Goal: Book appointment/travel/reservation

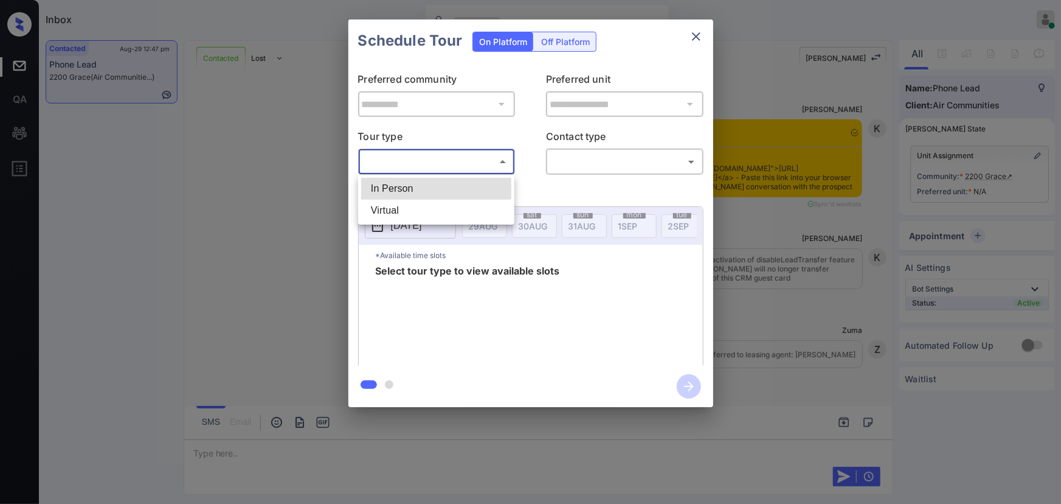
scroll to position [1295, 0]
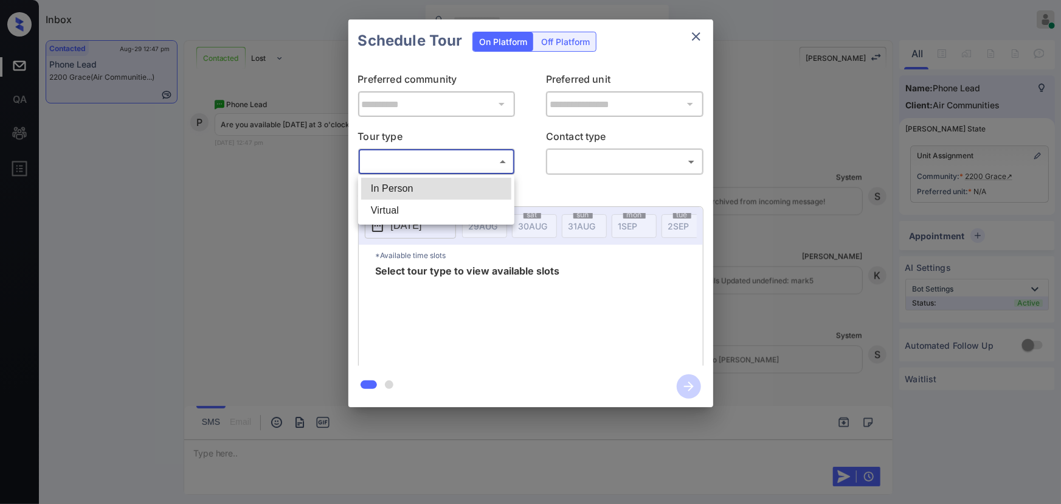
drag, startPoint x: 420, startPoint y: 187, endPoint x: 518, endPoint y: 188, distance: 97.3
click at [420, 186] on li "In Person" at bounding box center [436, 189] width 150 height 22
type input "********"
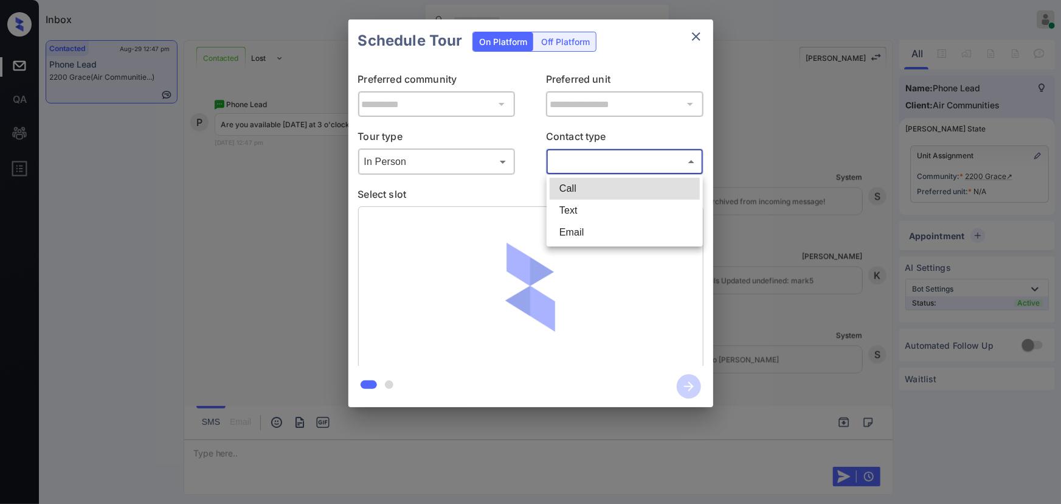
click at [594, 164] on body "Inbox Kenneth Umali Online Set yourself offline Set yourself on break Profile S…" at bounding box center [530, 252] width 1061 height 504
click at [578, 201] on li "Text" at bounding box center [625, 210] width 150 height 22
type input "****"
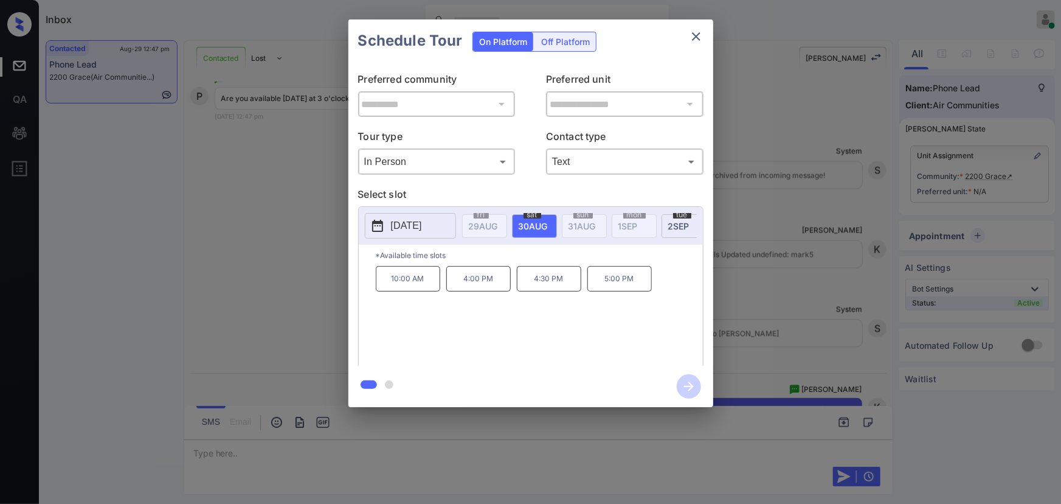
click at [695, 38] on icon "close" at bounding box center [696, 36] width 15 height 15
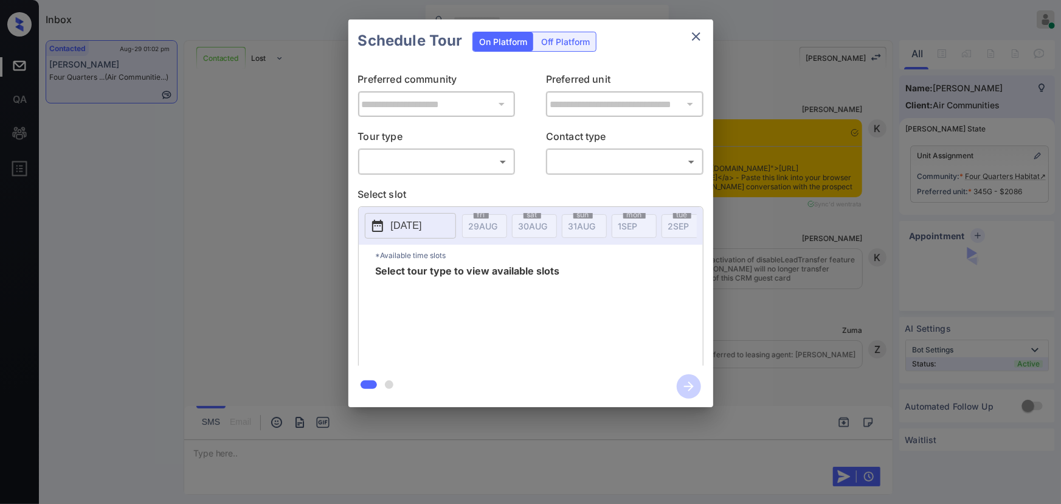
scroll to position [1969, 0]
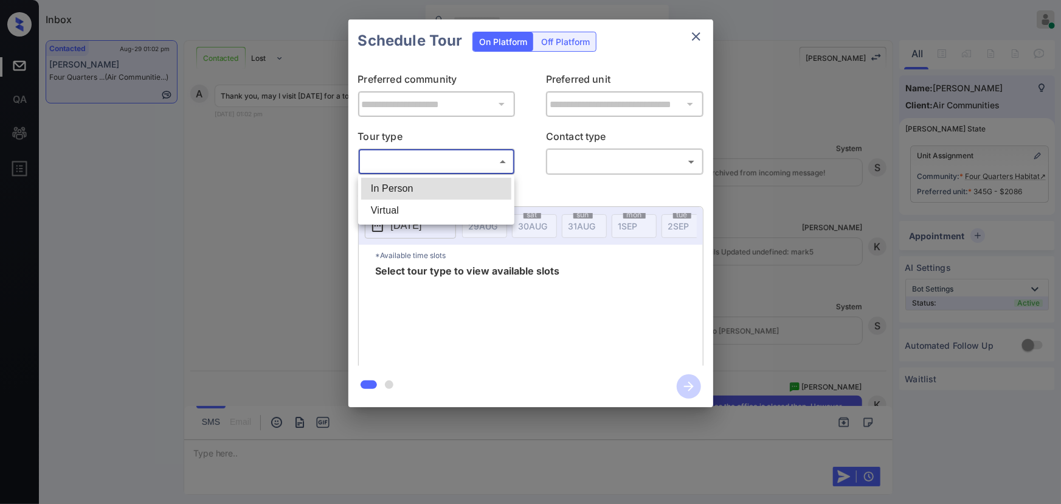
click at [452, 158] on body "Inbox Kenneth Umali Online Set yourself offline Set yourself on break Profile S…" at bounding box center [530, 252] width 1061 height 504
click at [448, 182] on li "In Person" at bounding box center [436, 189] width 150 height 22
type input "********"
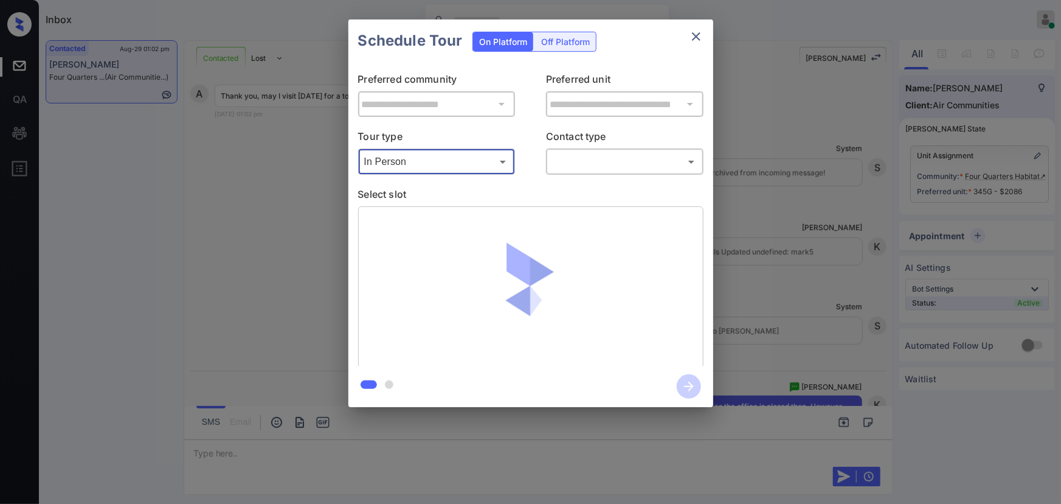
click at [576, 158] on body "Inbox Kenneth Umali Online Set yourself offline Set yourself on break Profile S…" at bounding box center [530, 252] width 1061 height 504
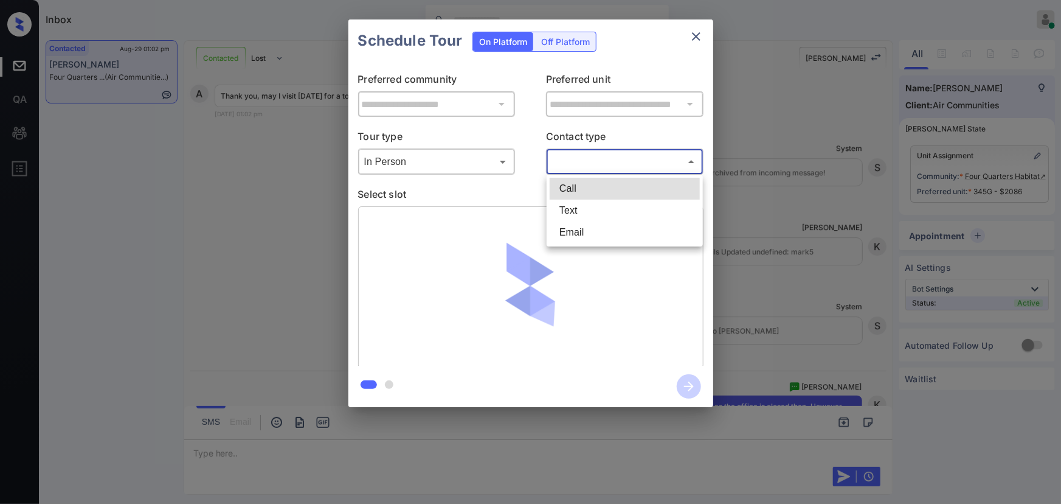
click at [572, 210] on li "Text" at bounding box center [625, 210] width 150 height 22
type input "****"
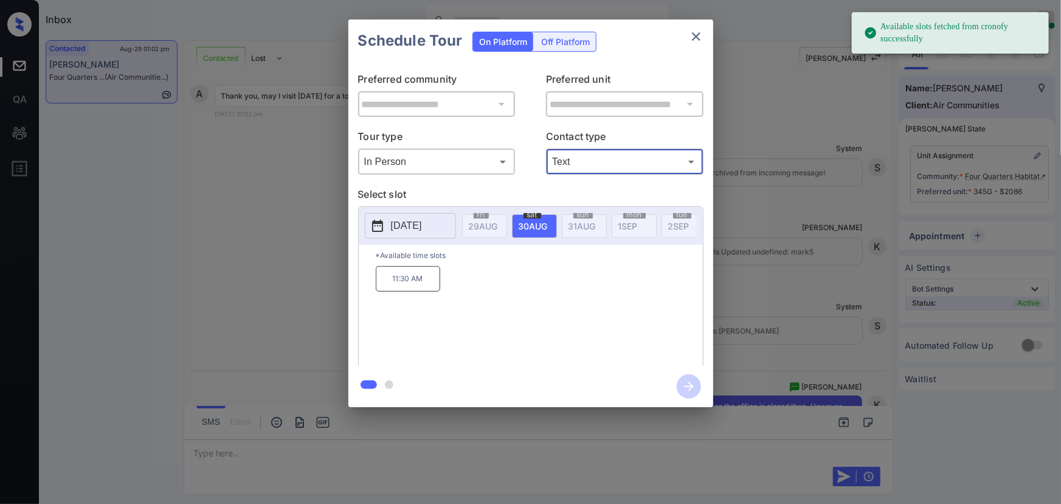
click at [415, 226] on p "2025-08-30" at bounding box center [406, 225] width 31 height 15
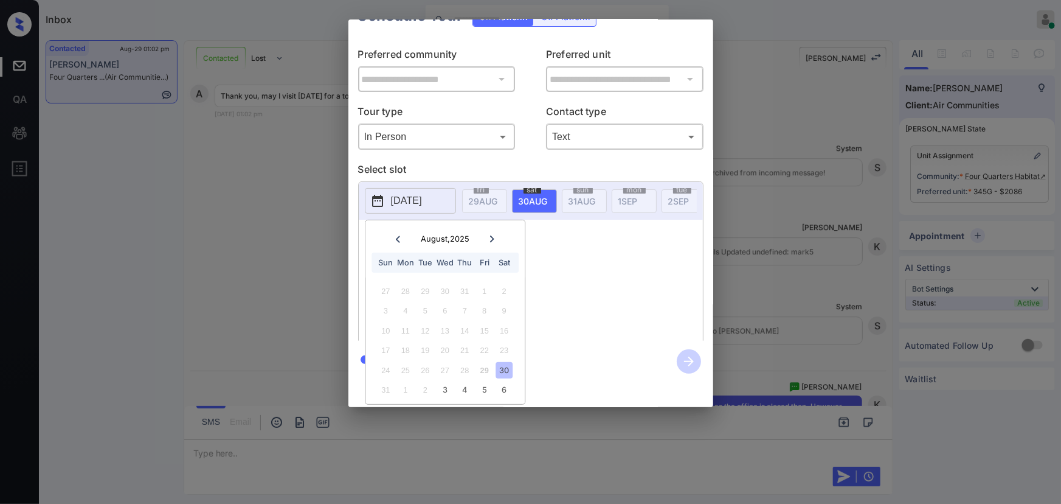
scroll to position [34, 0]
click at [846, 309] on div "**********" at bounding box center [530, 213] width 1061 height 426
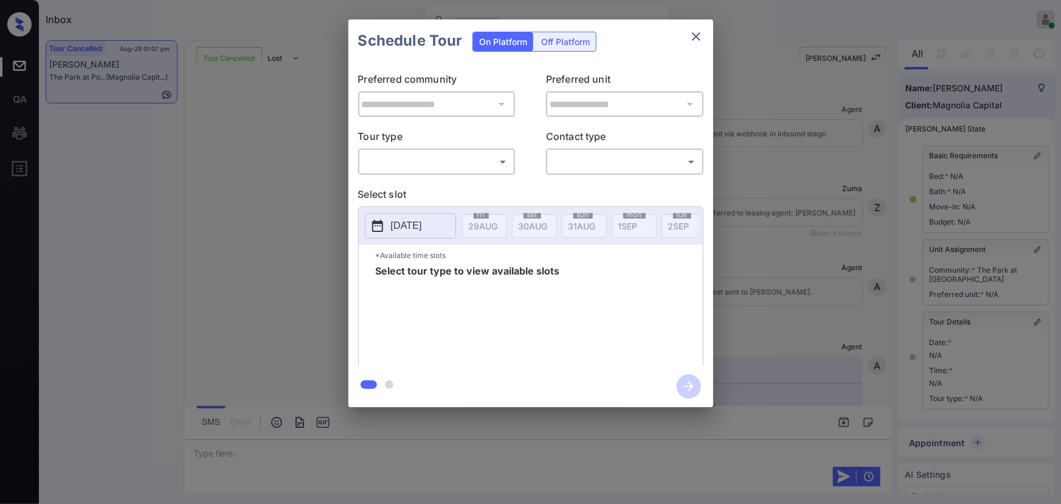
scroll to position [111, 0]
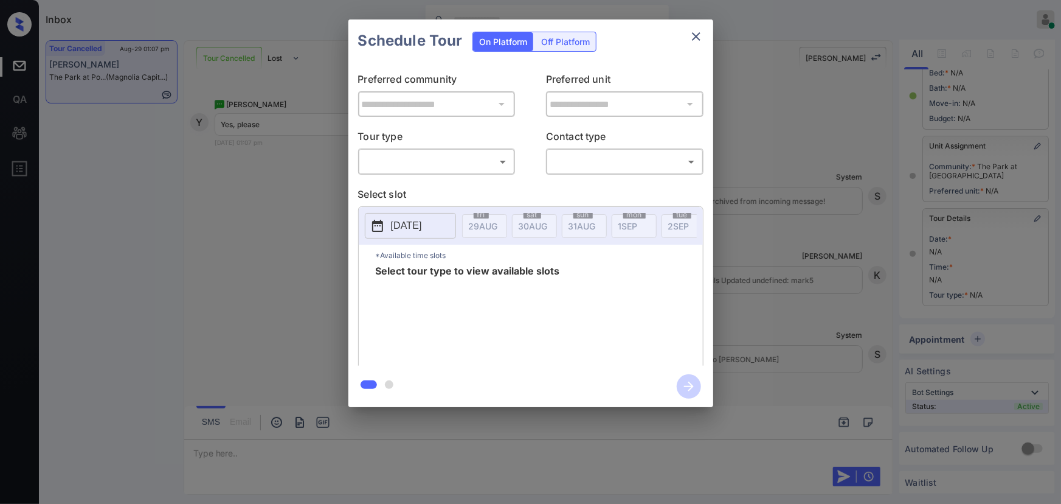
click at [435, 163] on body "Inbox Kenneth Umali Online Set yourself offline Set yourself on break Profile S…" at bounding box center [530, 252] width 1061 height 504
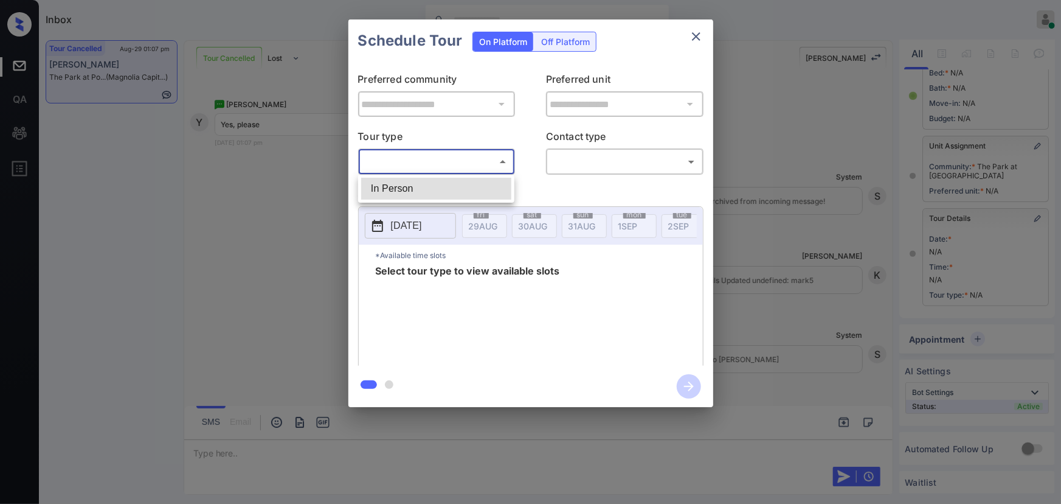
click at [404, 189] on li "In Person" at bounding box center [436, 189] width 150 height 22
type input "********"
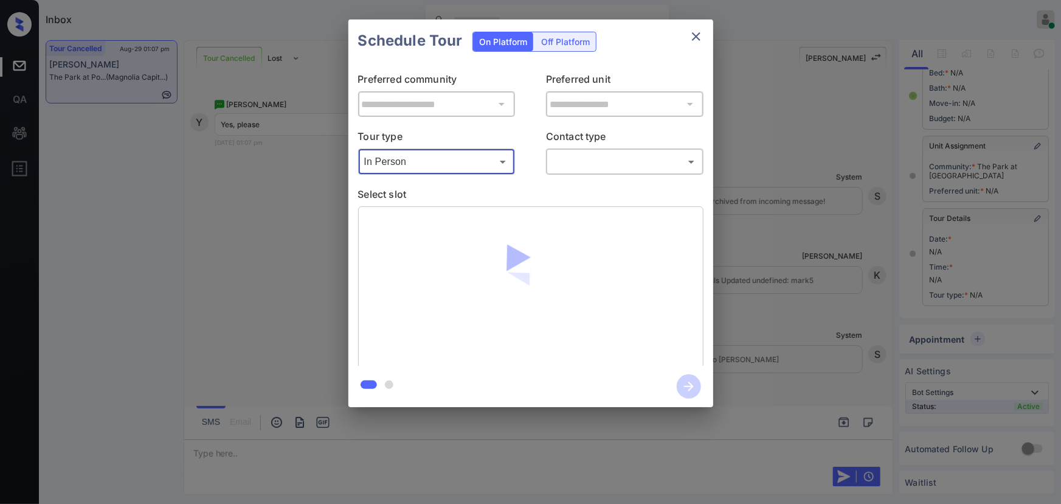
click at [608, 158] on body "Inbox Kenneth Umali Online Set yourself offline Set yourself on break Profile S…" at bounding box center [530, 252] width 1061 height 504
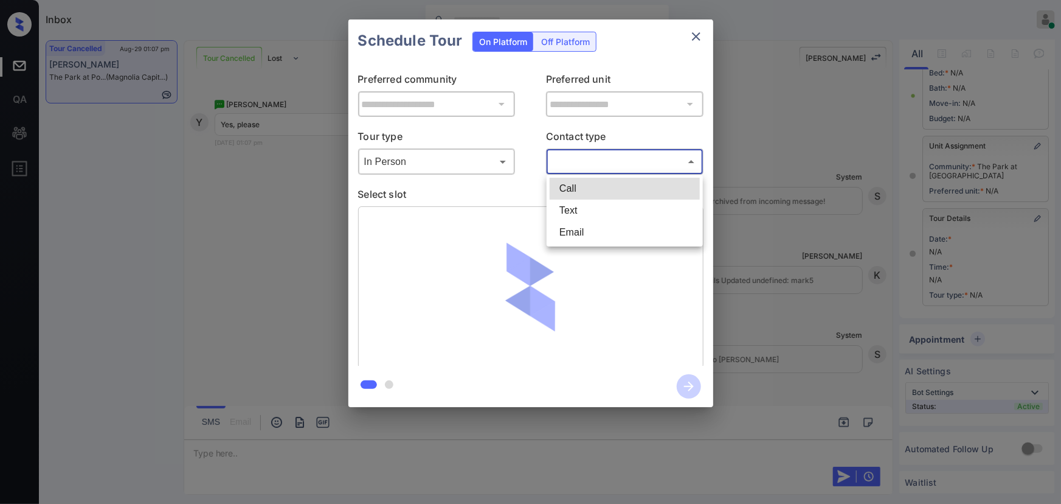
click at [585, 207] on li "Text" at bounding box center [625, 210] width 150 height 22
type input "****"
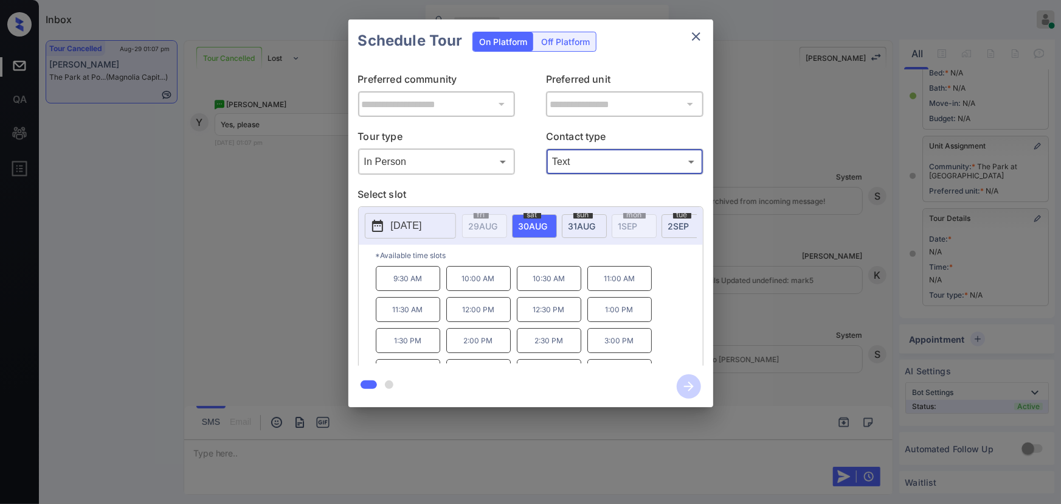
scroll to position [20, 0]
click at [567, 356] on p "4:30 PM" at bounding box center [549, 351] width 64 height 25
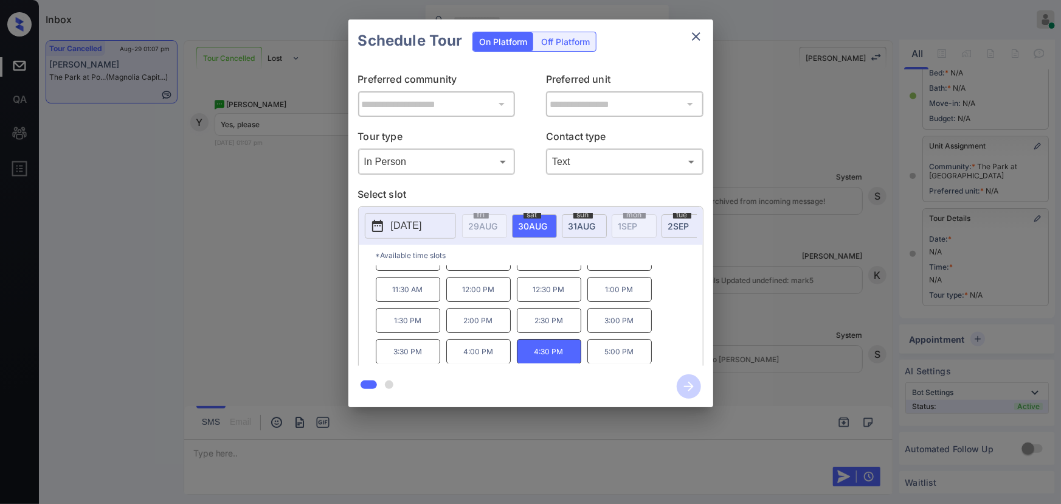
click at [450, 359] on p "4:00 PM" at bounding box center [478, 351] width 64 height 25
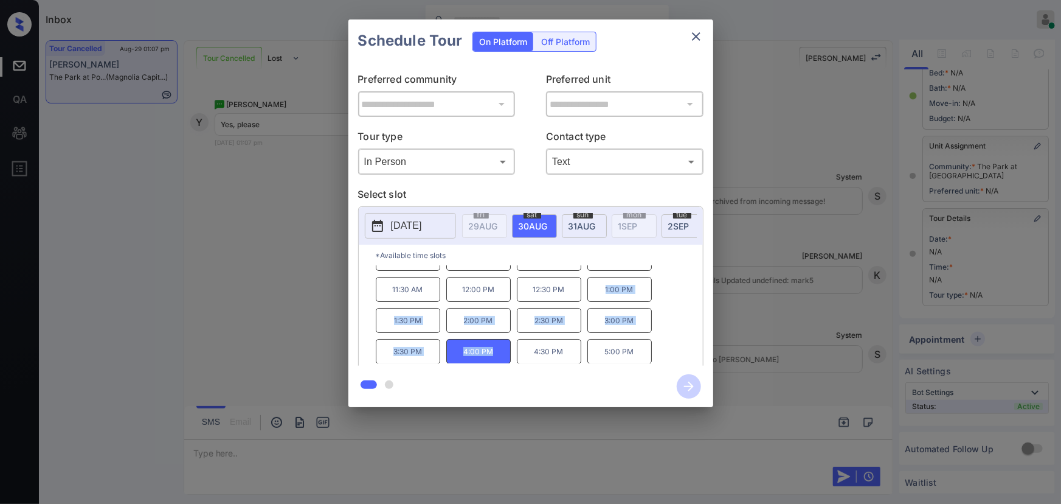
drag, startPoint x: 498, startPoint y: 354, endPoint x: 603, endPoint y: 299, distance: 118.9
click at [603, 299] on div "9:30 AM 10:00 AM 10:30 AM 11:00 AM 11:30 AM 12:00 PM 12:30 PM 1:00 PM 1:30 PM 2…" at bounding box center [539, 314] width 327 height 97
copy div "1:00 PM 1:30 PM 2:00 PM 2:30 PM 3:00 PM 3:30 PM 4:00 PM"
click at [268, 456] on div at bounding box center [530, 252] width 1061 height 504
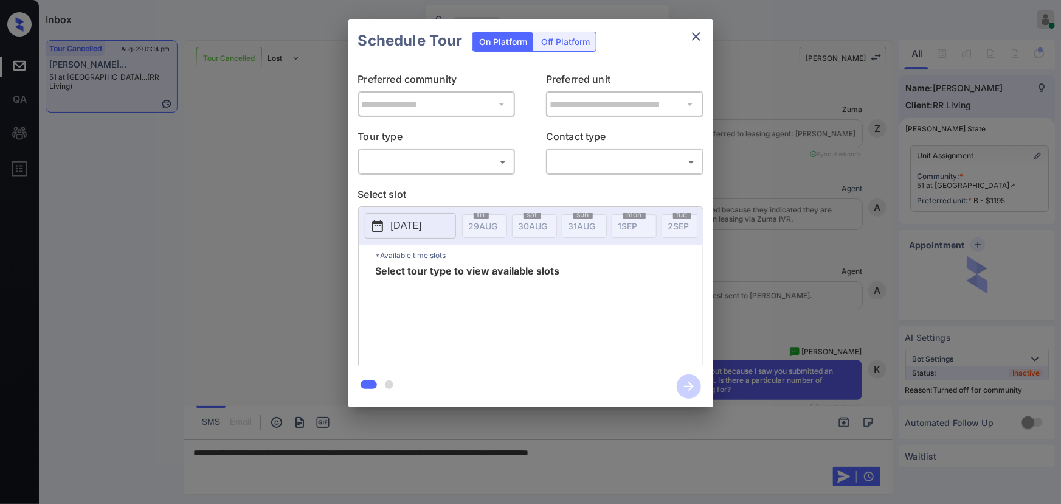
scroll to position [13473, 0]
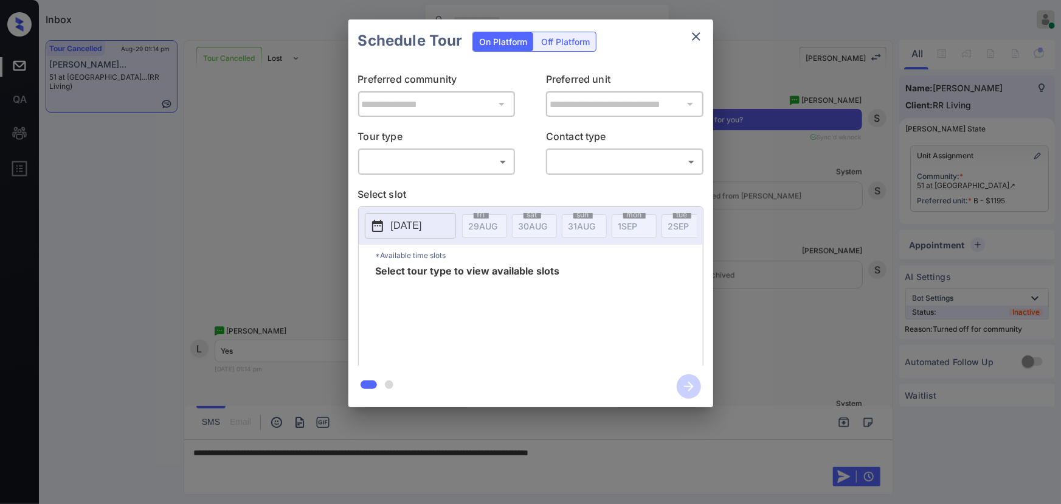
click at [420, 162] on body "Inbox [PERSON_NAME] Online Set yourself offline Set yourself on break Profile S…" at bounding box center [530, 252] width 1061 height 504
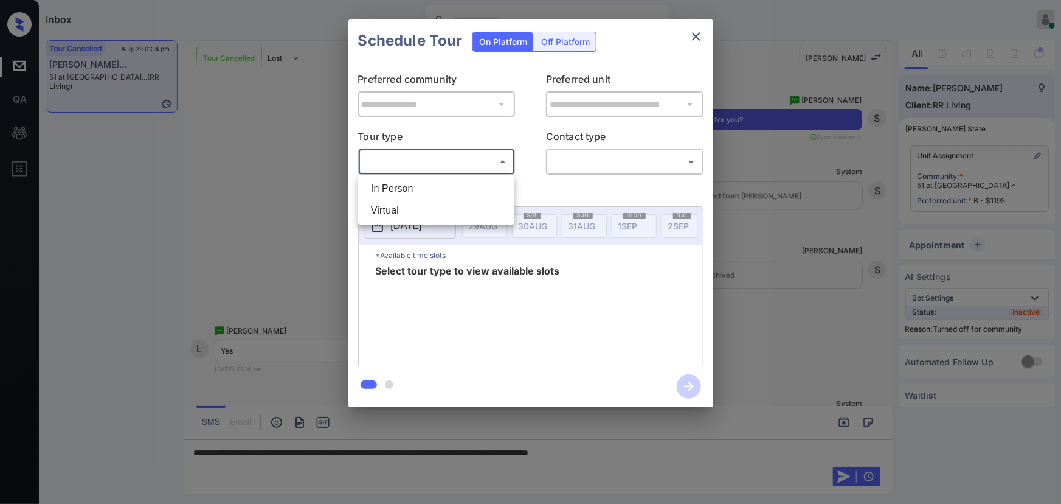
drag, startPoint x: 407, startPoint y: 190, endPoint x: 506, endPoint y: 177, distance: 99.4
click at [408, 190] on li "In Person" at bounding box center [436, 189] width 150 height 22
type input "********"
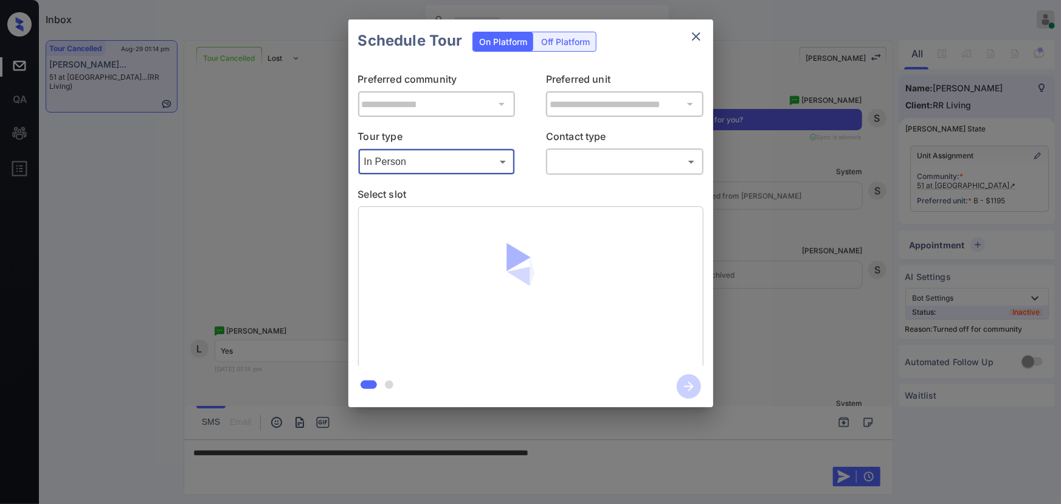
click at [606, 168] on body "Inbox Kenneth Umali Online Set yourself offline Set yourself on break Profile S…" at bounding box center [530, 252] width 1061 height 504
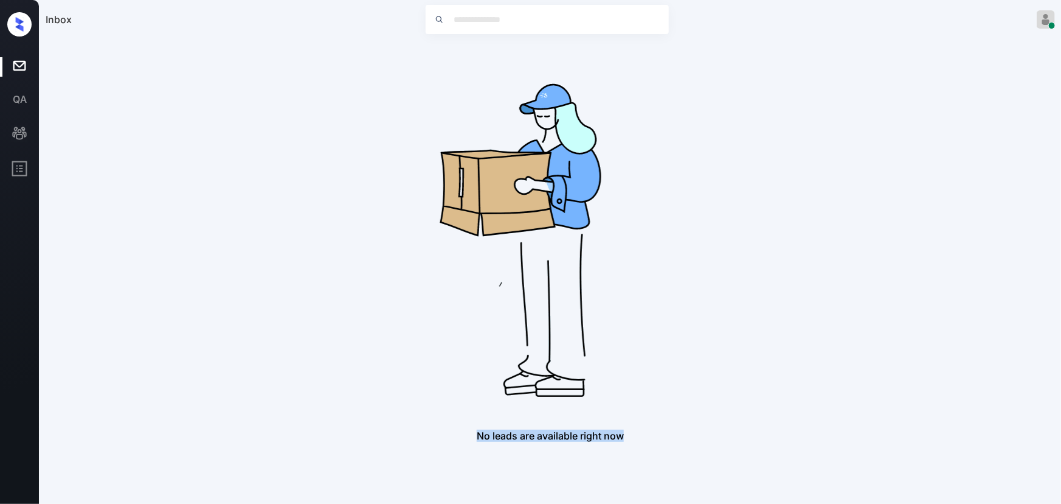
drag, startPoint x: 639, startPoint y: 442, endPoint x: 471, endPoint y: 438, distance: 167.9
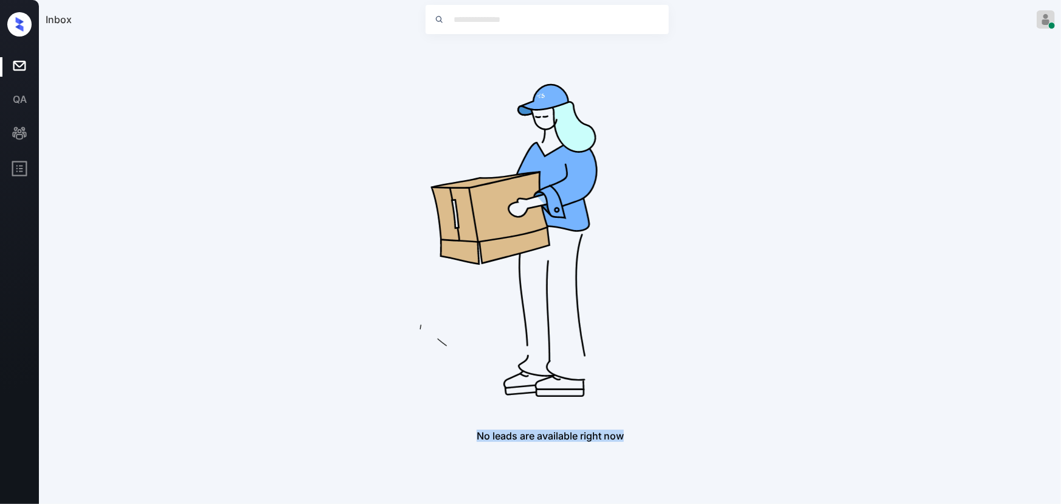
click at [471, 438] on div "Inbox Kenneth Umali Online Set yourself offline Set yourself on break Profile S…" at bounding box center [530, 252] width 1061 height 504
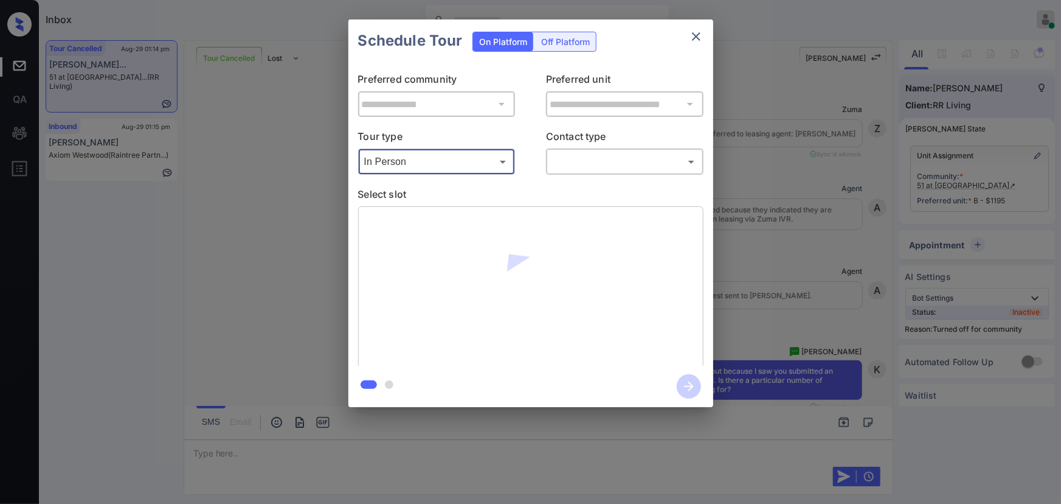
scroll to position [13406, 0]
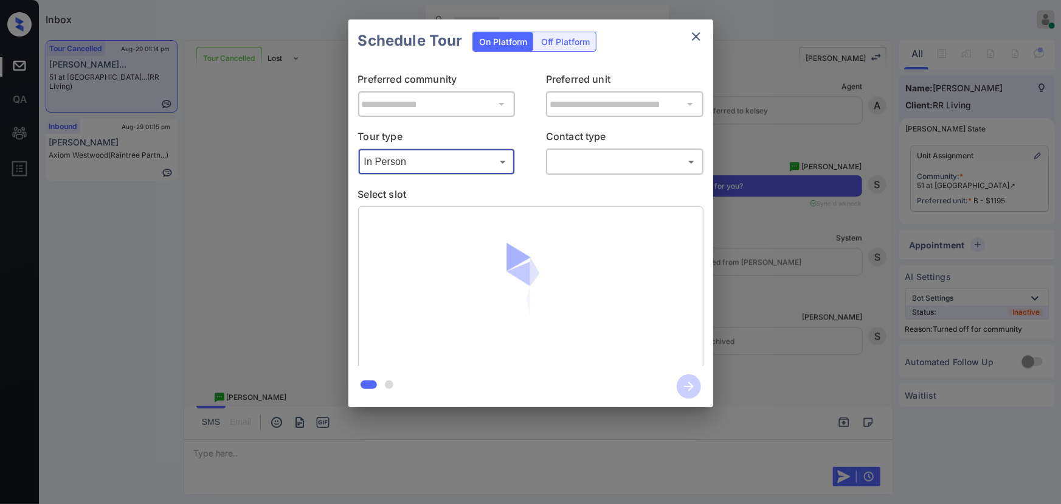
click at [592, 167] on body "Inbox Kenneth Umali Online Set yourself offline Set yourself on break Profile S…" at bounding box center [530, 252] width 1061 height 504
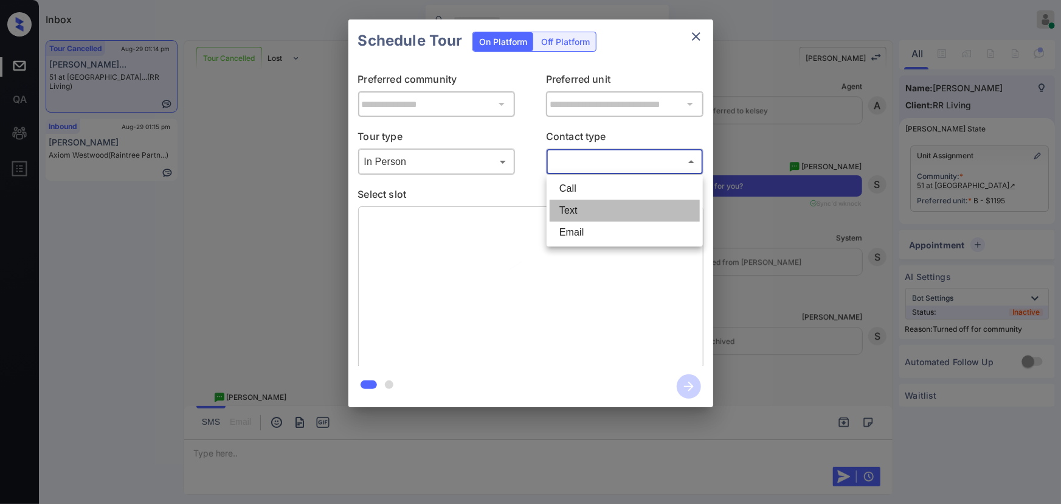
click at [584, 207] on li "Text" at bounding box center [625, 210] width 150 height 22
type input "****"
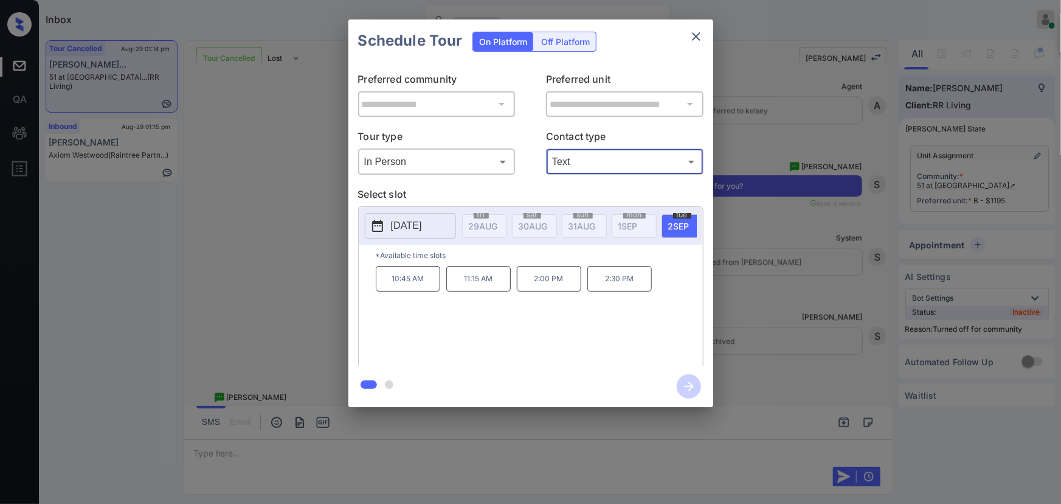
click at [552, 285] on p "2:00 PM" at bounding box center [549, 279] width 64 height 26
click at [797, 379] on div "**********" at bounding box center [530, 213] width 1061 height 426
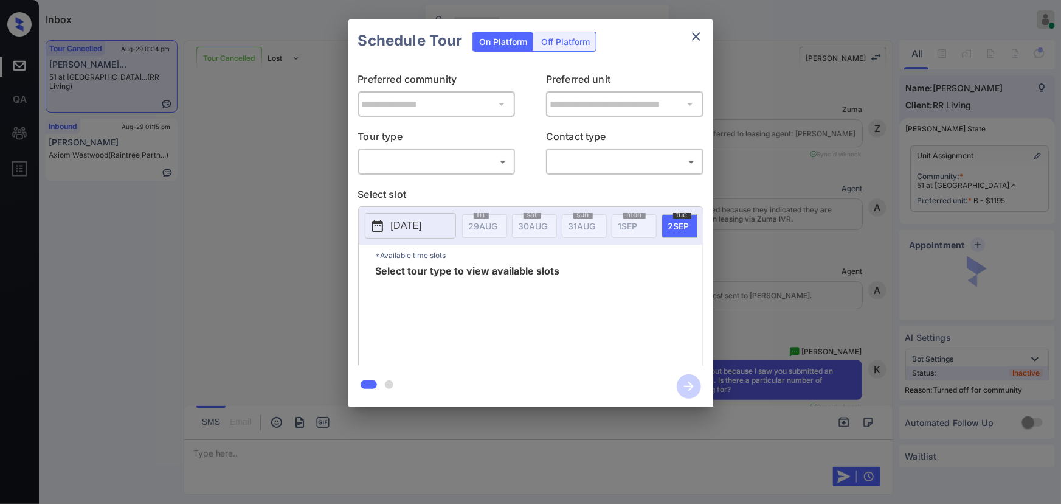
scroll to position [13738, 0]
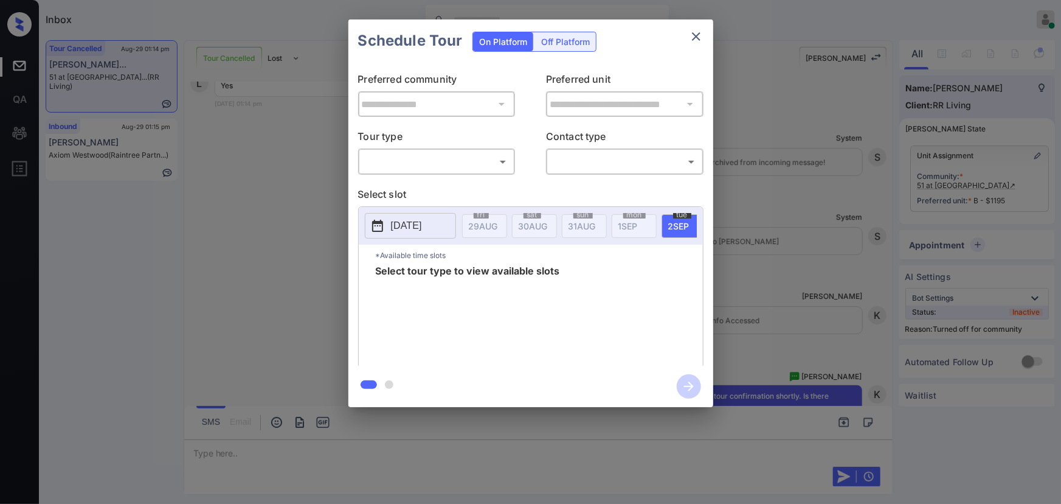
click at [444, 164] on body "Inbox Kenneth Umali Online Set yourself offline Set yourself on break Profile S…" at bounding box center [530, 252] width 1061 height 504
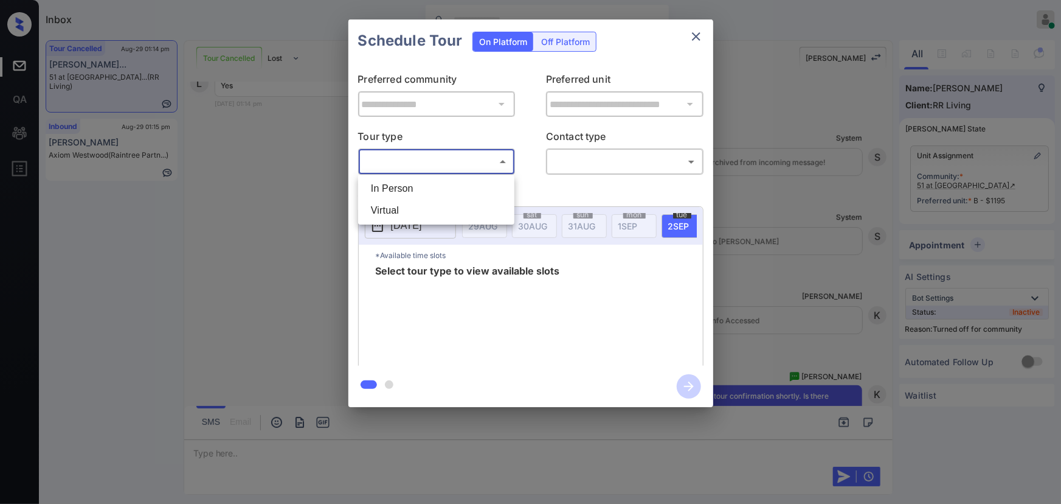
click at [414, 188] on li "In Person" at bounding box center [436, 189] width 150 height 22
type input "********"
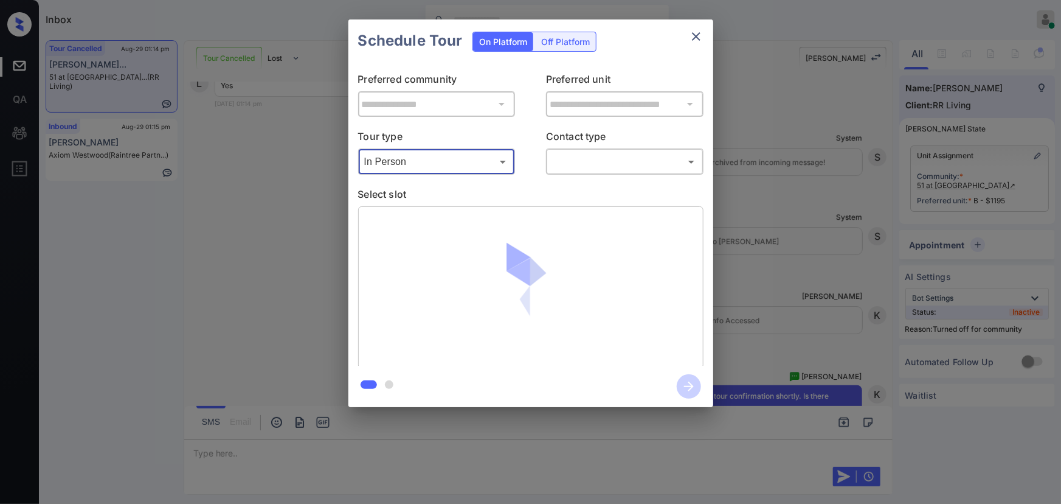
click at [589, 168] on body "Inbox Kenneth Umali Online Set yourself offline Set yourself on break Profile S…" at bounding box center [530, 252] width 1061 height 504
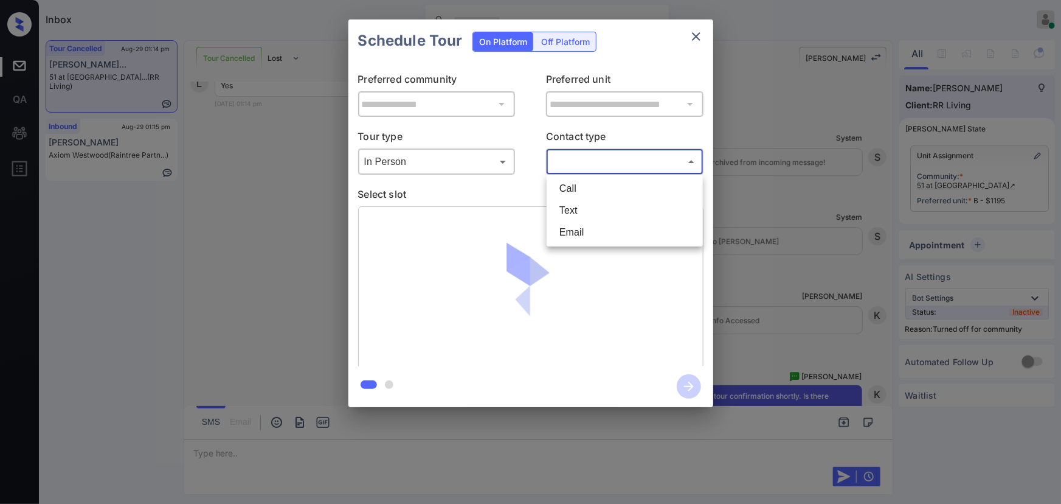
click at [576, 209] on li "Text" at bounding box center [625, 210] width 150 height 22
type input "****"
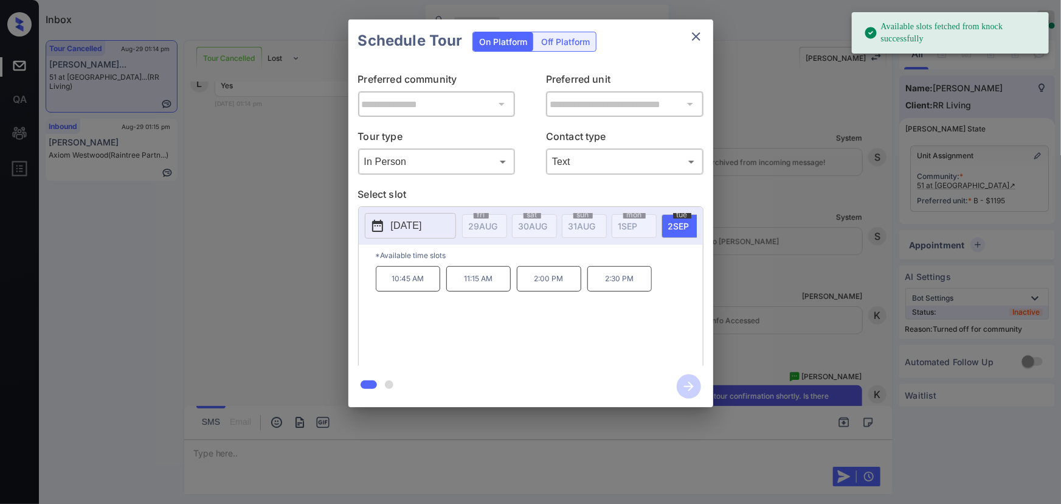
click at [498, 223] on span "2 SEP" at bounding box center [483, 226] width 29 height 10
click at [555, 276] on p "2:00 PM" at bounding box center [549, 279] width 64 height 26
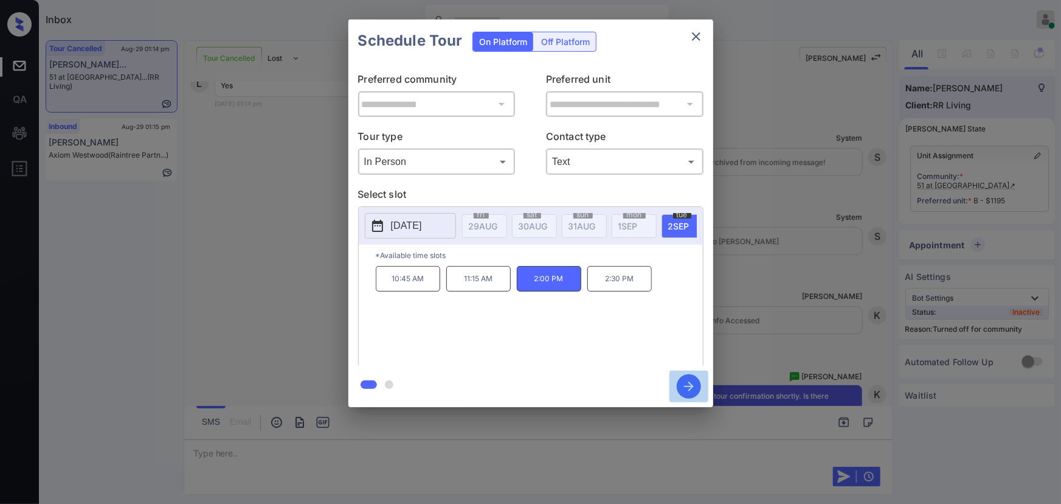
click at [690, 385] on icon "button" at bounding box center [689, 386] width 24 height 24
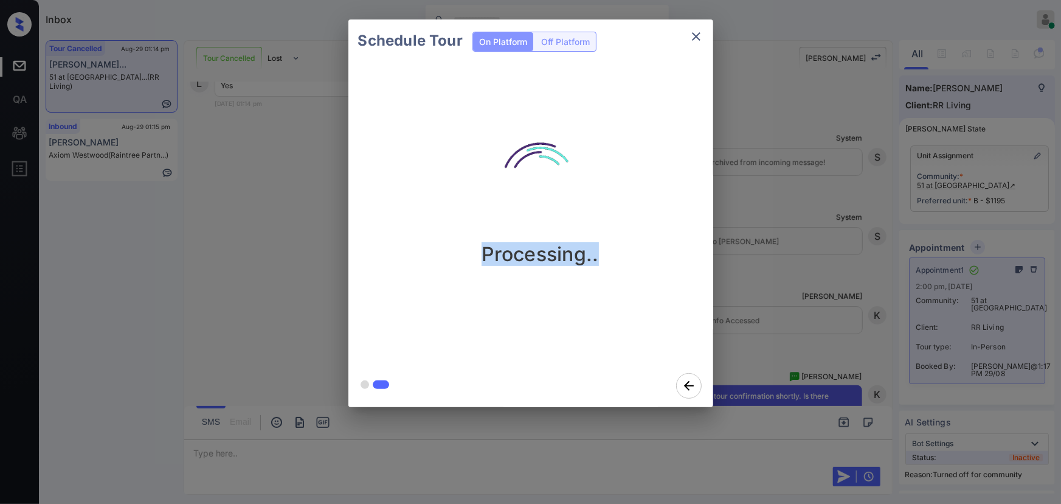
drag, startPoint x: 597, startPoint y: 258, endPoint x: 443, endPoint y: 251, distance: 154.1
click at [444, 252] on div "Processing.." at bounding box center [540, 192] width 365 height 145
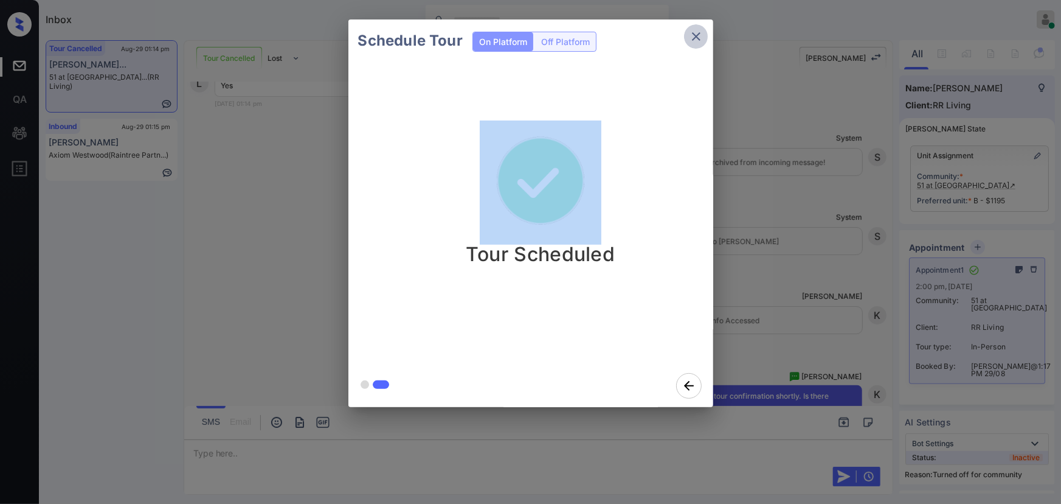
click at [695, 35] on icon "close" at bounding box center [696, 36] width 15 height 15
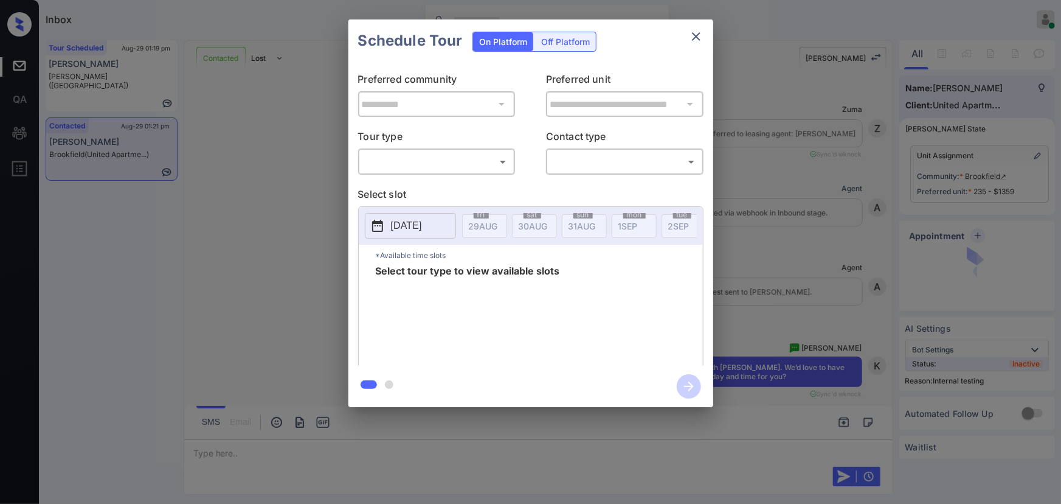
scroll to position [5380, 0]
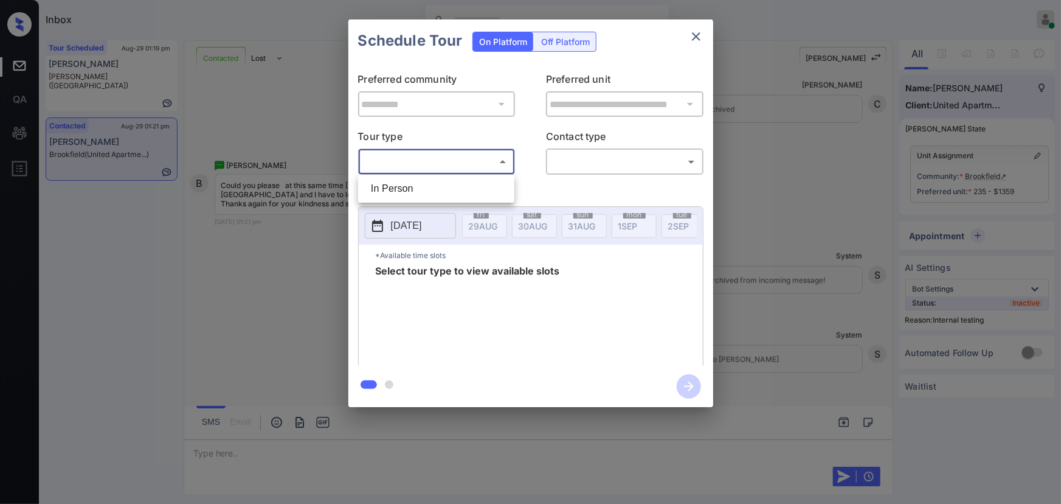
click at [416, 167] on body "Inbox [PERSON_NAME] Online Set yourself offline Set yourself on break Profile S…" at bounding box center [530, 252] width 1061 height 504
click at [399, 185] on li "In Person" at bounding box center [436, 189] width 150 height 22
type input "********"
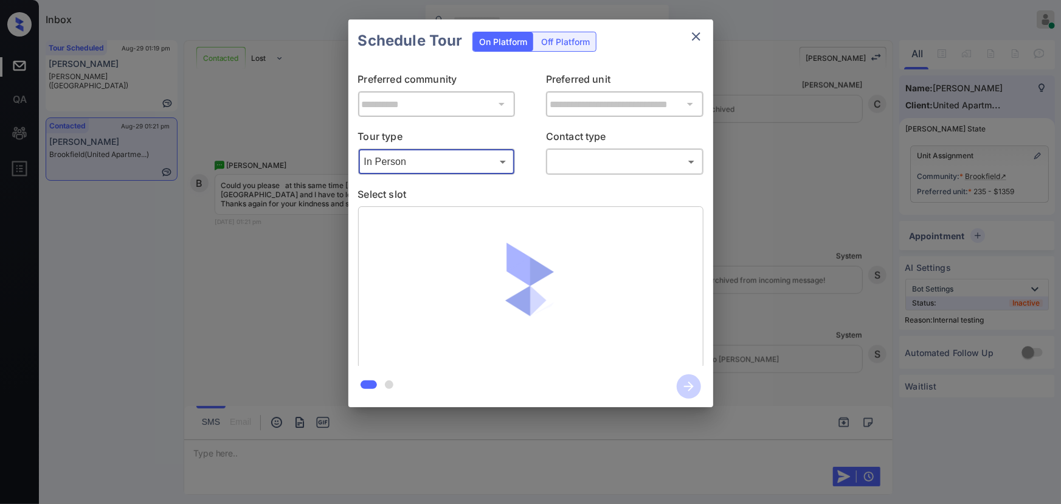
click at [574, 165] on body "Inbox [PERSON_NAME] Online Set yourself offline Set yourself on break Profile S…" at bounding box center [530, 252] width 1061 height 504
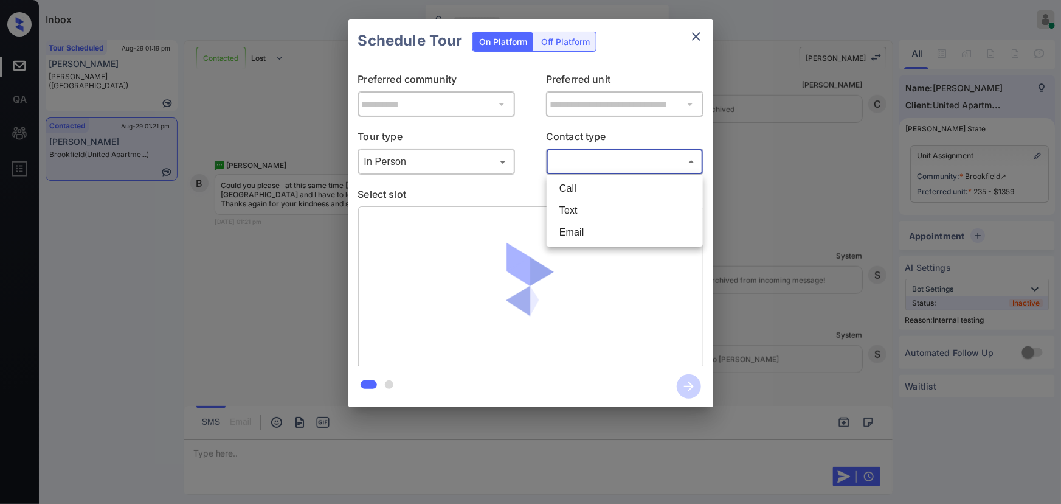
click at [580, 210] on li "Text" at bounding box center [625, 210] width 150 height 22
type input "****"
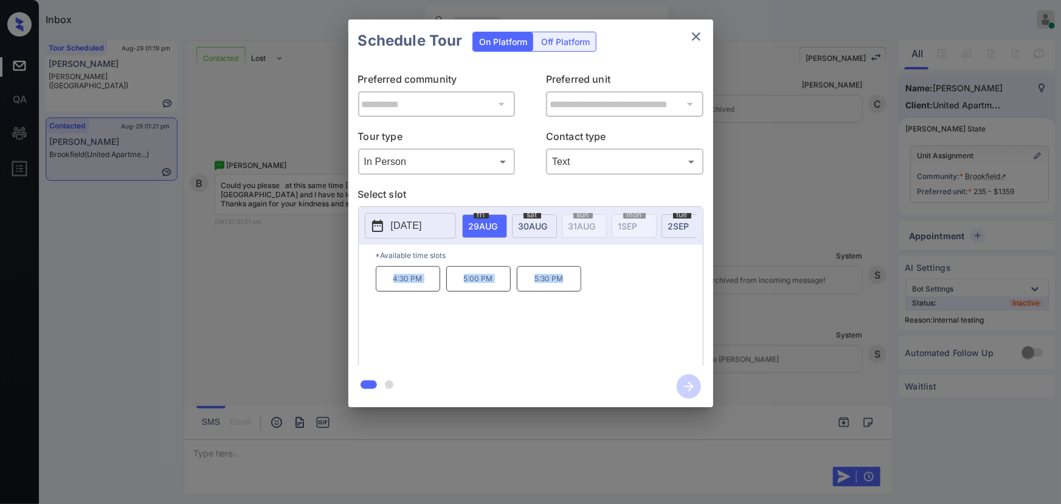
copy div "4:30 PM 5:00 PM 5:30 PM"
drag, startPoint x: 561, startPoint y: 282, endPoint x: 336, endPoint y: 387, distance: 248.7
click at [379, 274] on div "4:30 PM 5:00 PM 5:30 PM" at bounding box center [539, 314] width 327 height 97
click at [330, 445] on div at bounding box center [530, 252] width 1061 height 504
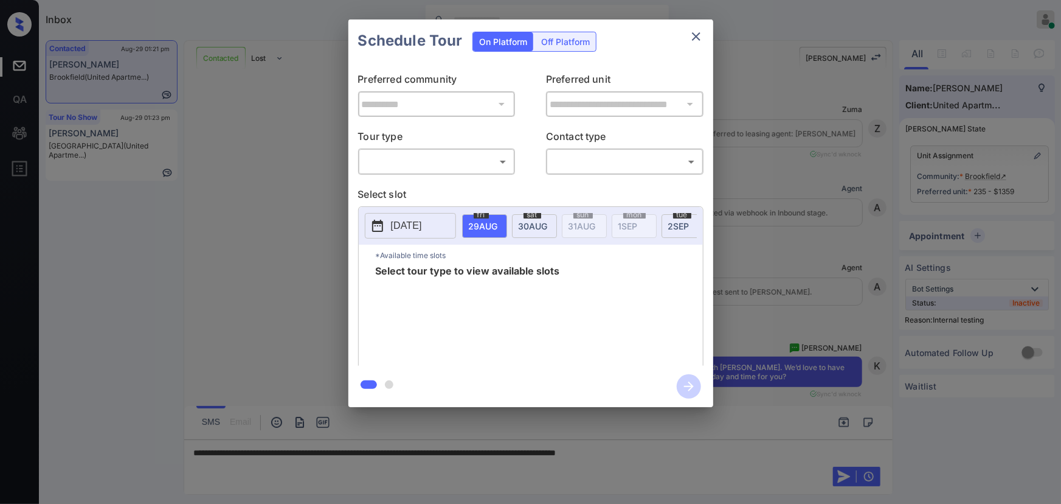
scroll to position [5196, 0]
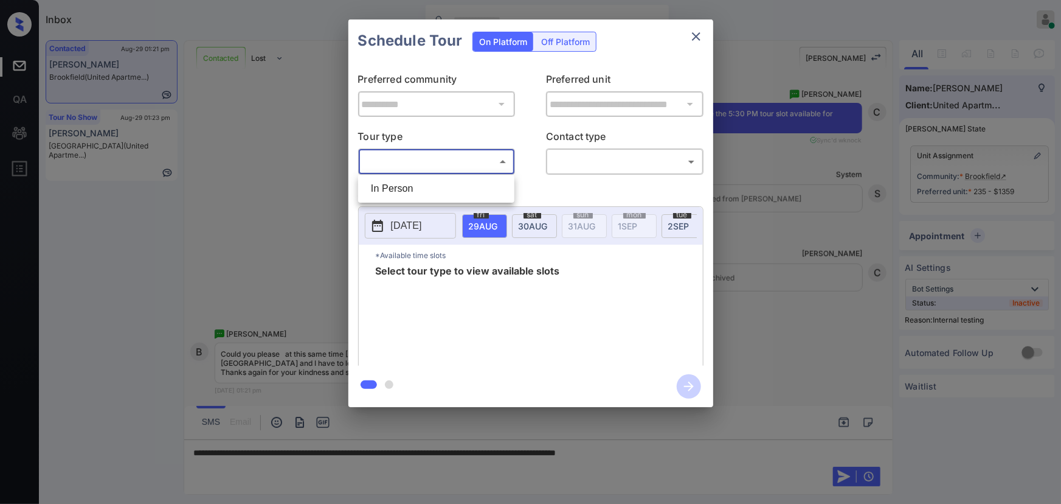
click at [457, 159] on body "Inbox Kenneth Umali Online Set yourself offline Set yourself on break Profile S…" at bounding box center [530, 252] width 1061 height 504
click at [440, 189] on li "In Person" at bounding box center [436, 189] width 150 height 22
type input "********"
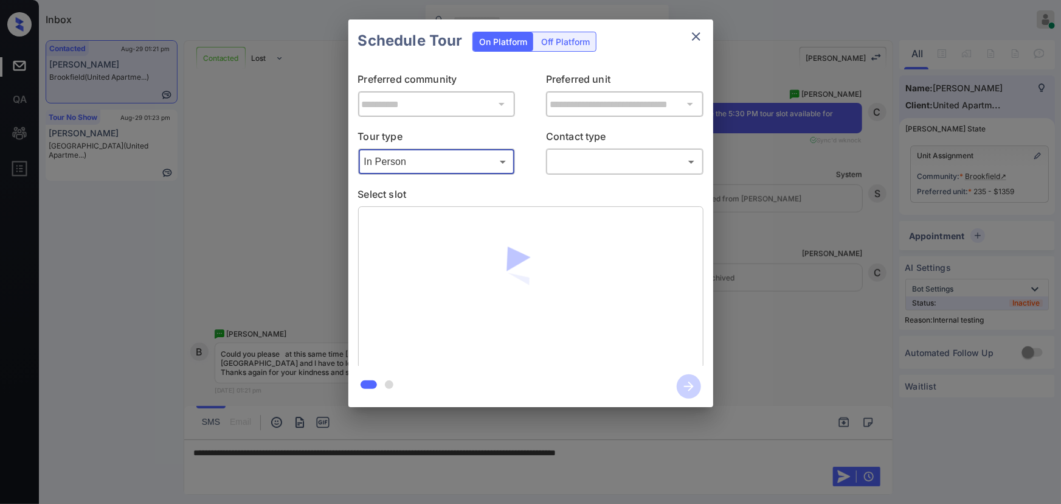
click at [592, 163] on body "Inbox Kenneth Umali Online Set yourself offline Set yourself on break Profile S…" at bounding box center [530, 252] width 1061 height 504
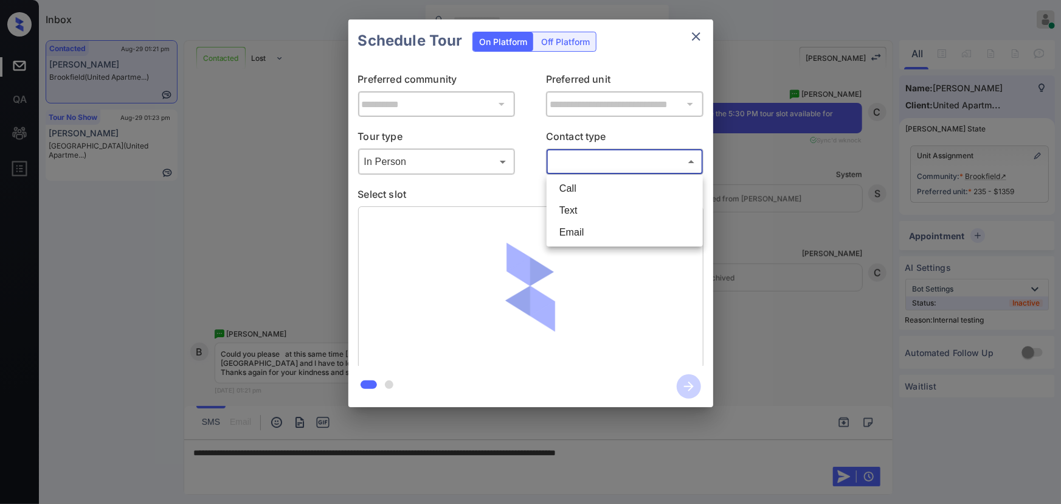
click at [585, 203] on li "Text" at bounding box center [625, 210] width 150 height 22
type input "****"
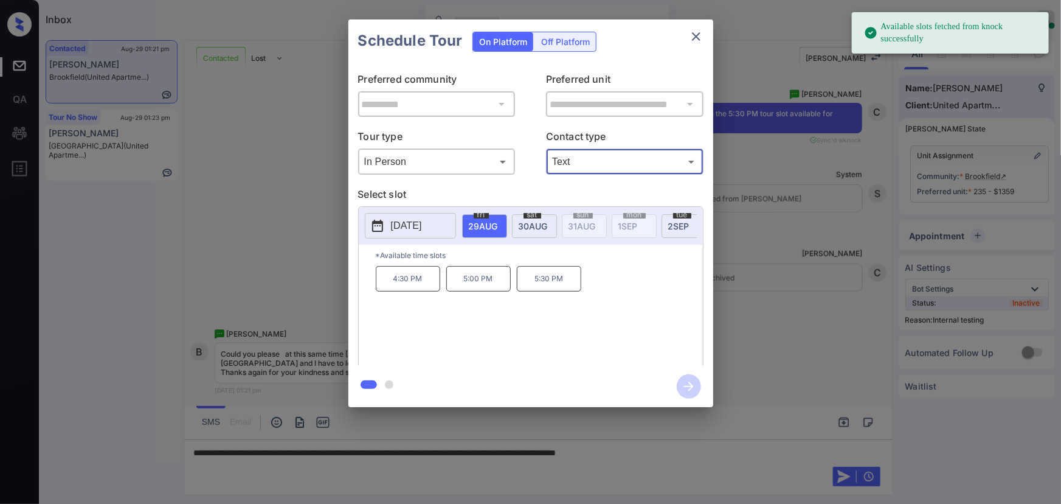
click at [498, 222] on span "[DATE]" at bounding box center [483, 226] width 29 height 10
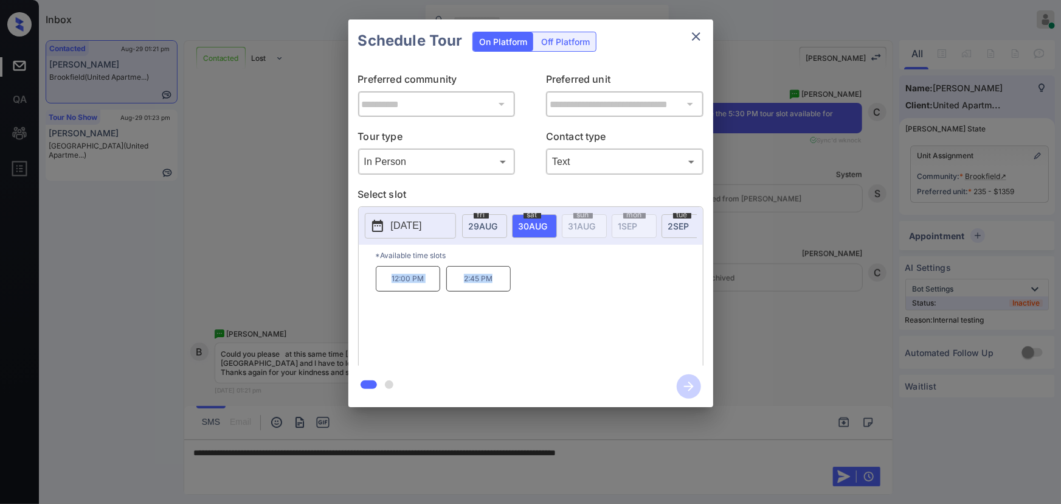
copy div "12:00 PM 2:45 PM"
drag, startPoint x: 497, startPoint y: 283, endPoint x: 390, endPoint y: 285, distance: 107.7
click at [389, 279] on div "12:00 PM 2:45 PM" at bounding box center [539, 314] width 327 height 97
click at [531, 449] on div at bounding box center [530, 252] width 1061 height 504
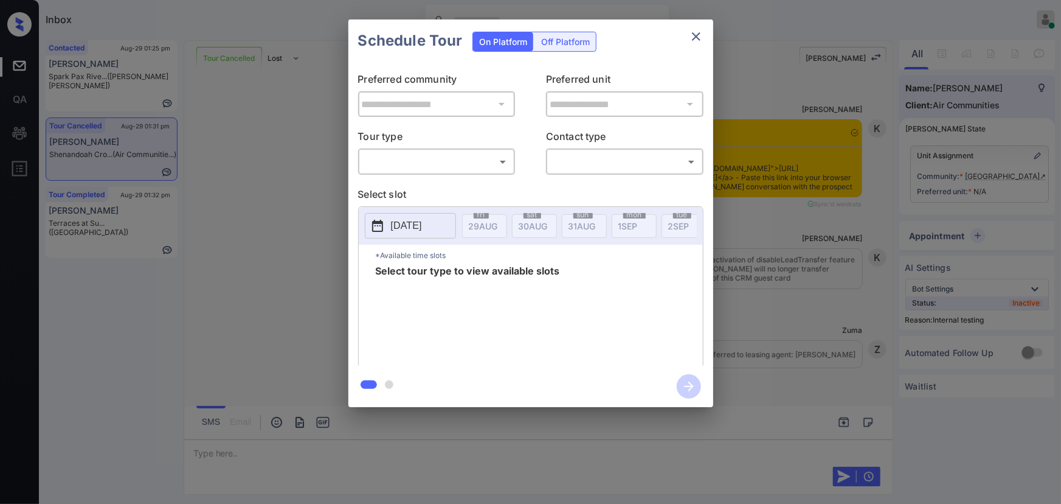
scroll to position [13478, 0]
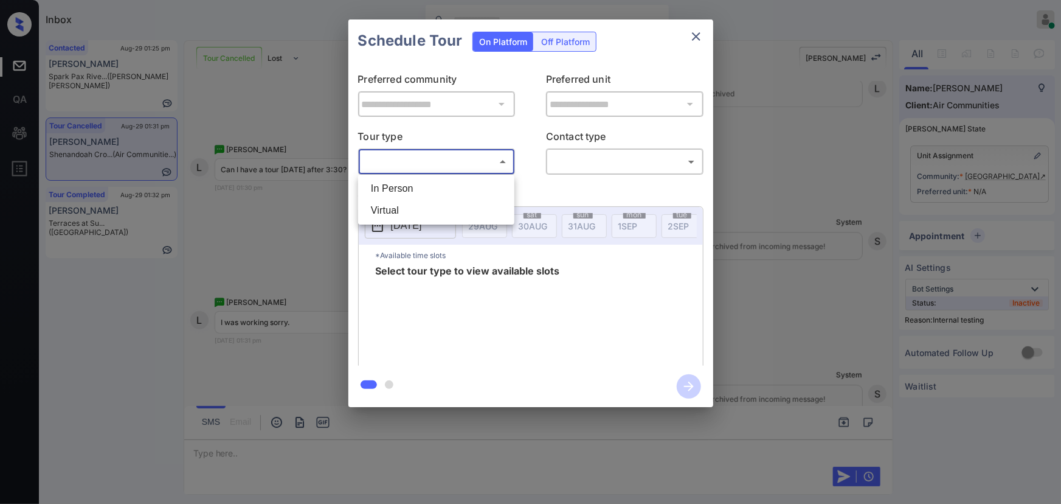
click at [397, 168] on body "Inbox [PERSON_NAME] Online Set yourself offline Set yourself on break Profile S…" at bounding box center [530, 252] width 1061 height 504
click at [396, 175] on ul "In Person Virtual" at bounding box center [436, 200] width 156 height 50
click at [396, 183] on li "In Person" at bounding box center [436, 189] width 150 height 22
type input "********"
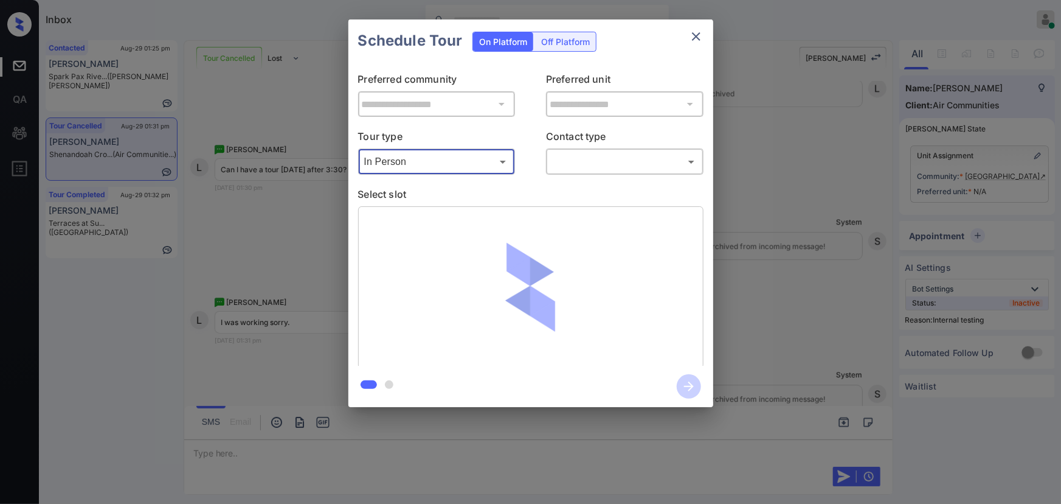
click at [567, 162] on body "Inbox Kenneth Umali Online Set yourself offline Set yourself on break Profile S…" at bounding box center [530, 252] width 1061 height 504
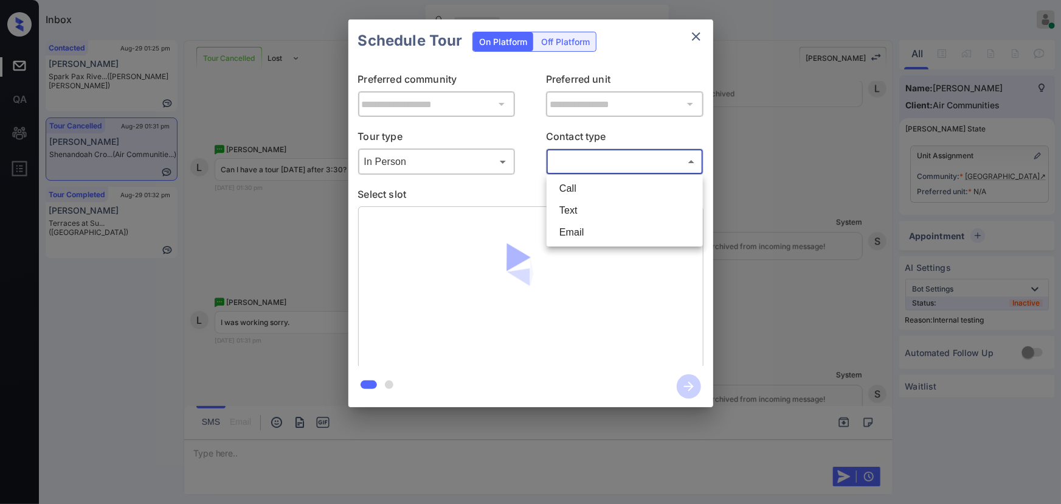
click at [567, 207] on li "Text" at bounding box center [625, 210] width 150 height 22
type input "****"
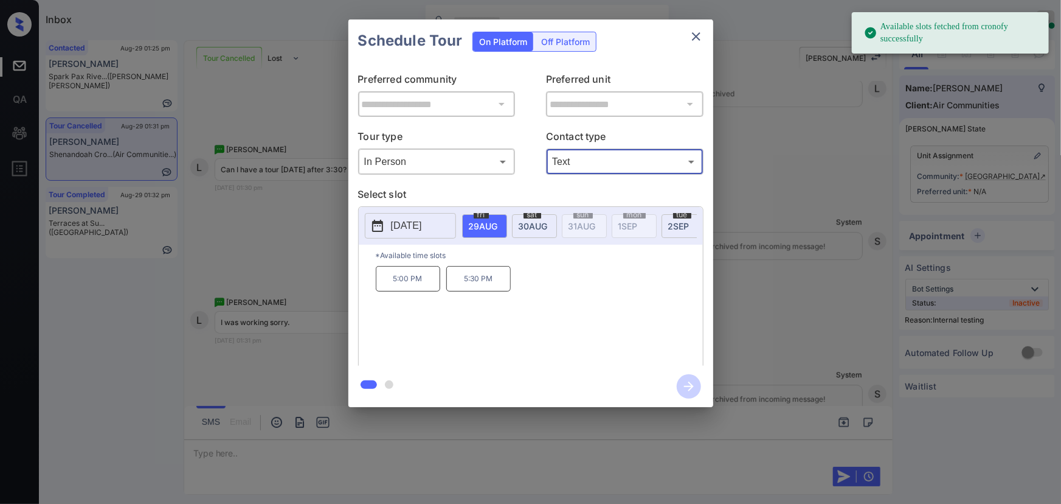
click at [498, 221] on span "30 AUG" at bounding box center [483, 226] width 29 height 10
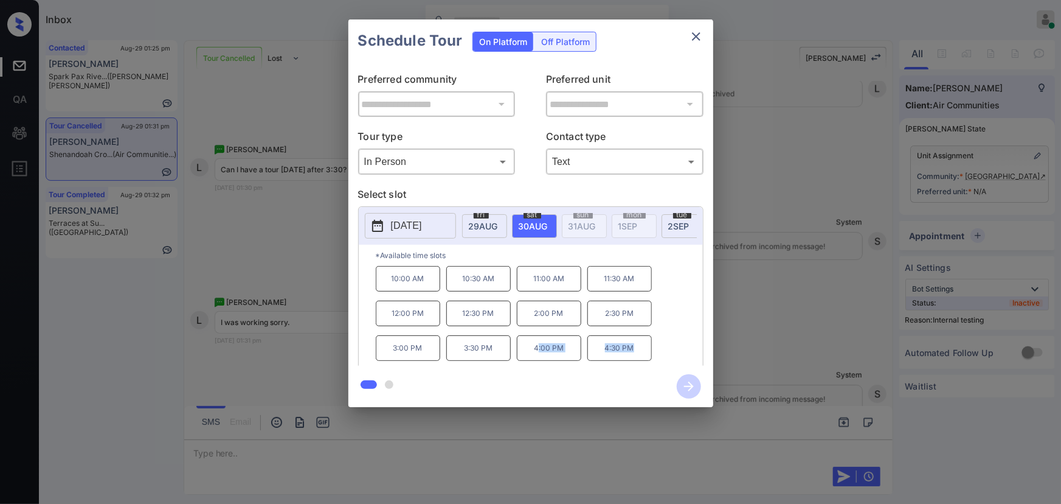
copy div ":00 PM 4:30 PM"
drag, startPoint x: 639, startPoint y: 352, endPoint x: 536, endPoint y: 353, distance: 102.2
click at [536, 353] on div "10:00 AM 10:30 AM 11:00 AM 11:30 AM 12:00 PM 12:30 PM 2:00 PM 2:30 PM 3:00 PM 3…" at bounding box center [539, 314] width 327 height 97
click at [368, 449] on div at bounding box center [530, 252] width 1061 height 504
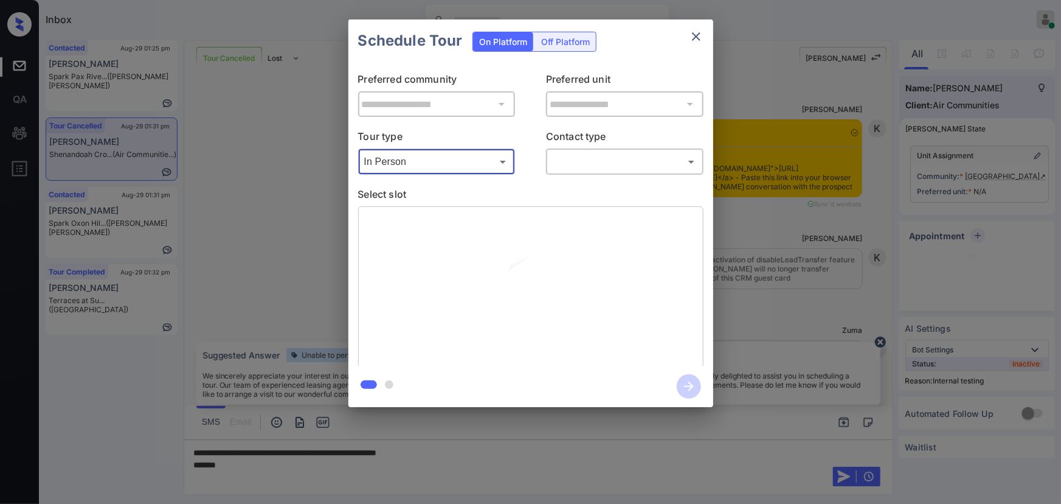
scroll to position [13920, 0]
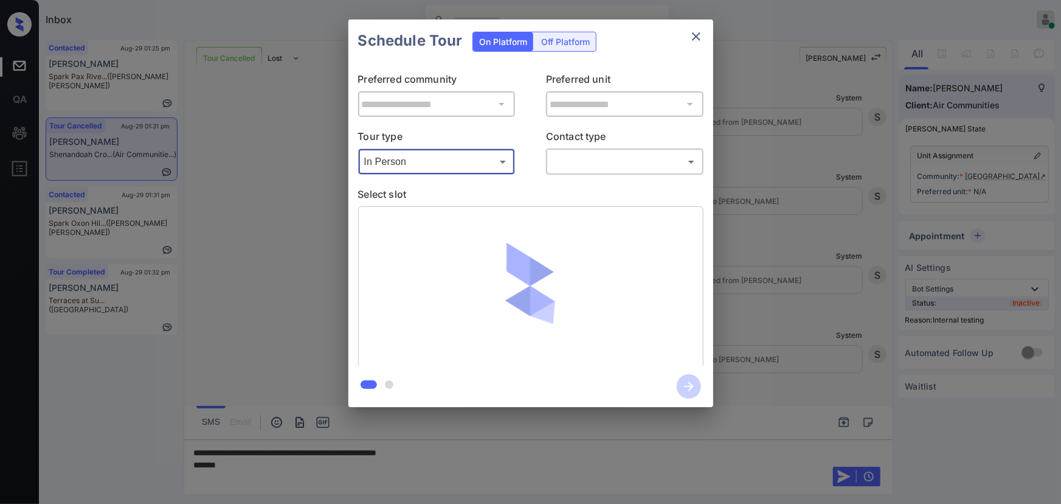
click at [574, 165] on body "Inbox [PERSON_NAME] Online Set yourself offline Set yourself on break Profile S…" at bounding box center [530, 252] width 1061 height 504
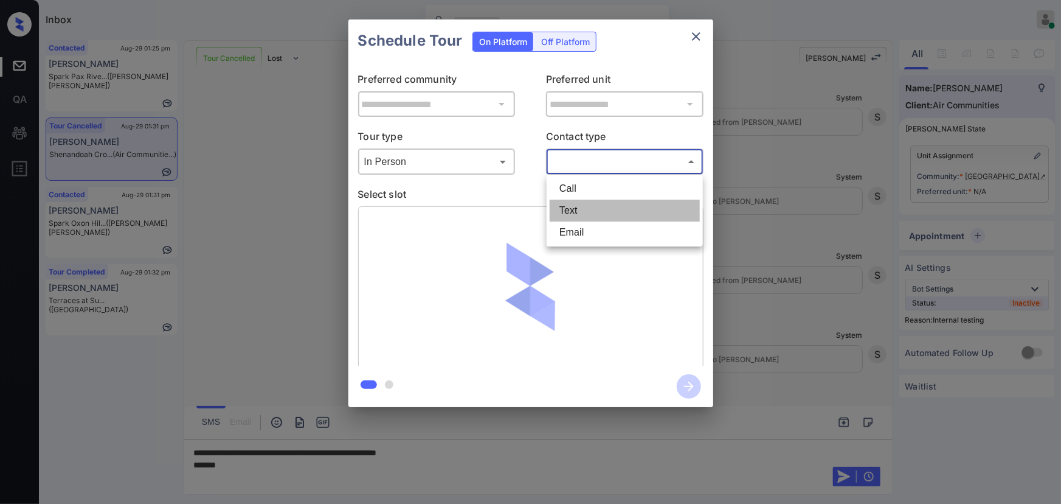
click at [581, 201] on li "Text" at bounding box center [625, 210] width 150 height 22
type input "****"
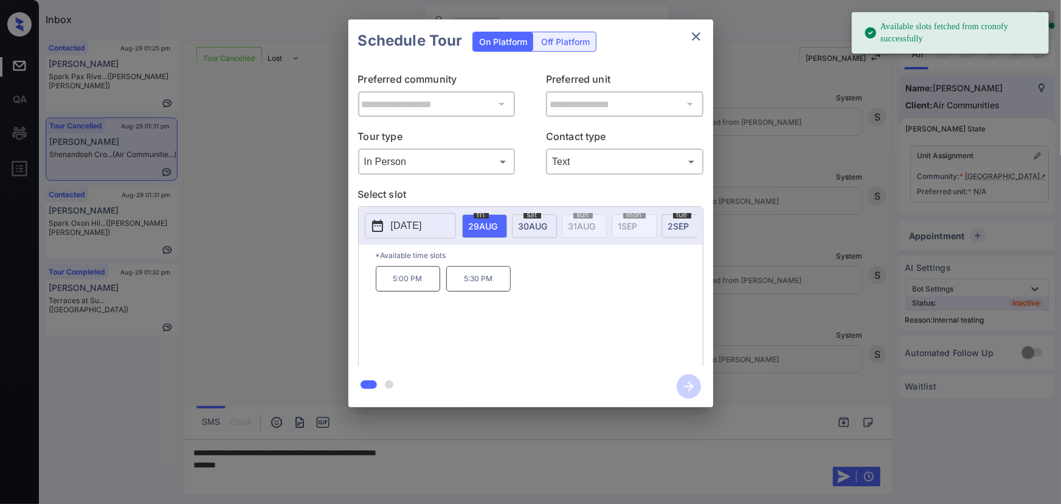
click at [498, 226] on span "[DATE]" at bounding box center [483, 226] width 29 height 10
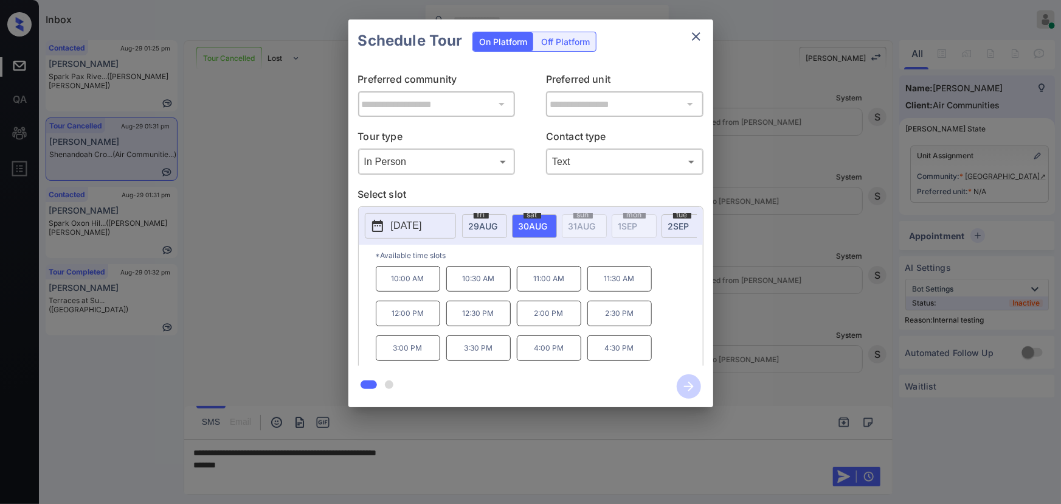
click at [392, 475] on div at bounding box center [530, 252] width 1061 height 504
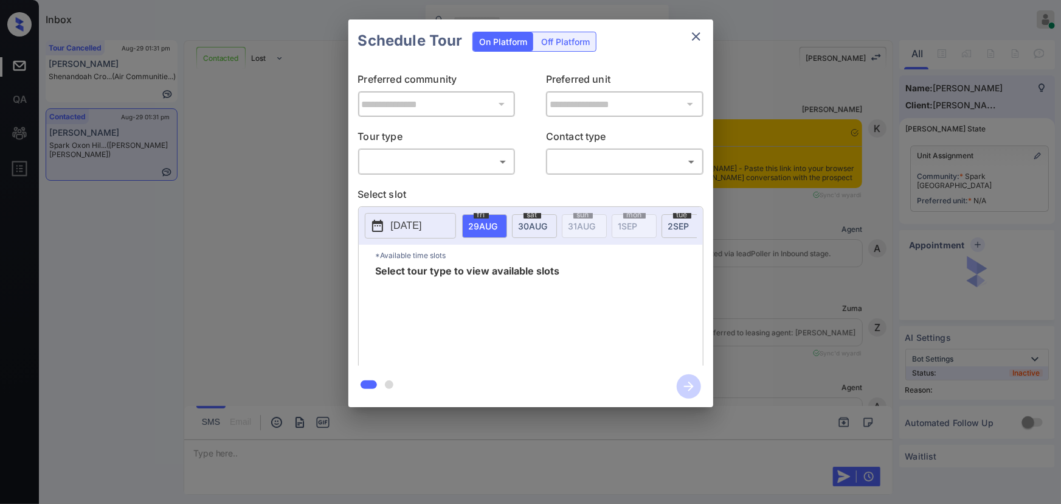
scroll to position [1838, 0]
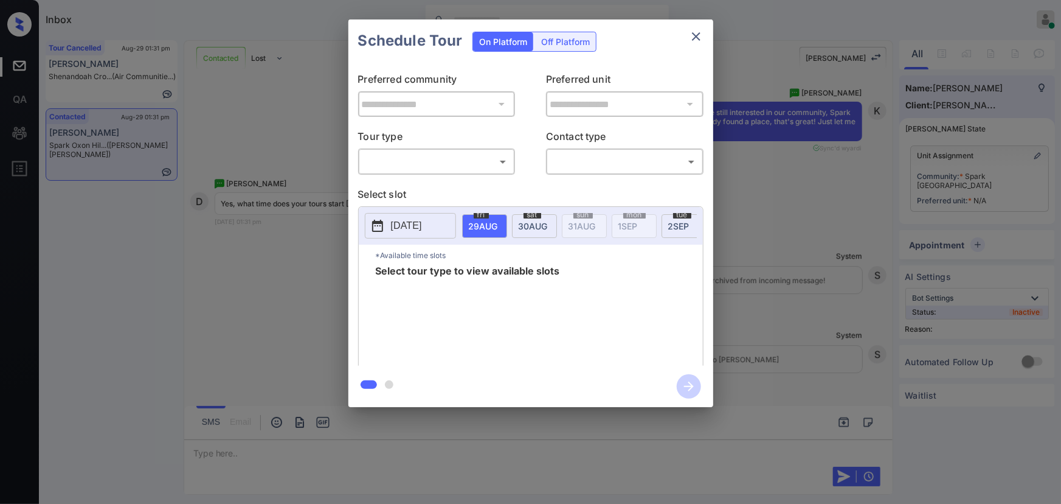
click at [444, 160] on body "Inbox Kenneth Umali Online Set yourself offline Set yourself on break Profile S…" at bounding box center [530, 252] width 1061 height 504
click at [425, 181] on li "In Person" at bounding box center [436, 189] width 150 height 22
type input "********"
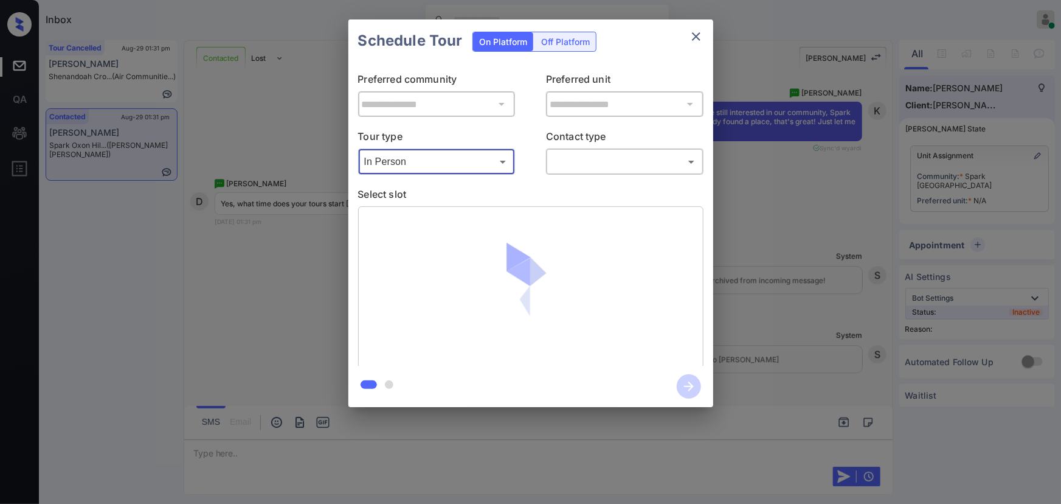
click at [648, 161] on body "Inbox Kenneth Umali Online Set yourself offline Set yourself on break Profile S…" at bounding box center [530, 252] width 1061 height 504
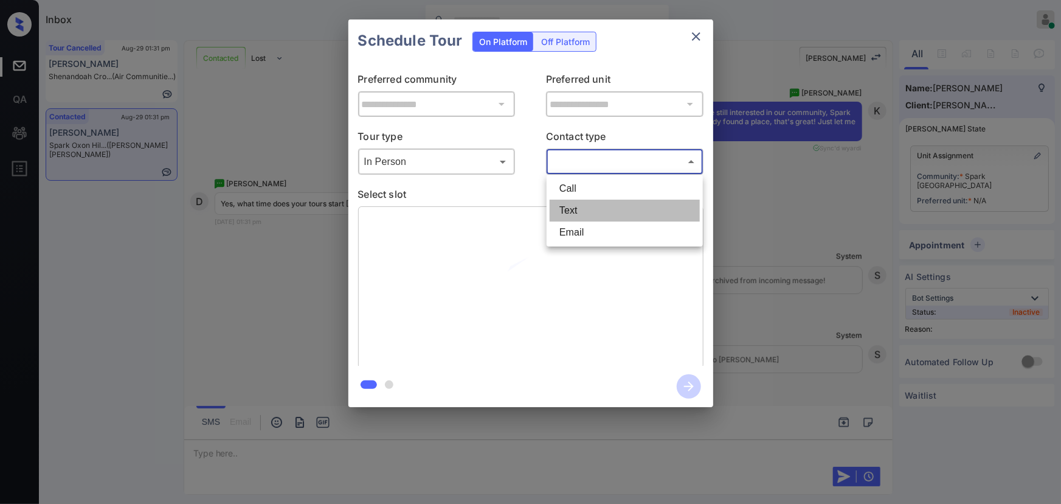
click at [583, 202] on li "Text" at bounding box center [625, 210] width 150 height 22
type input "****"
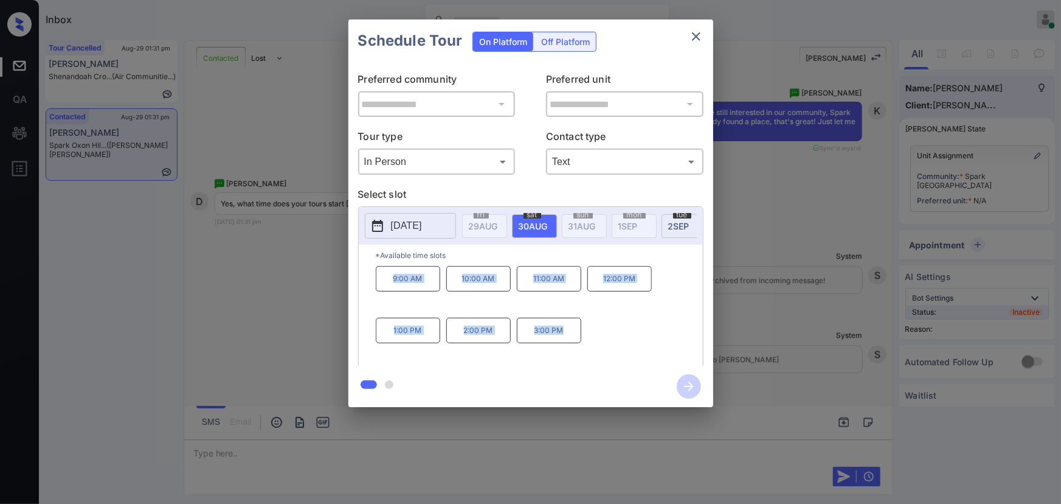
copy div "9:00 AM 10:00 AM 11:00 AM 12:00 PM 1:00 PM 2:00 PM 3:00 PM"
drag, startPoint x: 564, startPoint y: 336, endPoint x: 383, endPoint y: 285, distance: 187.7
click at [383, 285] on div "9:00 AM 10:00 AM 11:00 AM 12:00 PM 1:00 PM 2:00 PM 3:00 PM" at bounding box center [539, 314] width 327 height 97
click at [348, 446] on div at bounding box center [530, 252] width 1061 height 504
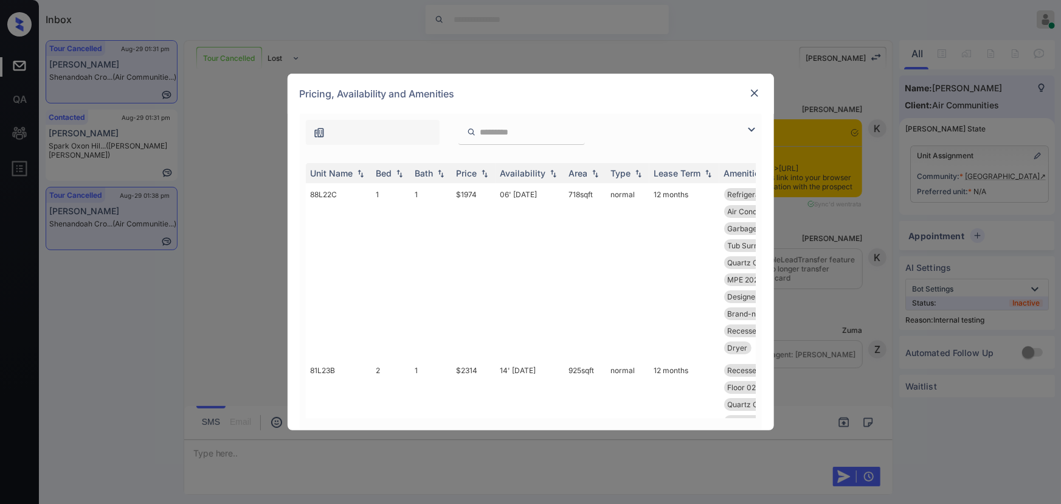
scroll to position [14781, 0]
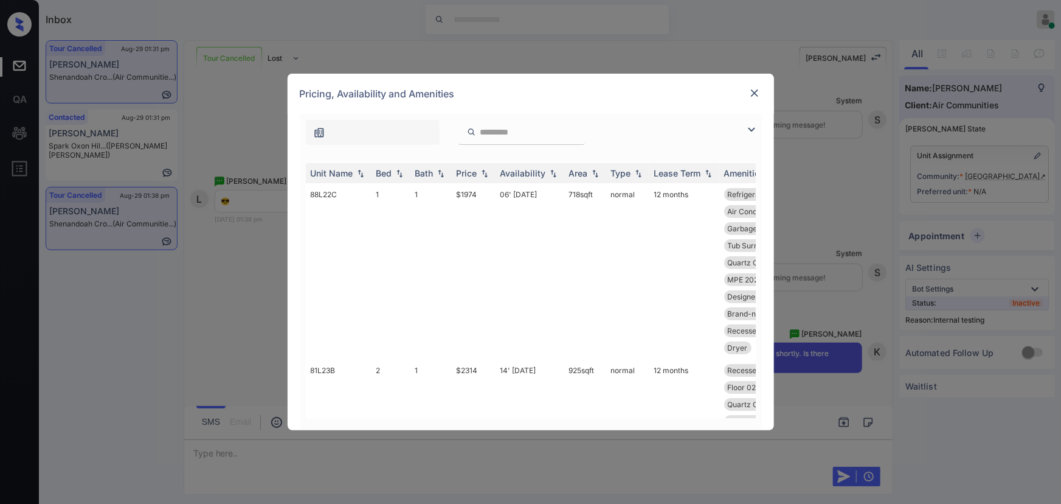
click at [751, 128] on img at bounding box center [751, 129] width 15 height 15
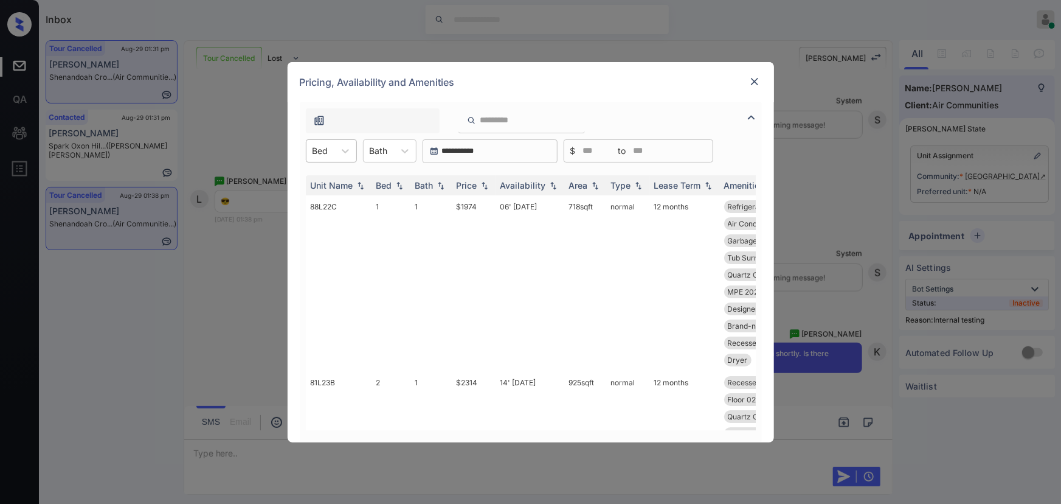
click at [327, 151] on div at bounding box center [321, 150] width 16 height 13
click at [327, 176] on div "1" at bounding box center [331, 181] width 51 height 22
click at [405, 153] on icon at bounding box center [405, 151] width 12 height 12
click at [383, 183] on div "1" at bounding box center [396, 181] width 54 height 22
click at [487, 185] on img at bounding box center [485, 185] width 12 height 9
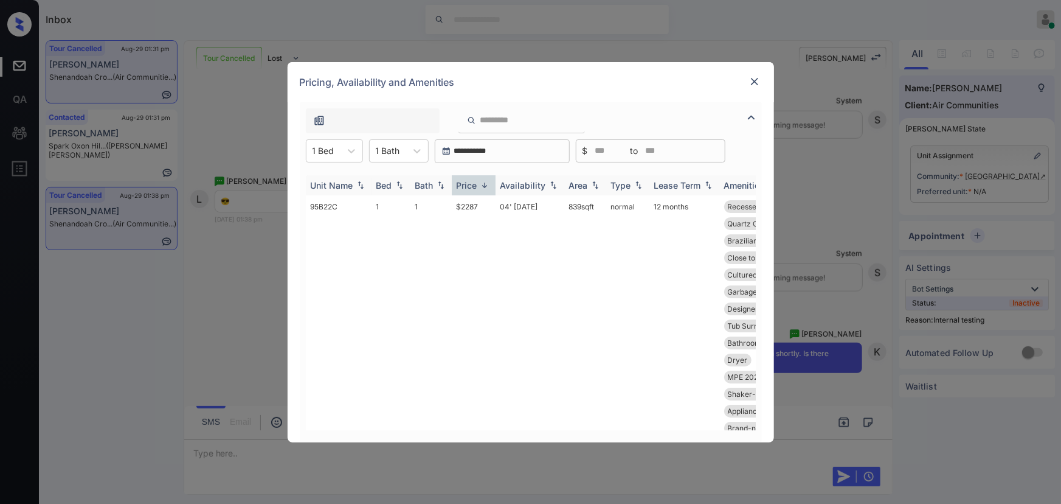
click at [485, 187] on img at bounding box center [485, 185] width 12 height 9
click at [484, 187] on img at bounding box center [485, 185] width 12 height 9
click at [472, 207] on td "$1944" at bounding box center [474, 283] width 44 height 176
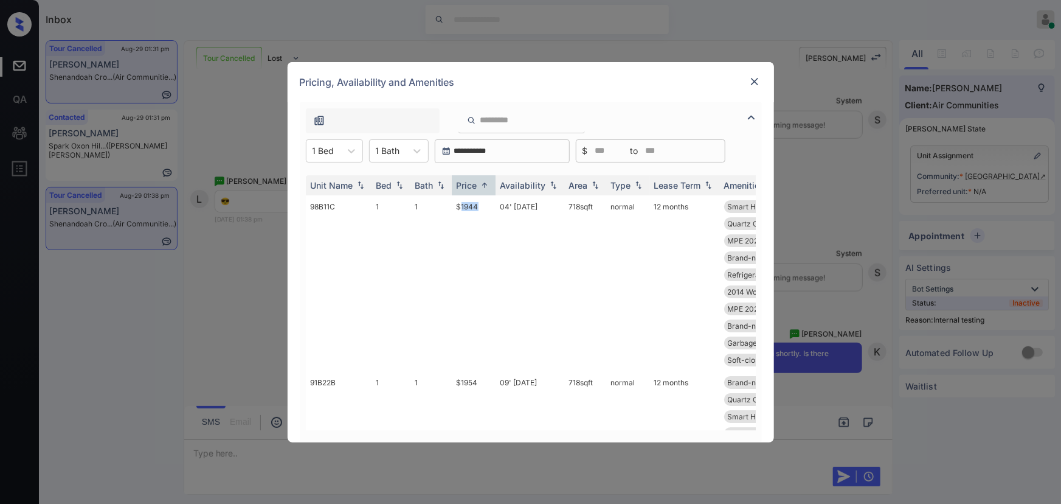
drag, startPoint x: 472, startPoint y: 207, endPoint x: 733, endPoint y: 85, distance: 287.8
click at [473, 204] on td "$1944" at bounding box center [474, 283] width 44 height 176
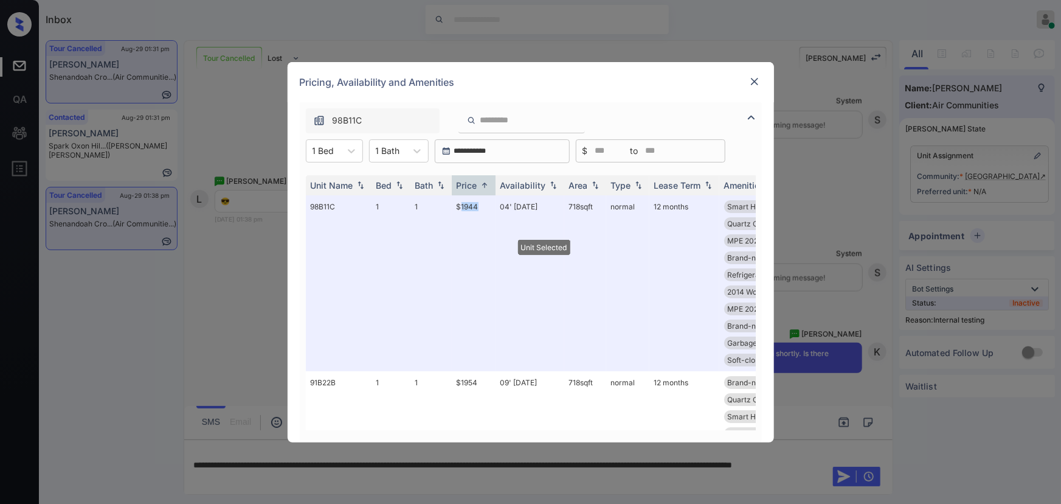
click at [756, 81] on img at bounding box center [755, 81] width 12 height 12
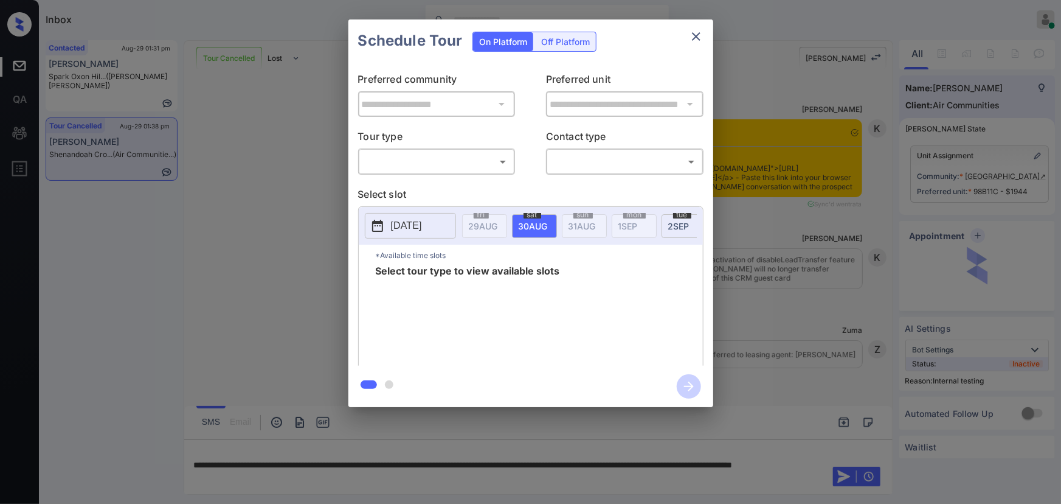
scroll to position [14228, 0]
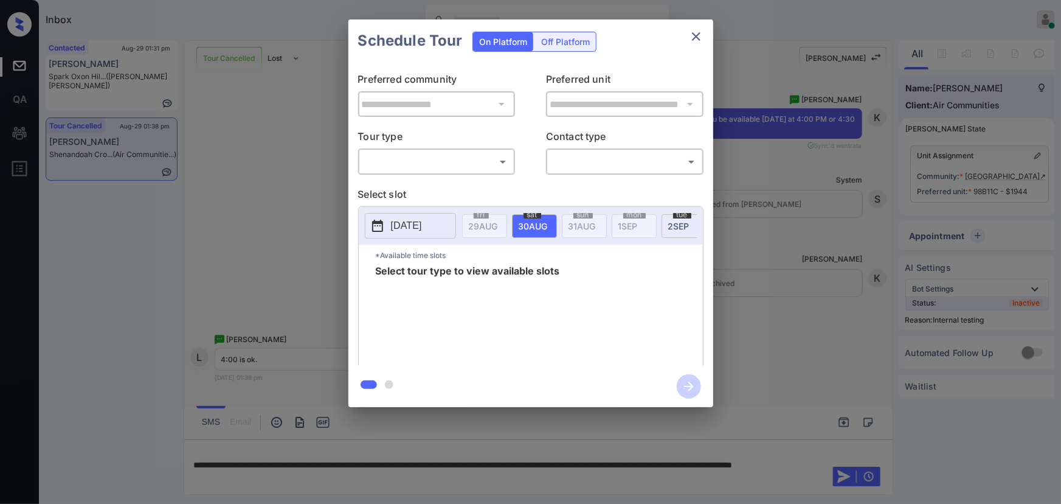
click at [412, 161] on body "Inbox [PERSON_NAME] Online Set yourself offline Set yourself on break Profile S…" at bounding box center [530, 252] width 1061 height 504
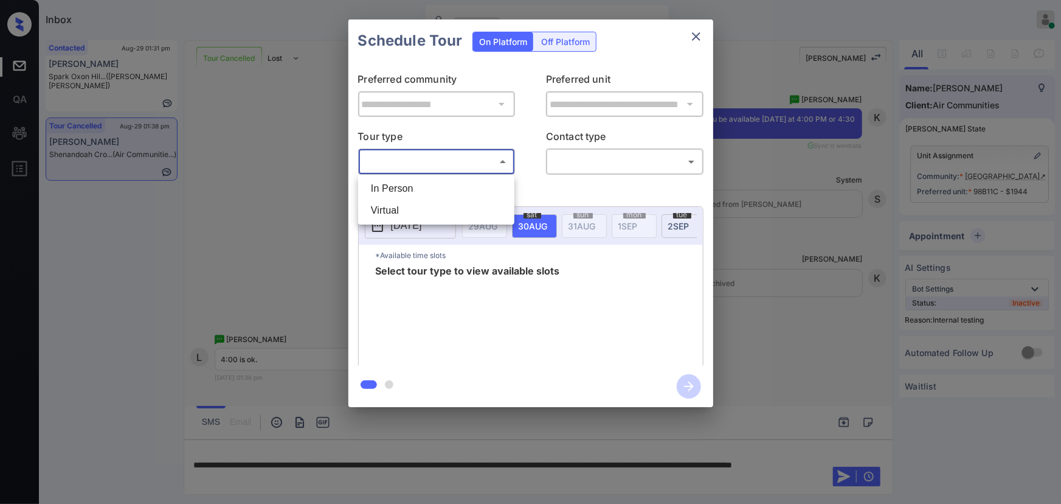
drag, startPoint x: 401, startPoint y: 184, endPoint x: 516, endPoint y: 192, distance: 114.6
click at [403, 184] on li "In Person" at bounding box center [436, 189] width 150 height 22
type input "********"
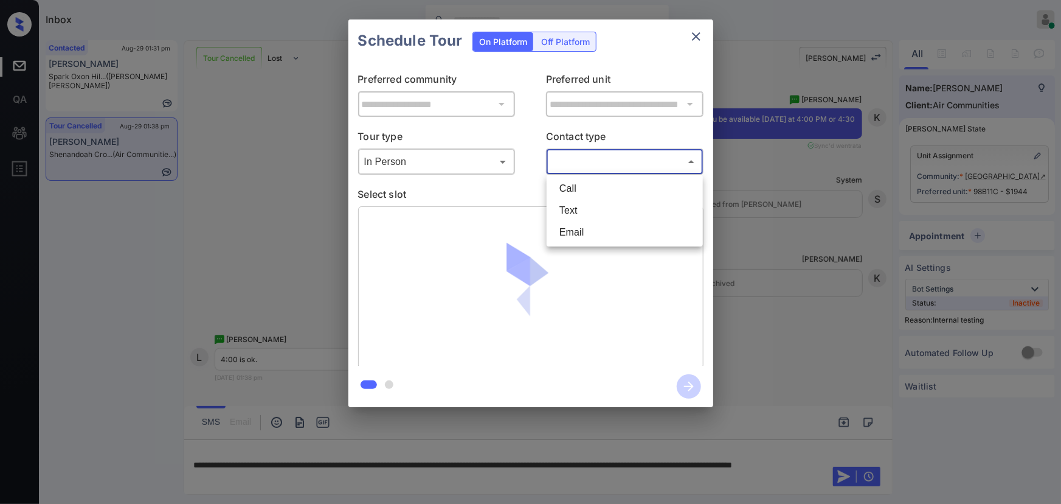
click at [617, 162] on body "Inbox [PERSON_NAME] Online Set yourself offline Set yourself on break Profile S…" at bounding box center [530, 252] width 1061 height 504
click at [576, 206] on li "Text" at bounding box center [625, 210] width 150 height 22
type input "****"
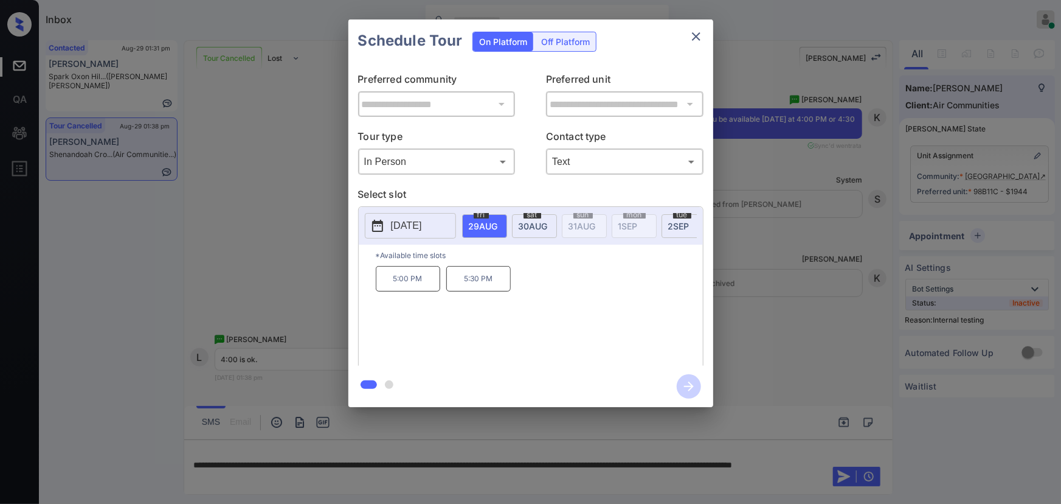
click at [808, 251] on div "**********" at bounding box center [530, 213] width 1061 height 426
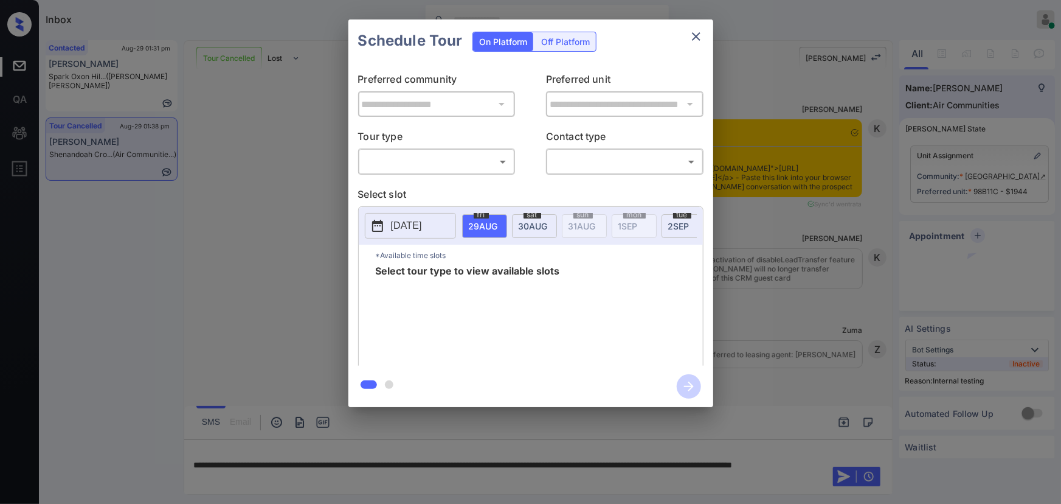
scroll to position [14860, 0]
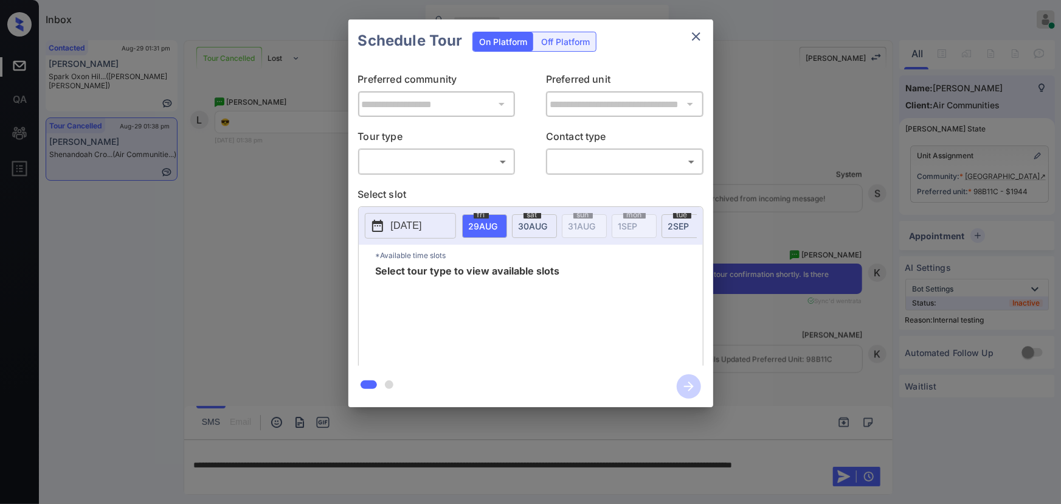
click at [449, 158] on body "Inbox [PERSON_NAME] Online Set yourself offline Set yourself on break Profile S…" at bounding box center [530, 252] width 1061 height 504
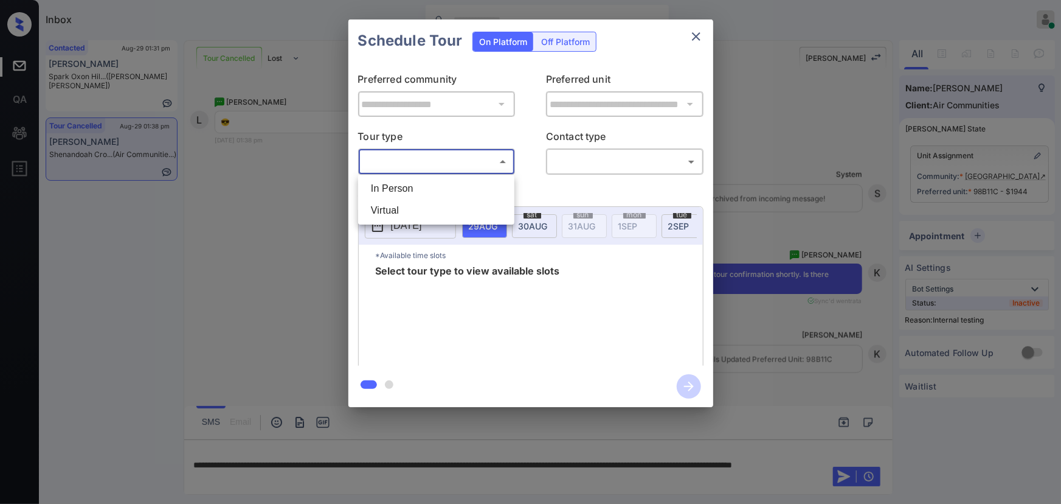
click at [423, 187] on li "In Person" at bounding box center [436, 189] width 150 height 22
type input "********"
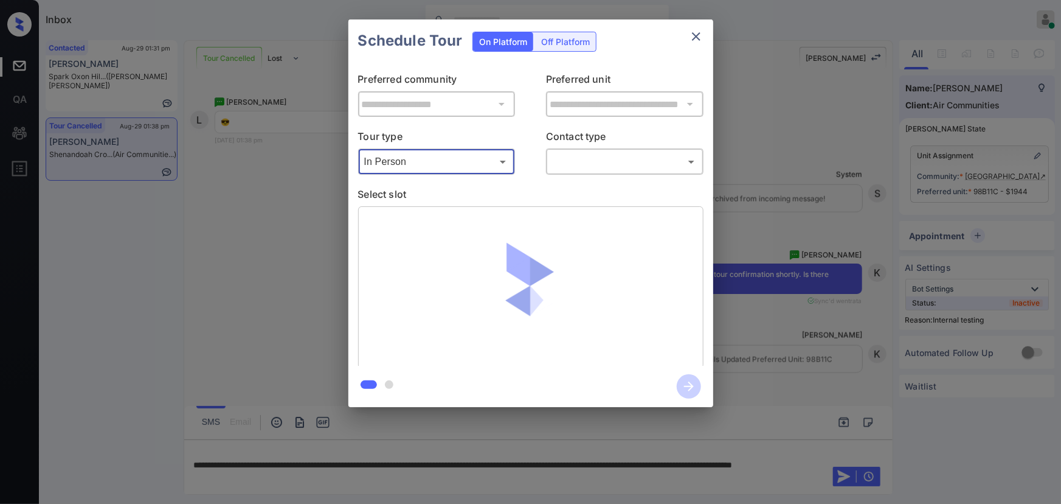
click at [573, 164] on body "Inbox [PERSON_NAME] Online Set yourself offline Set yourself on break Profile S…" at bounding box center [530, 252] width 1061 height 504
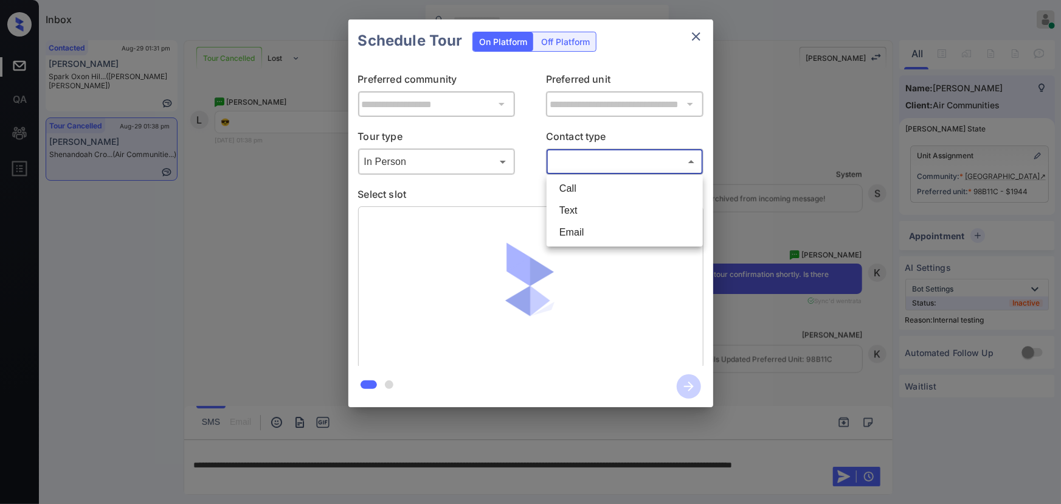
click at [562, 212] on li "Text" at bounding box center [625, 210] width 150 height 22
type input "****"
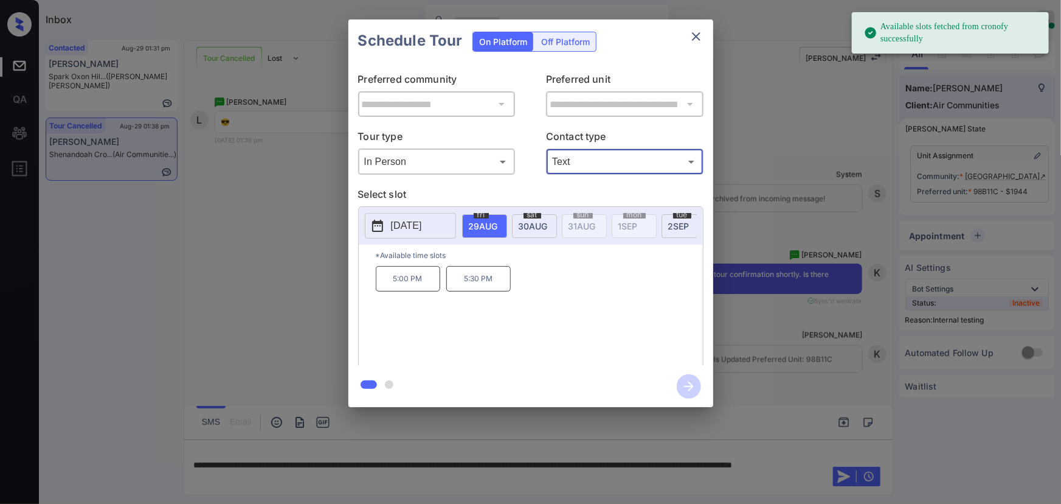
click at [498, 226] on span "30 AUG" at bounding box center [483, 226] width 29 height 10
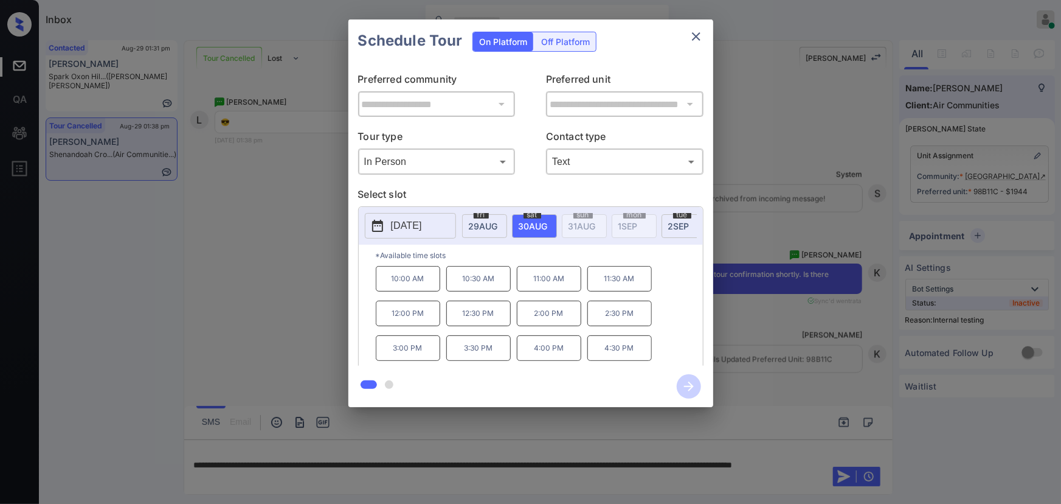
click at [541, 353] on p "4:00 PM" at bounding box center [549, 348] width 64 height 26
click at [683, 387] on icon "button" at bounding box center [689, 386] width 24 height 24
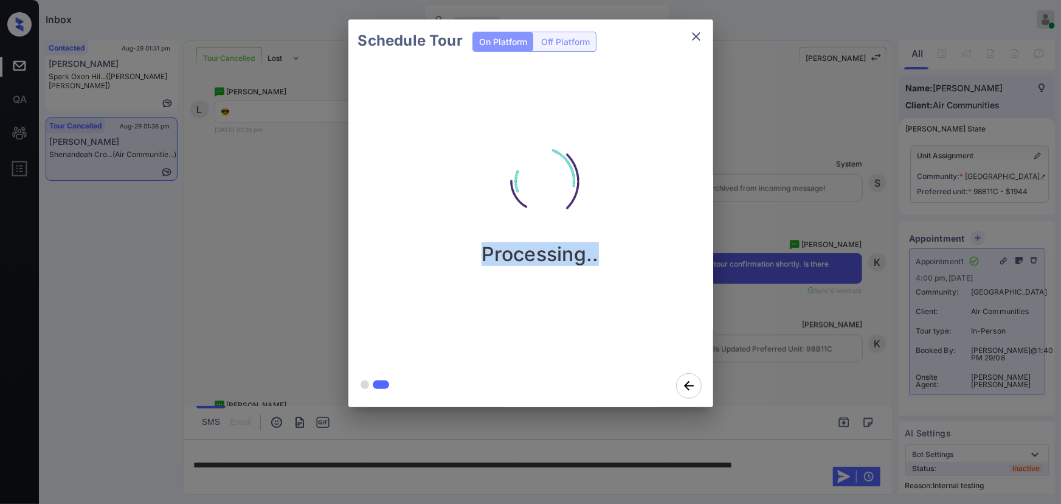
drag, startPoint x: 611, startPoint y: 266, endPoint x: 466, endPoint y: 252, distance: 146.0
click at [468, 254] on div "Processing.." at bounding box center [540, 213] width 384 height 302
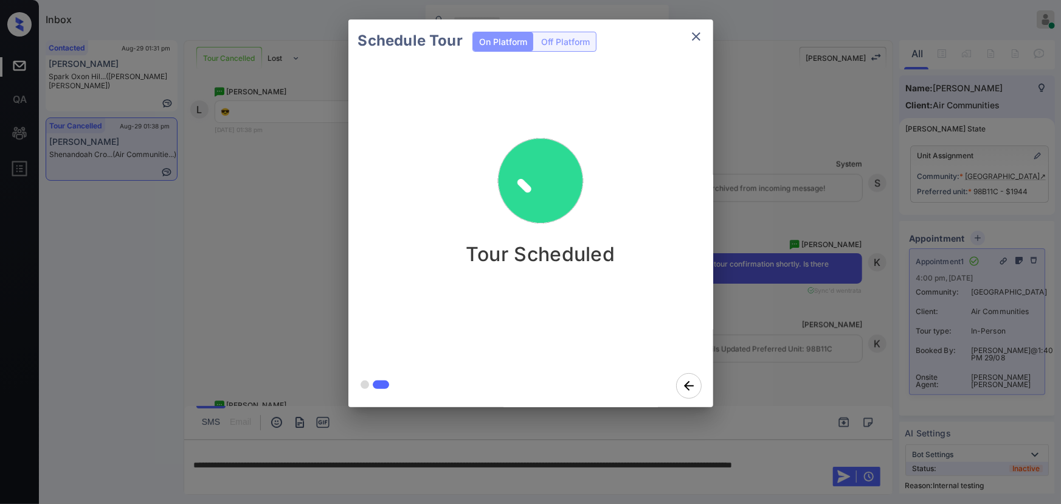
click at [693, 36] on icon "close" at bounding box center [696, 36] width 15 height 15
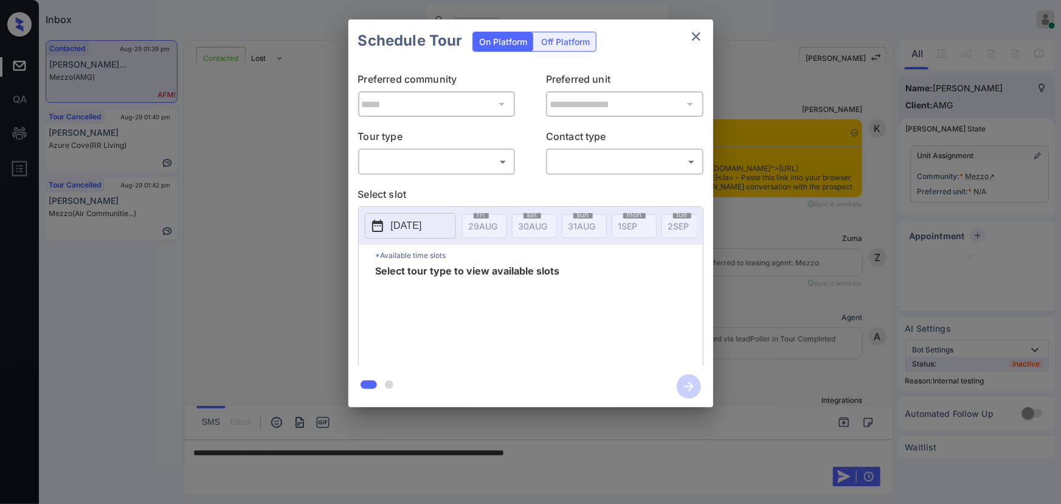
scroll to position [5560, 0]
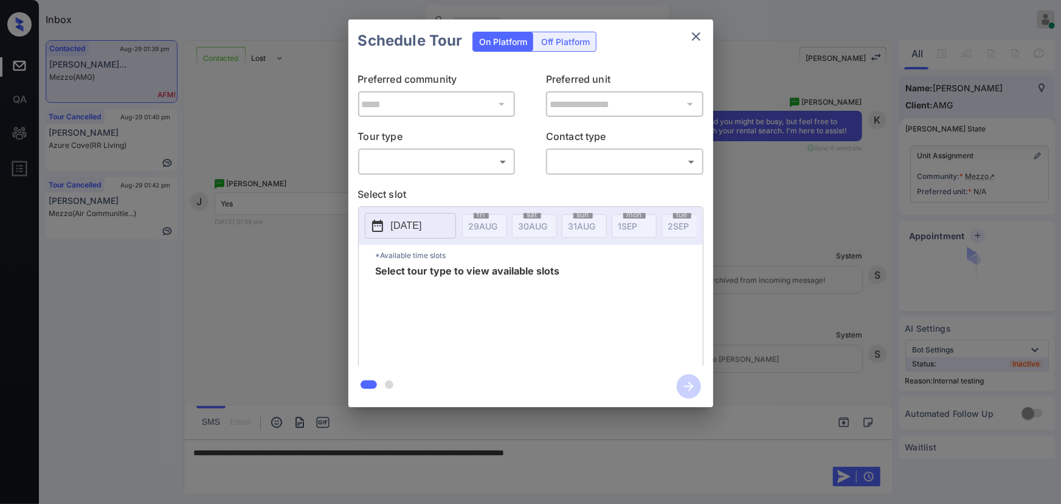
click at [446, 170] on body "Inbox Kenneth Umali Online Set yourself offline Set yourself on break Profile S…" at bounding box center [530, 252] width 1061 height 504
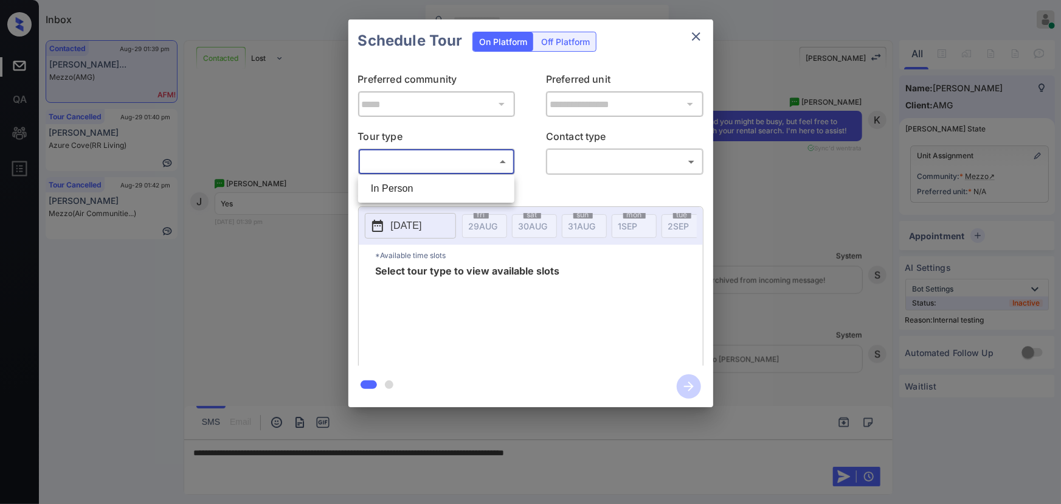
click at [414, 193] on li "In Person" at bounding box center [436, 189] width 150 height 22
type input "********"
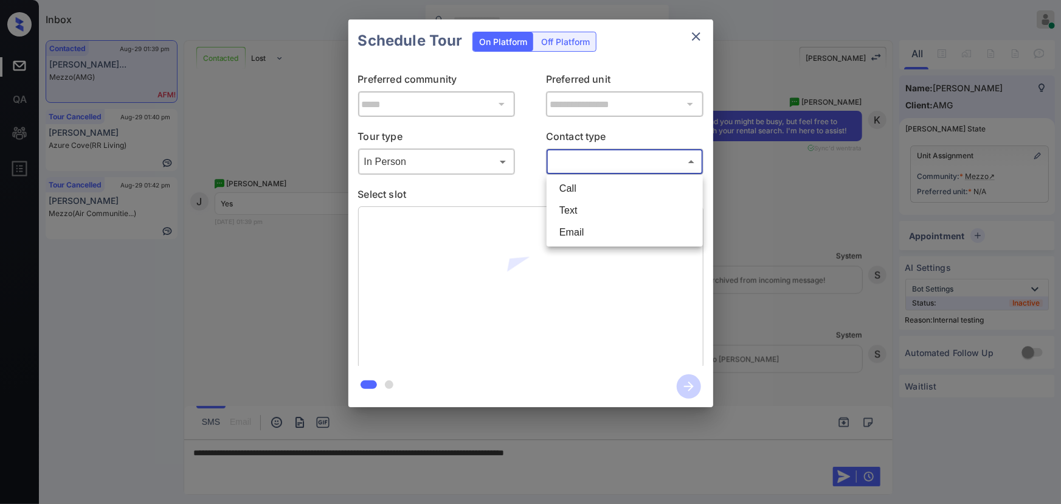
click at [584, 163] on body "Inbox Kenneth Umali Online Set yourself offline Set yourself on break Profile S…" at bounding box center [530, 252] width 1061 height 504
click at [575, 204] on li "Text" at bounding box center [625, 210] width 150 height 22
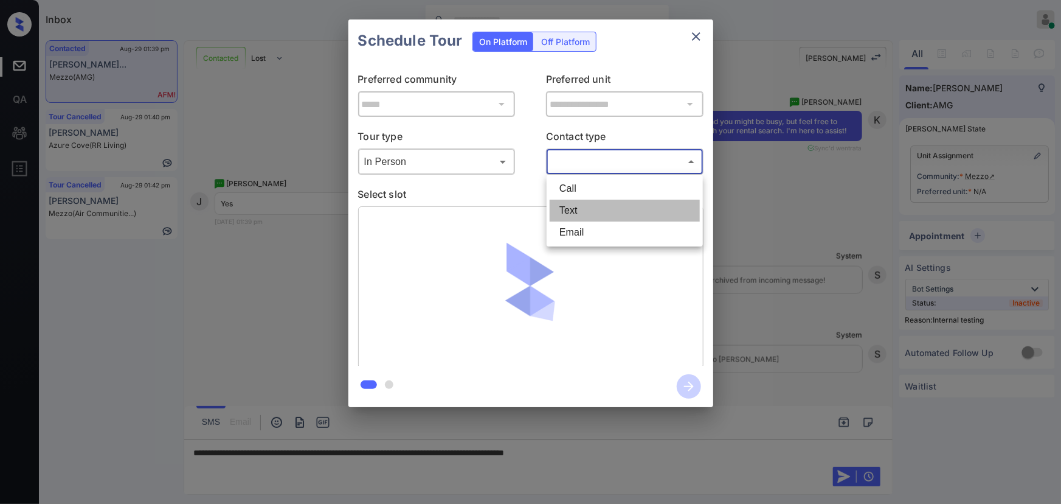
type input "****"
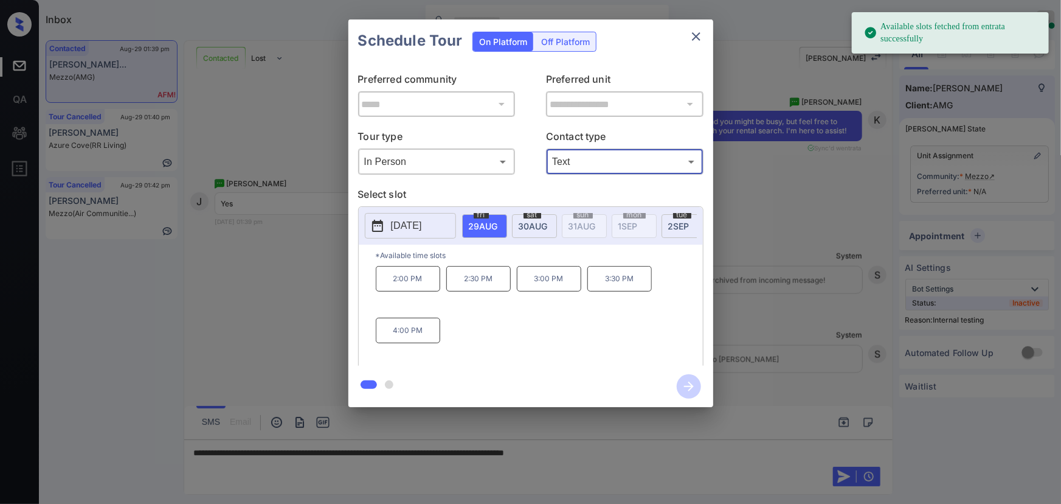
click at [498, 221] on span "30 AUG" at bounding box center [483, 226] width 29 height 10
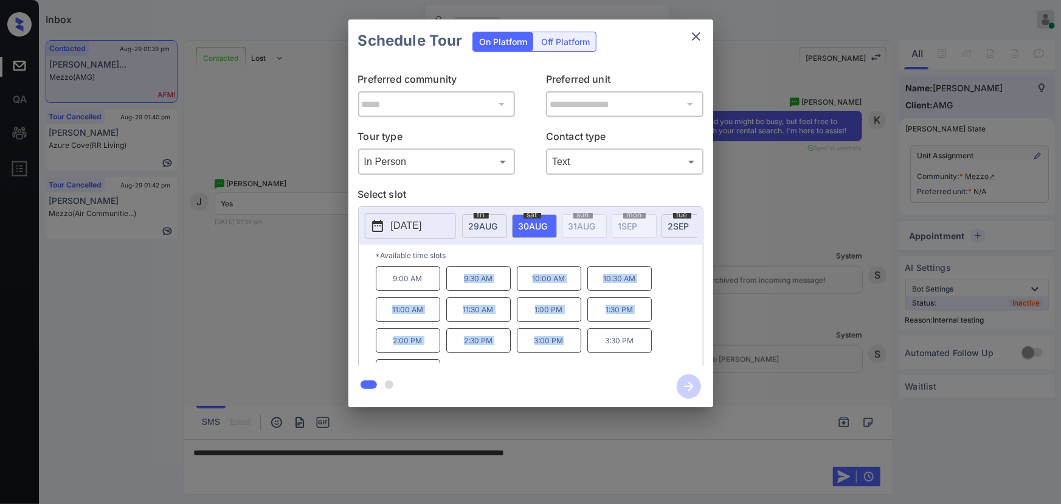
drag, startPoint x: 570, startPoint y: 345, endPoint x: 455, endPoint y: 295, distance: 125.8
click at [459, 282] on div "9:00 AM 9:30 AM 10:00 AM 10:30 AM 11:00 AM 11:30 AM 1:00 PM 1:30 PM 2:00 PM 2:3…" at bounding box center [539, 314] width 327 height 97
copy div "9:30 AM 10:00 AM 10:30 AM 11:00 AM 11:30 AM 1:00 PM 1:30 PM 2:00 PM 2:30 PM 3:0…"
click at [666, 446] on div at bounding box center [530, 252] width 1061 height 504
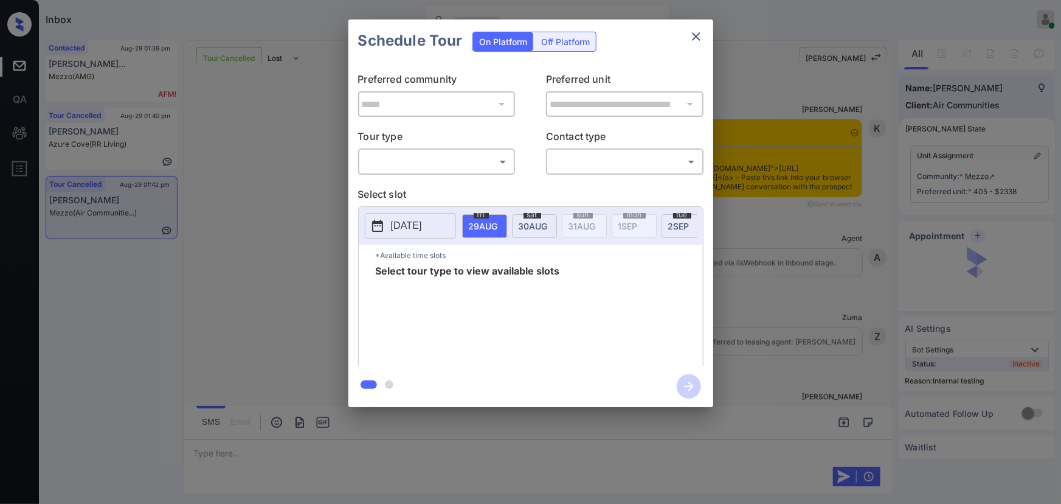
scroll to position [6512, 0]
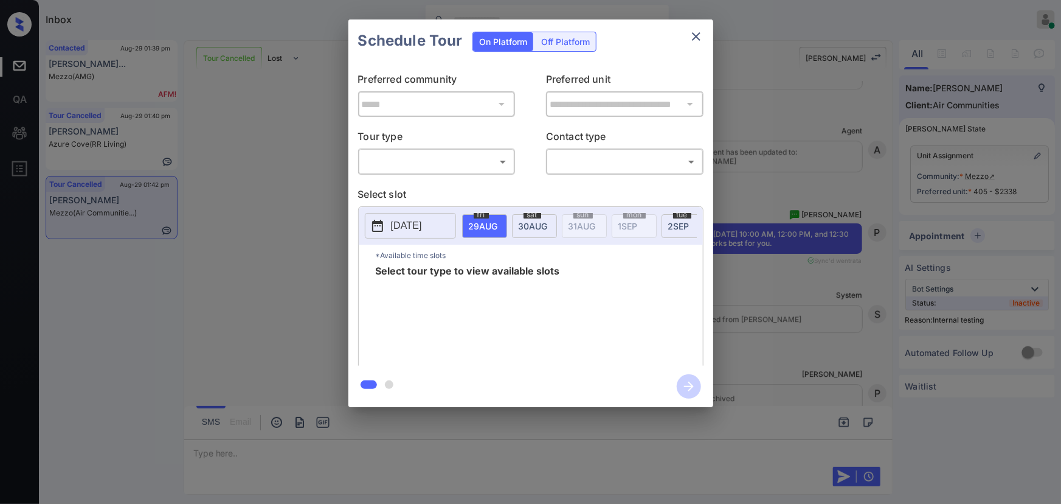
click at [454, 159] on body "Inbox [PERSON_NAME] Online Set yourself offline Set yourself on break Profile S…" at bounding box center [530, 252] width 1061 height 504
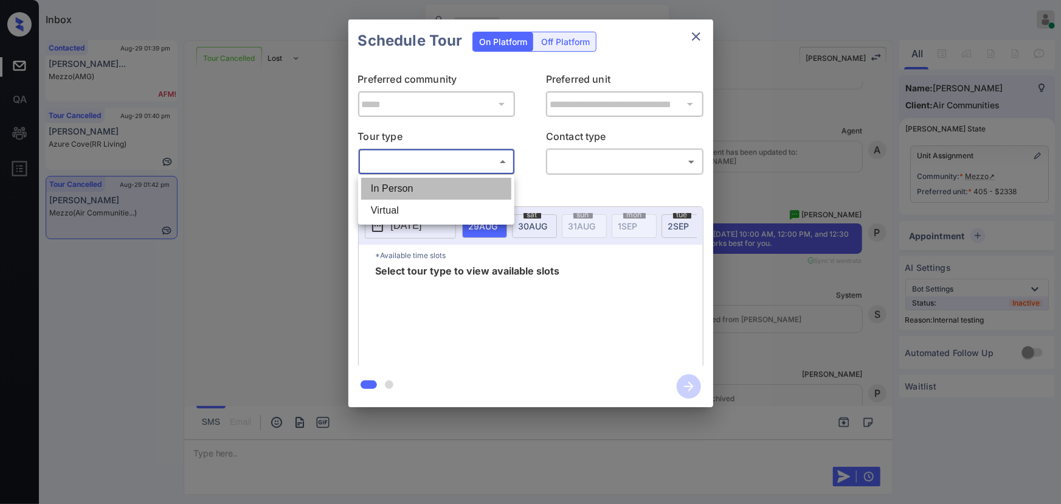
drag, startPoint x: 424, startPoint y: 195, endPoint x: 487, endPoint y: 182, distance: 64.5
click at [428, 193] on li "In Person" at bounding box center [436, 189] width 150 height 22
type input "********"
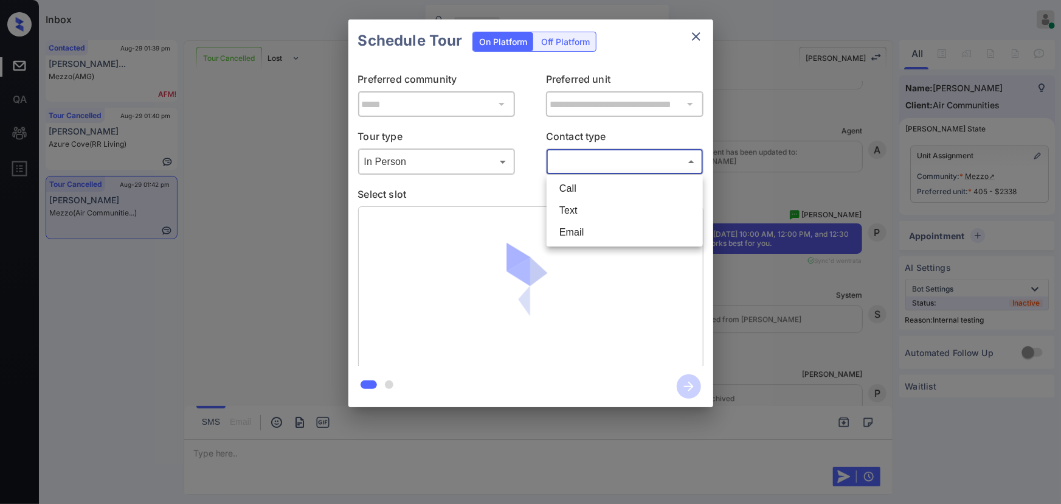
click at [613, 155] on body "Inbox [PERSON_NAME] Online Set yourself offline Set yourself on break Profile S…" at bounding box center [530, 252] width 1061 height 504
click at [582, 205] on li "Text" at bounding box center [625, 210] width 150 height 22
type input "****"
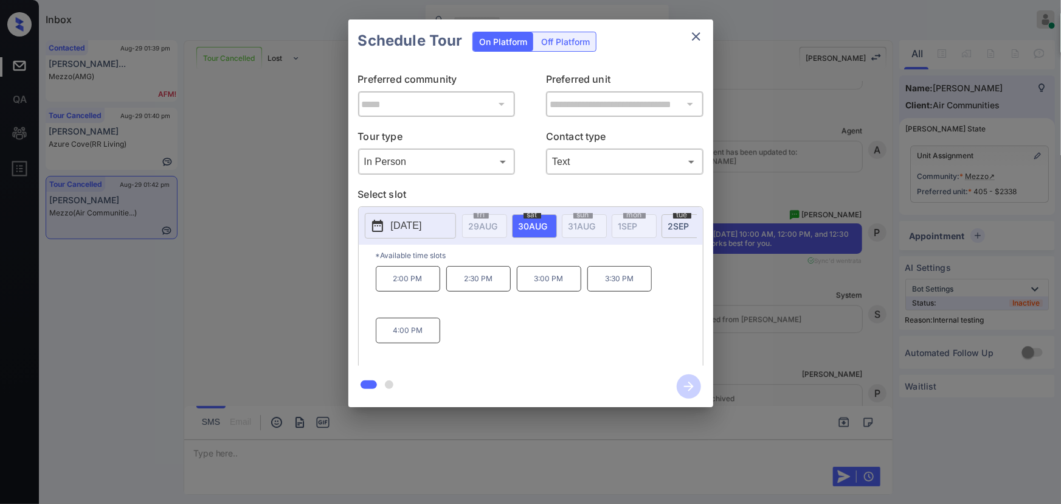
click at [422, 224] on p "[DATE]" at bounding box center [406, 225] width 31 height 15
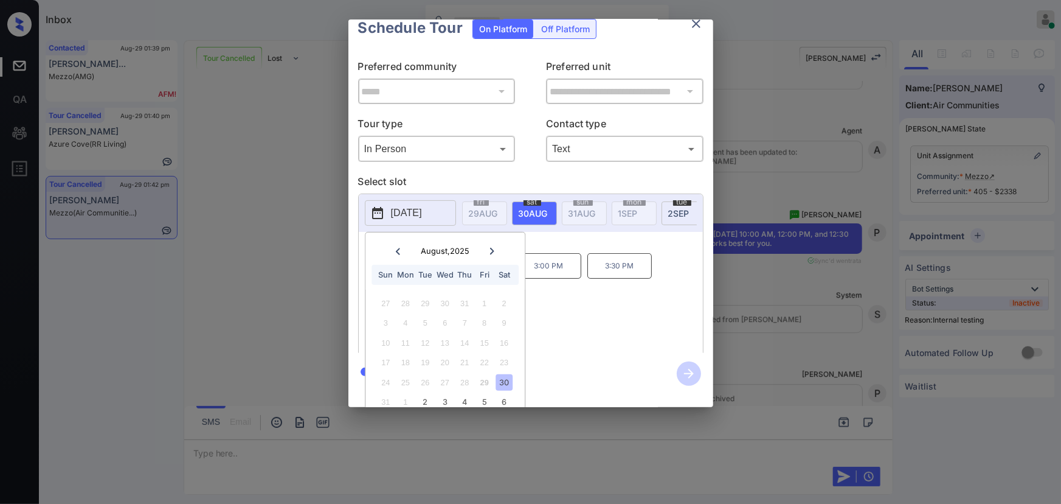
scroll to position [34, 0]
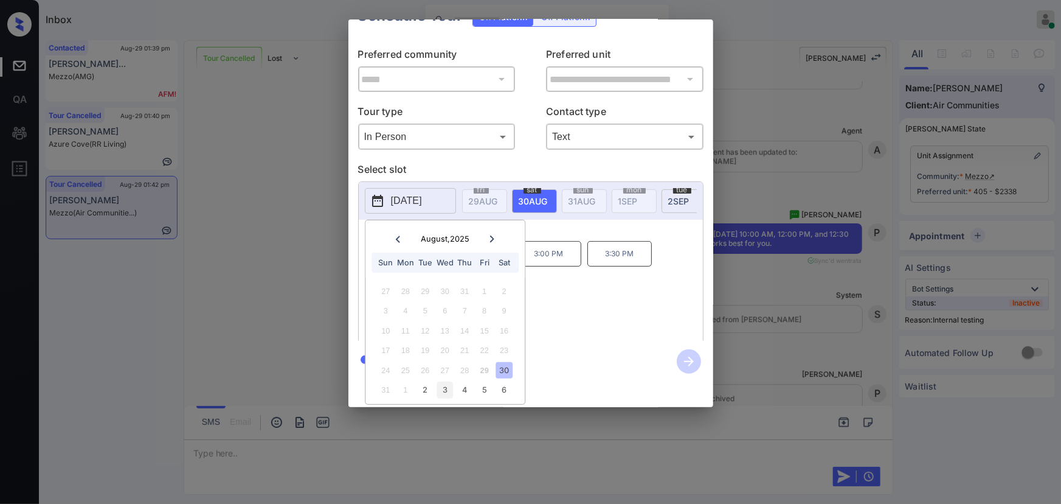
click at [444, 381] on div "3" at bounding box center [445, 389] width 16 height 16
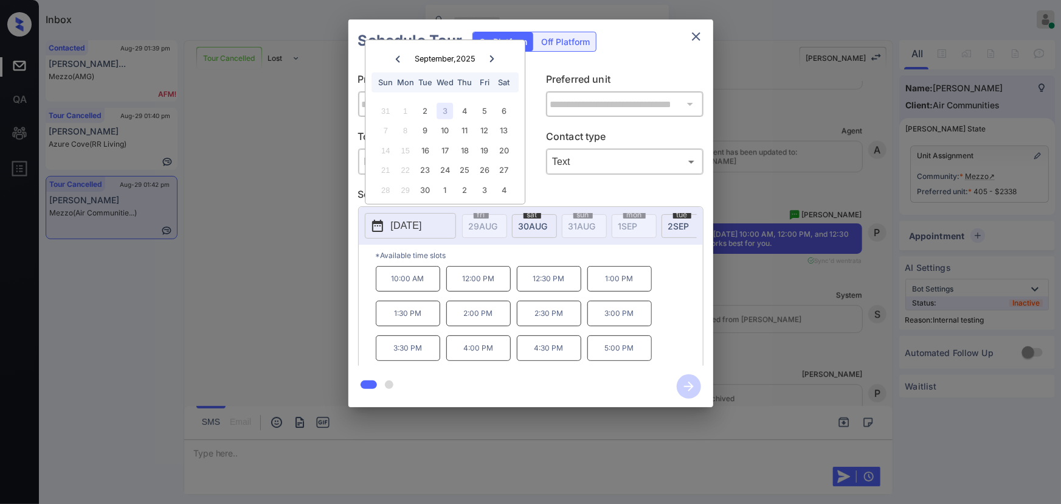
scroll to position [0, 0]
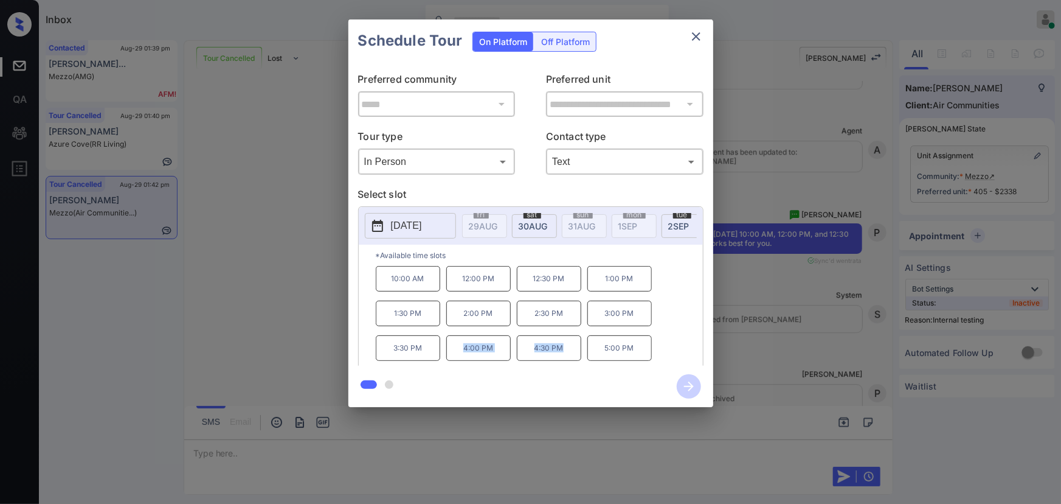
copy div "4:00 PM 4:30 PM"
drag, startPoint x: 567, startPoint y: 353, endPoint x: 475, endPoint y: 361, distance: 92.2
click at [462, 353] on div "10:00 AM 12:00 PM 12:30 PM 1:00 PM 1:30 PM 2:00 PM 2:30 PM 3:00 PM 3:30 PM 4:00…" at bounding box center [539, 314] width 327 height 97
click at [662, 452] on div at bounding box center [530, 252] width 1061 height 504
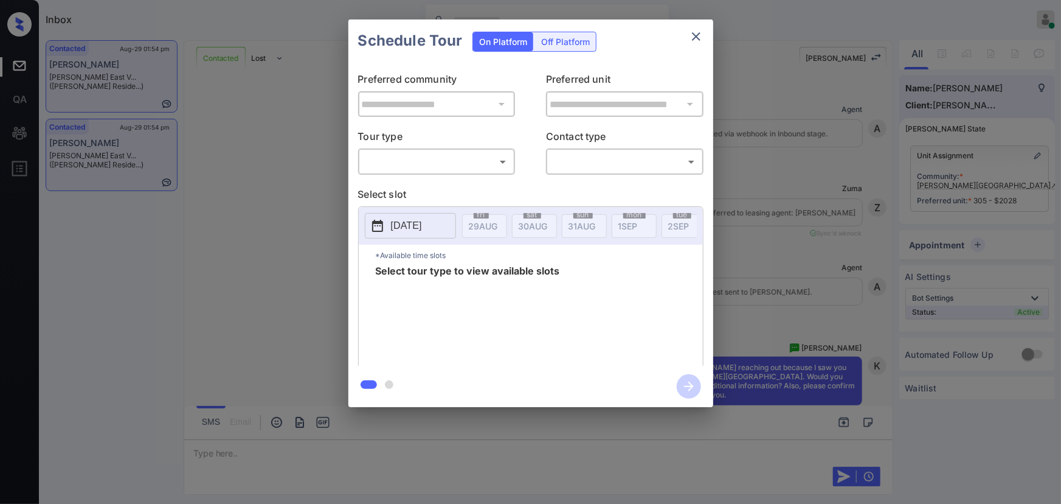
scroll to position [1414, 0]
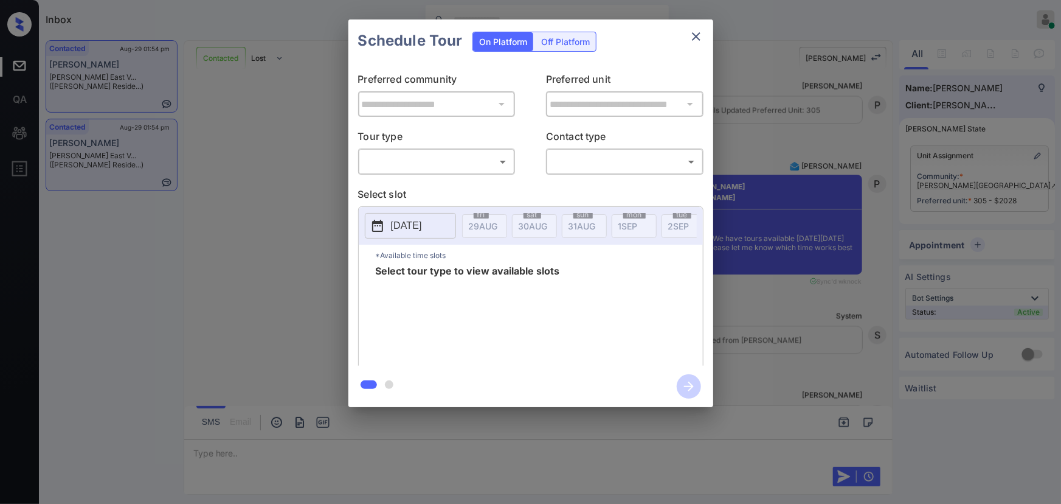
click at [441, 164] on body "Inbox [PERSON_NAME] Online Set yourself offline Set yourself on break Profile S…" at bounding box center [530, 252] width 1061 height 504
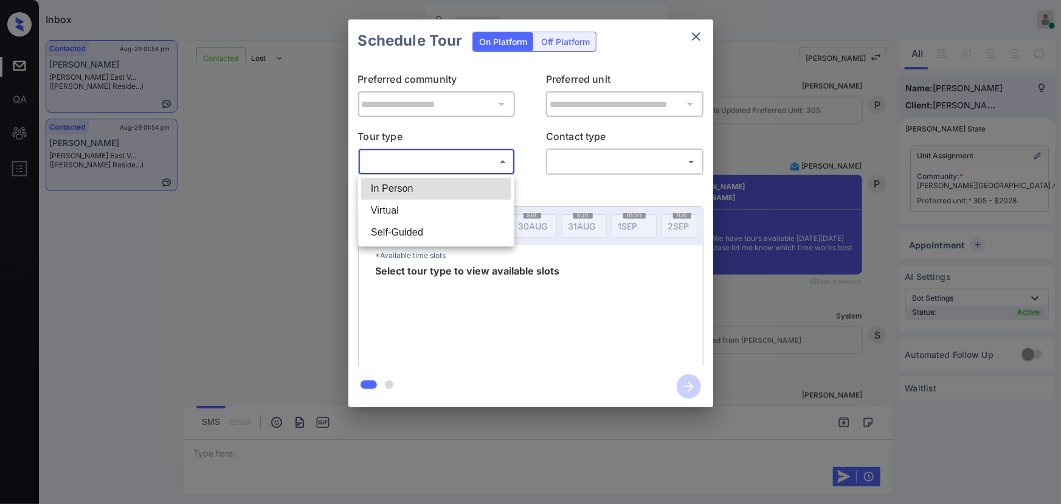
click at [417, 190] on li "In Person" at bounding box center [436, 189] width 150 height 22
type input "********"
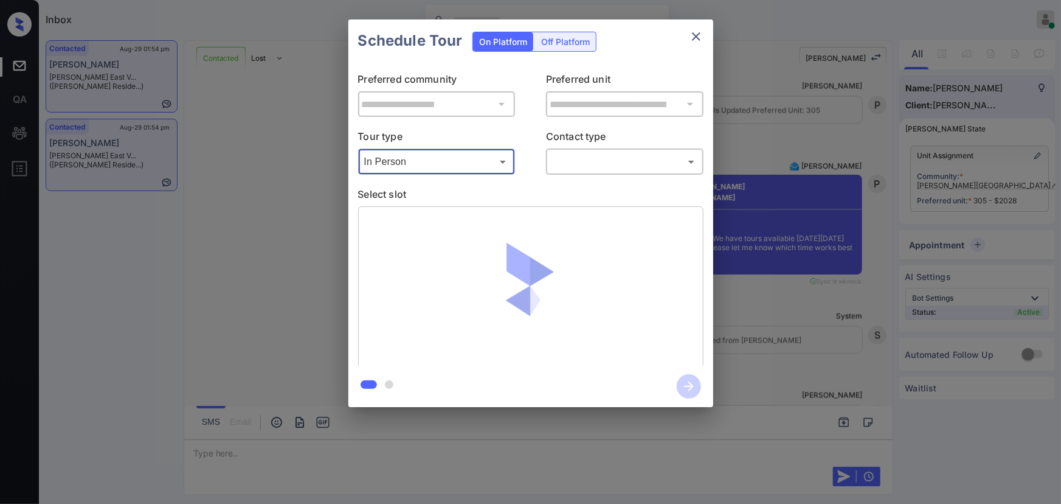
click at [617, 167] on body "Inbox [PERSON_NAME] Online Set yourself offline Set yourself on break Profile S…" at bounding box center [530, 252] width 1061 height 504
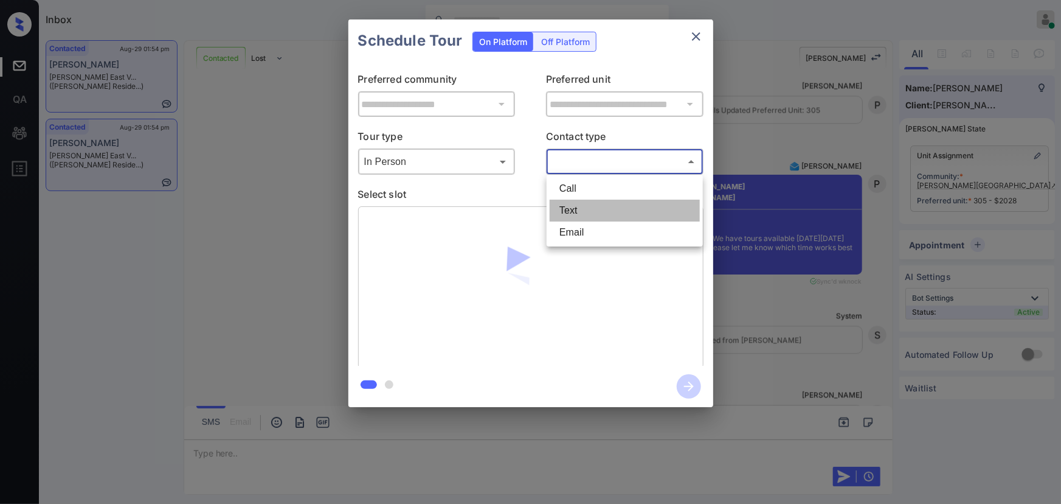
click at [596, 209] on li "Text" at bounding box center [625, 210] width 150 height 22
type input "****"
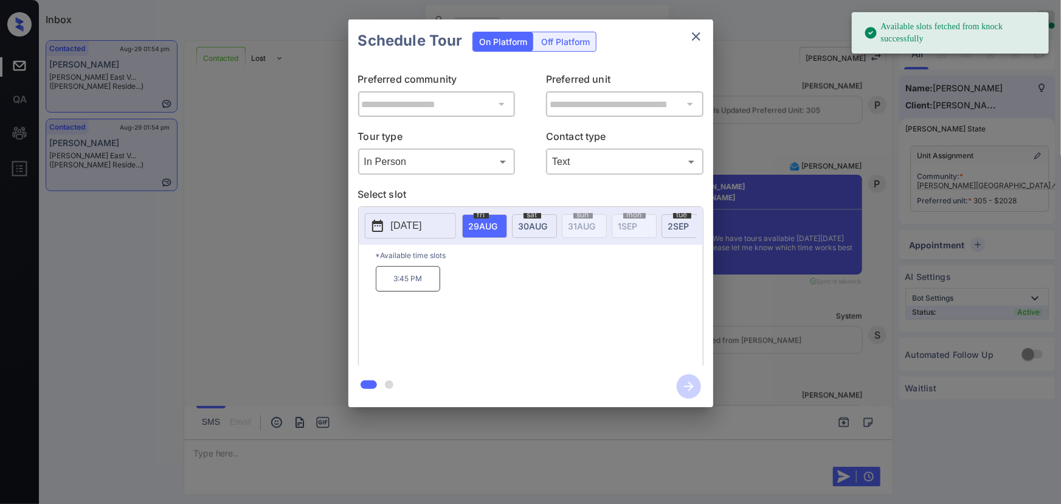
click at [414, 215] on button "2025-08-29" at bounding box center [410, 226] width 91 height 26
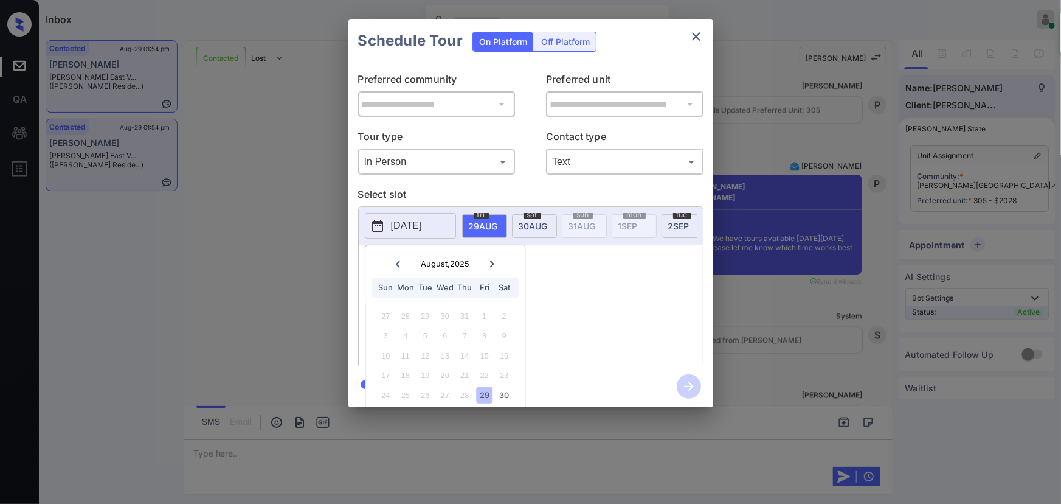
click at [491, 267] on div at bounding box center [492, 263] width 16 height 15
click at [426, 336] on div "9" at bounding box center [425, 335] width 16 height 16
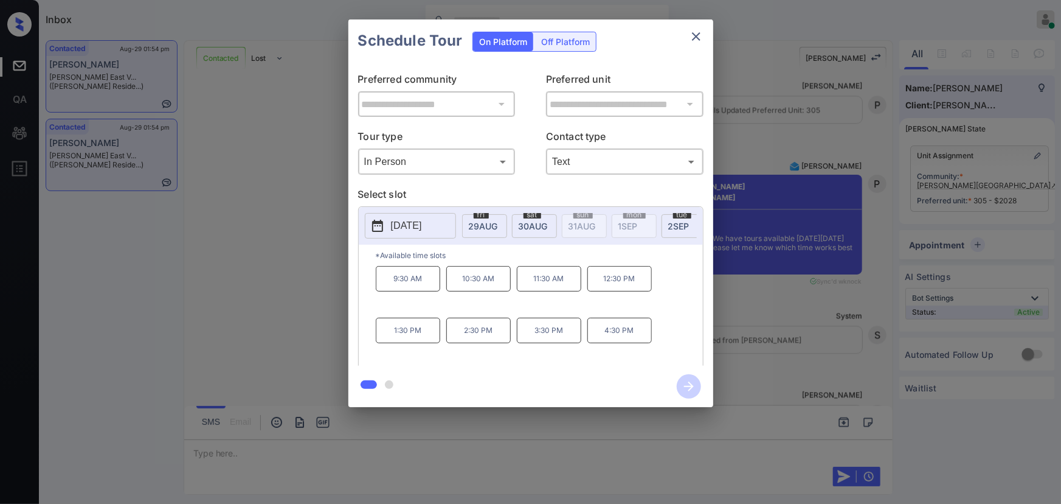
click at [565, 343] on p "3:30 PM" at bounding box center [549, 330] width 64 height 26
copy p "3:30 PM"
drag, startPoint x: 566, startPoint y: 333, endPoint x: 527, endPoint y: 326, distance: 40.1
click at [513, 330] on div "9:30 AM 10:30 AM 11:30 AM 12:30 PM 1:30 PM 2:30 PM 3:30 PM 4:30 PM" at bounding box center [539, 314] width 327 height 97
click at [694, 36] on icon "close" at bounding box center [696, 36] width 15 height 15
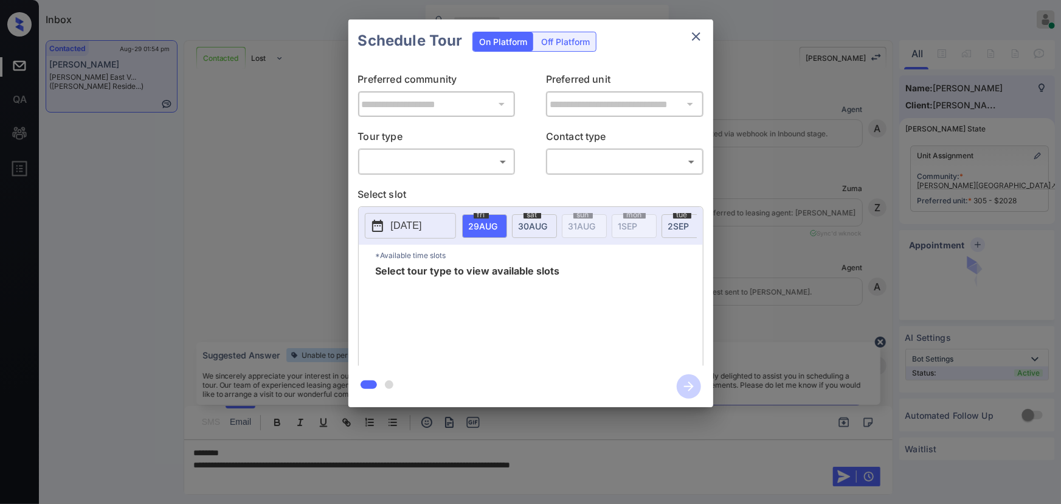
scroll to position [1782, 0]
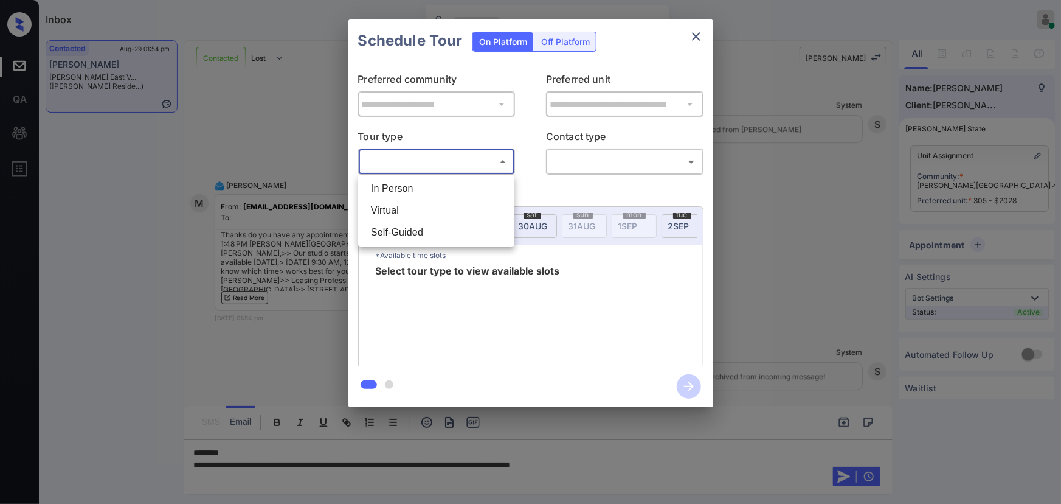
click at [405, 160] on body "Inbox Kenneth Umali Online Set yourself offline Set yourself on break Profile S…" at bounding box center [530, 252] width 1061 height 504
click at [407, 188] on li "In Person" at bounding box center [436, 189] width 150 height 22
type input "********"
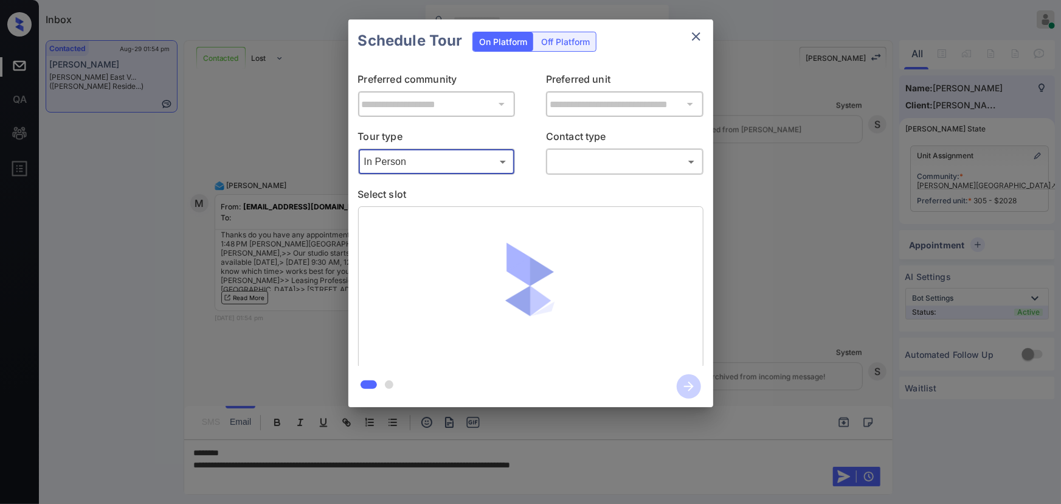
click at [611, 162] on body "Inbox Kenneth Umali Online Set yourself offline Set yourself on break Profile S…" at bounding box center [530, 252] width 1061 height 504
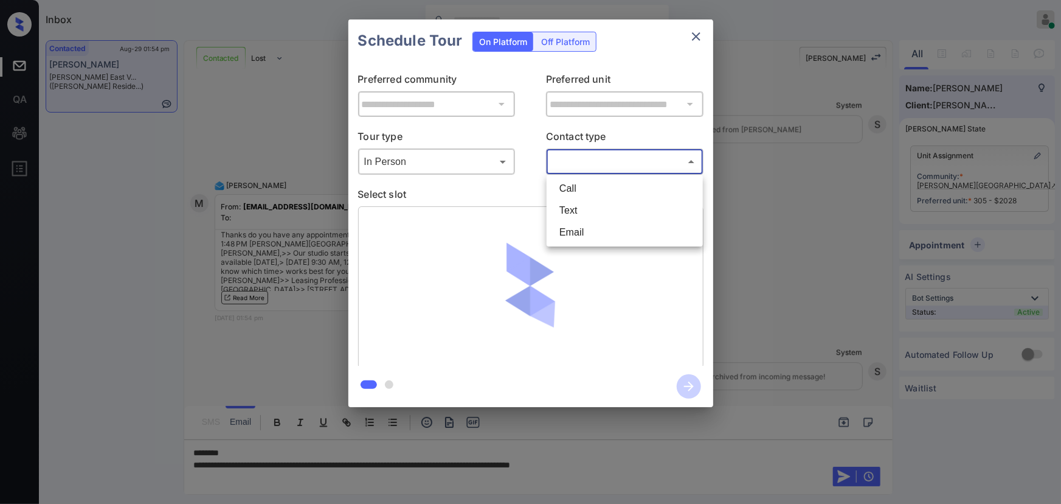
click at [571, 206] on li "Text" at bounding box center [625, 210] width 150 height 22
type input "****"
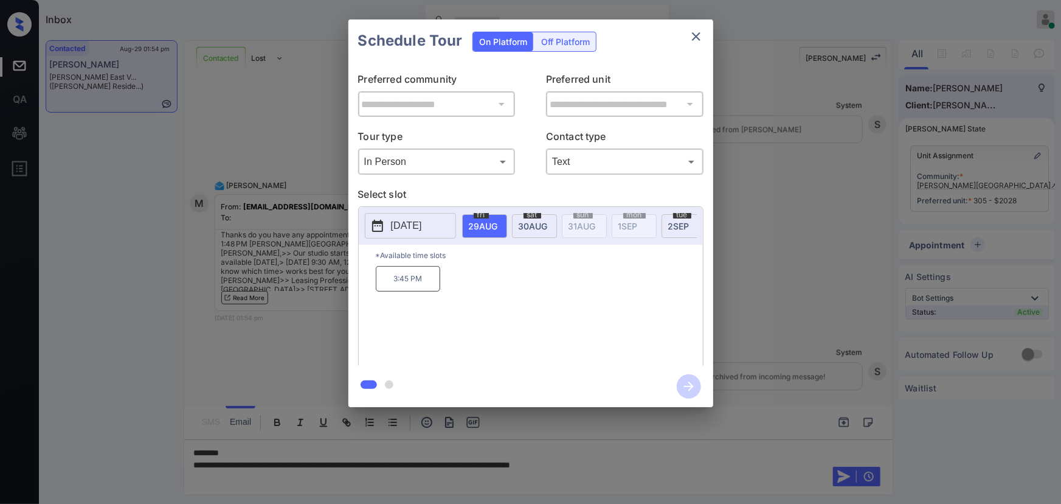
click at [409, 230] on p "[DATE]" at bounding box center [406, 225] width 31 height 15
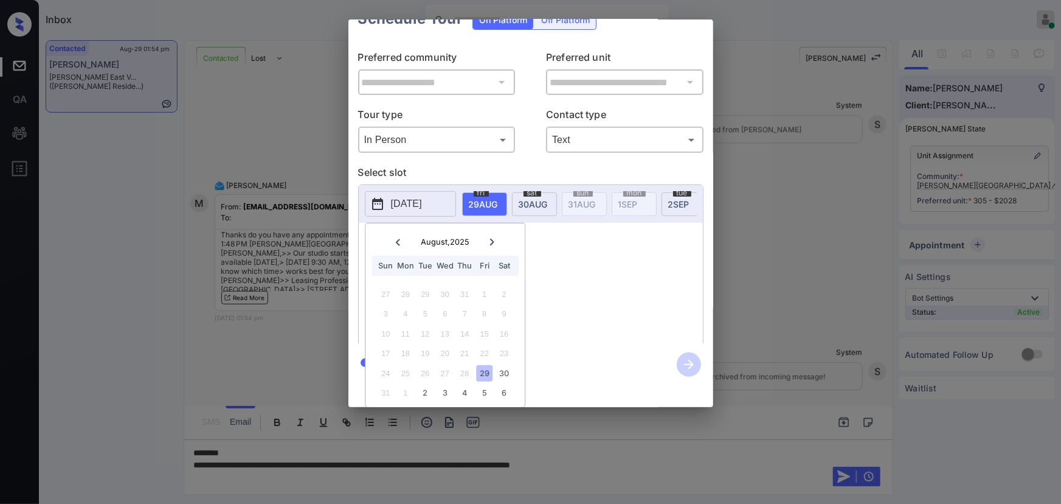
scroll to position [34, 0]
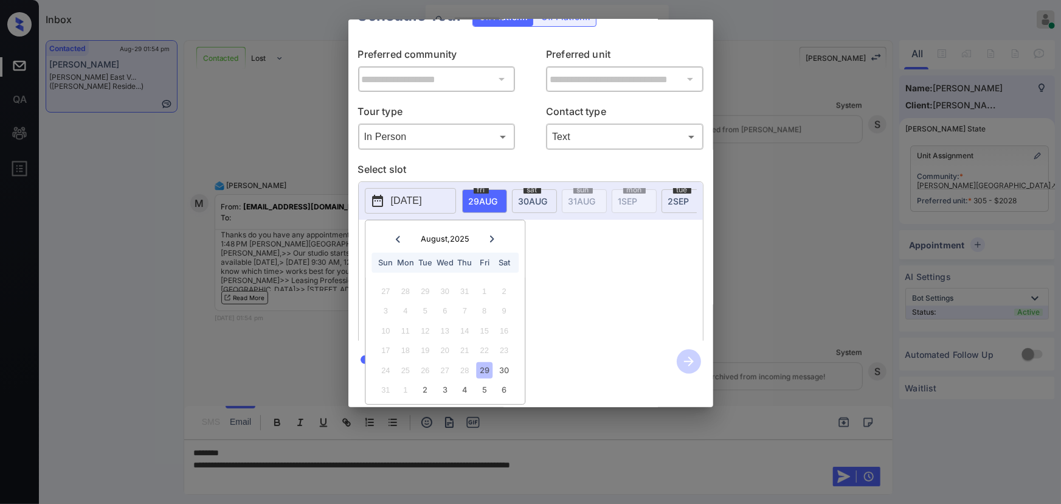
click at [492, 235] on icon at bounding box center [492, 238] width 4 height 7
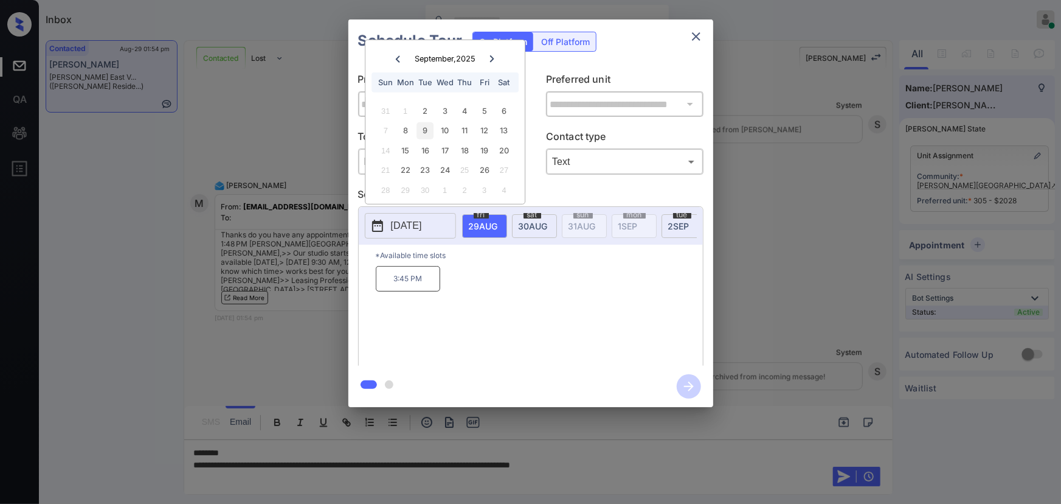
click at [426, 130] on div "9" at bounding box center [425, 130] width 16 height 16
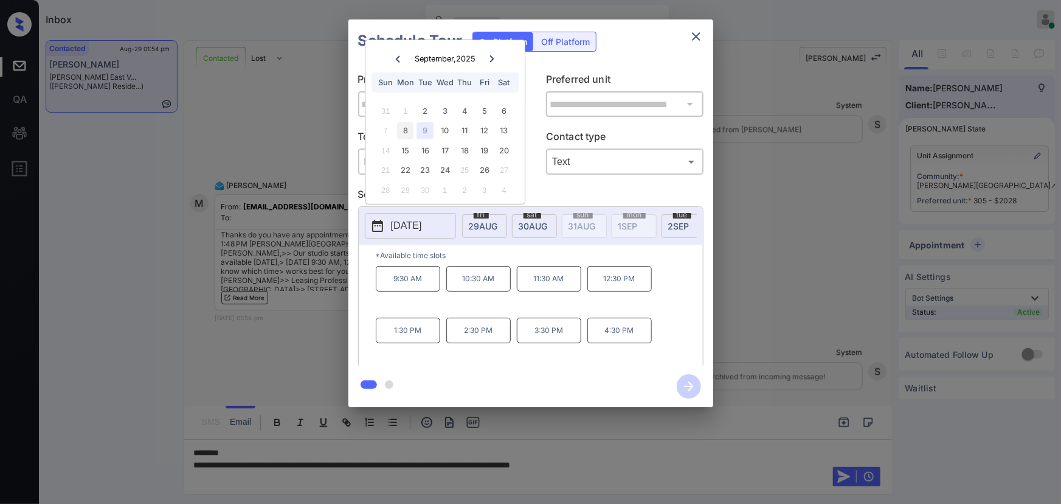
click at [406, 123] on div "8" at bounding box center [405, 130] width 16 height 16
click at [502, 128] on div "13" at bounding box center [504, 130] width 16 height 16
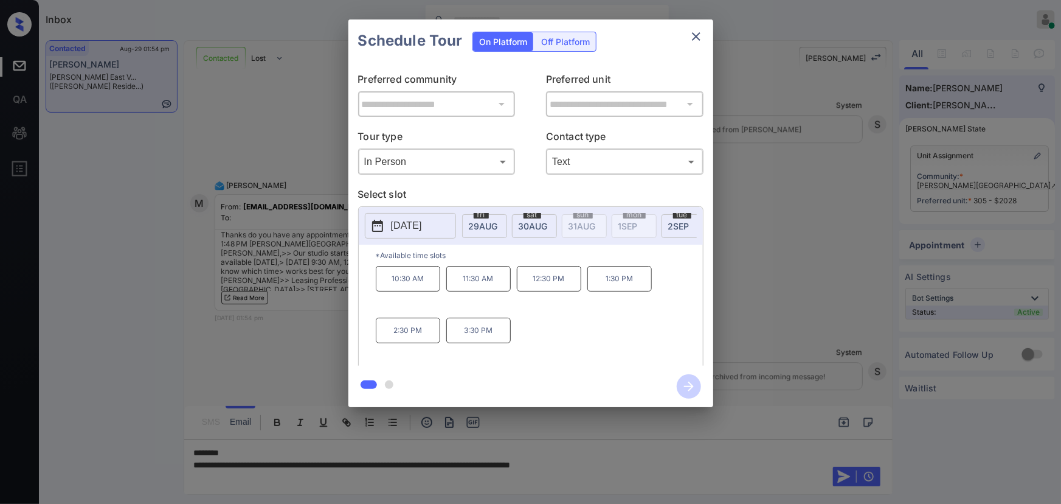
click at [296, 90] on div "**********" at bounding box center [530, 213] width 1061 height 426
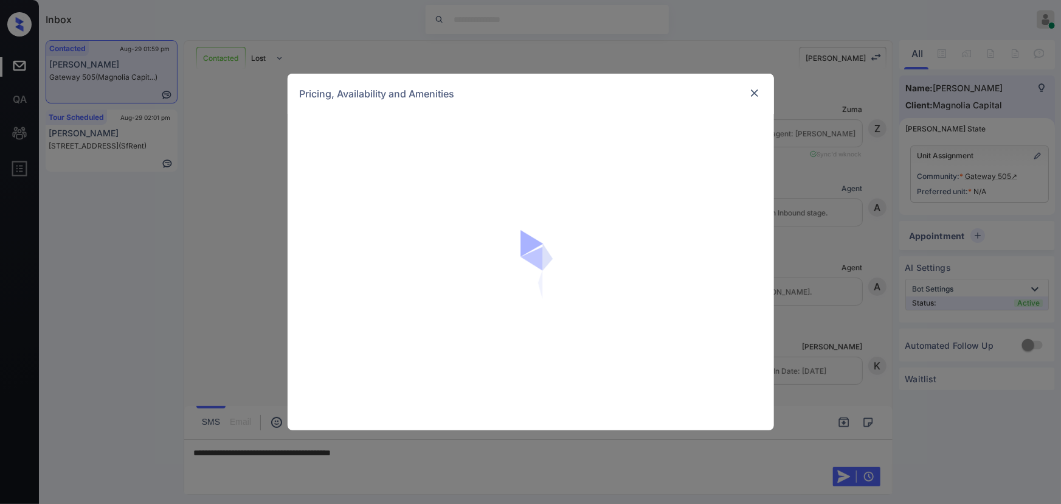
scroll to position [481, 0]
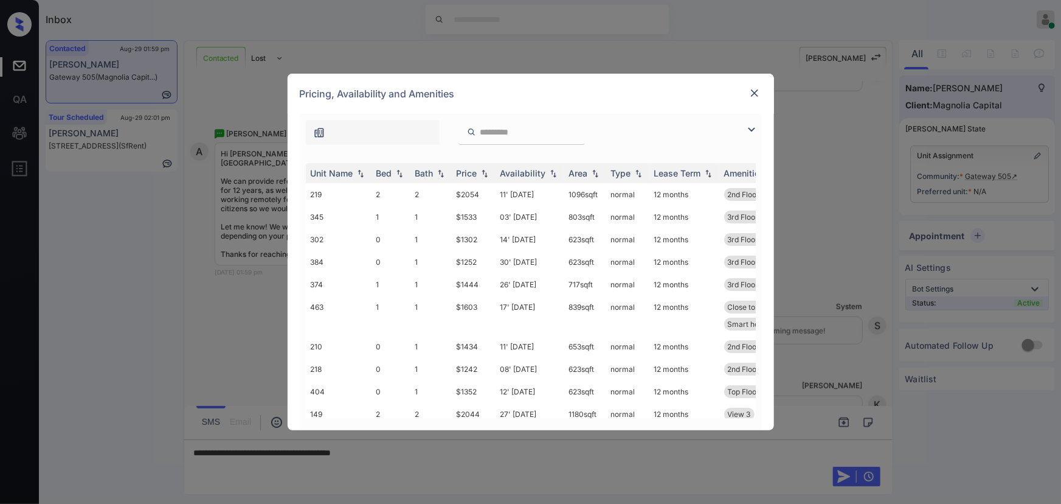
click at [756, 93] on img at bounding box center [755, 93] width 12 height 12
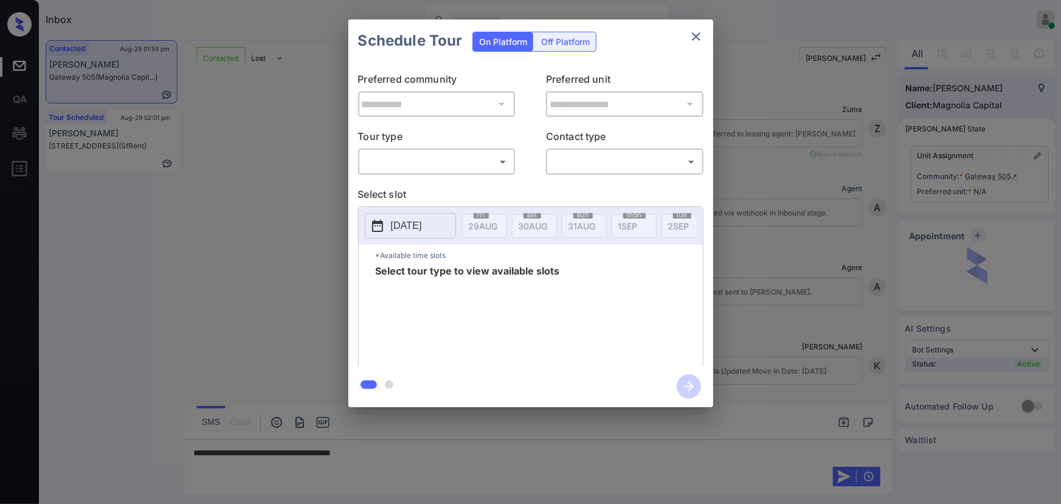
scroll to position [481, 0]
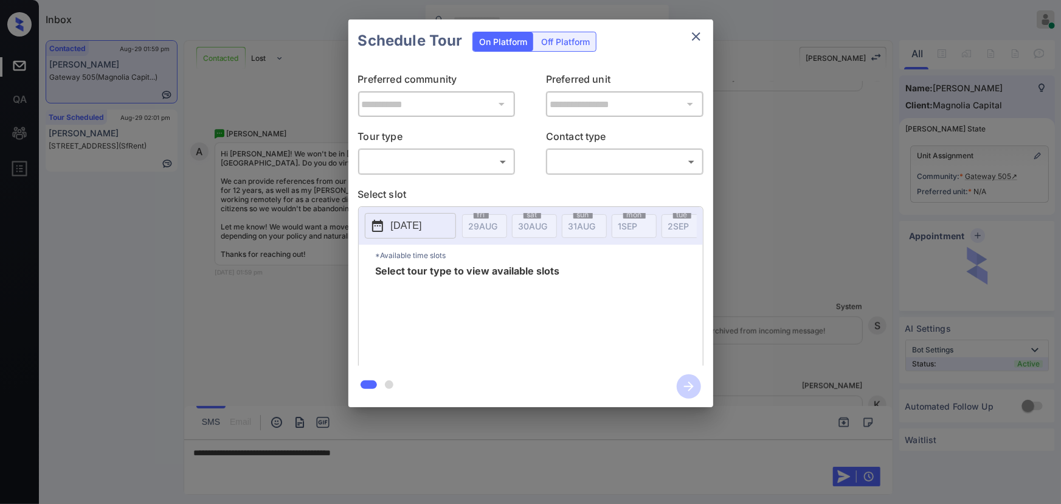
click at [398, 167] on body "Inbox [PERSON_NAME] Online Set yourself offline Set yourself on break Profile S…" at bounding box center [530, 252] width 1061 height 504
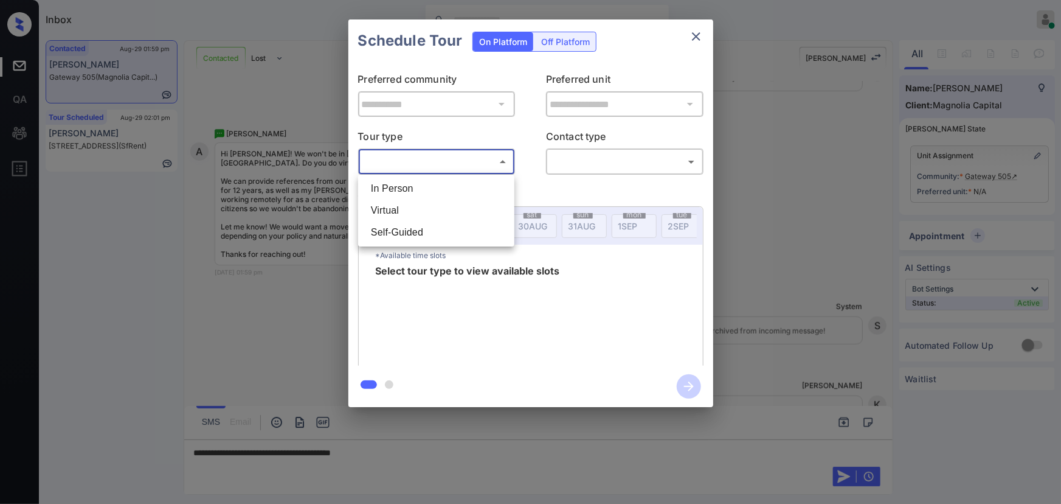
click at [395, 207] on li "Virtual" at bounding box center [436, 210] width 150 height 22
type input "*******"
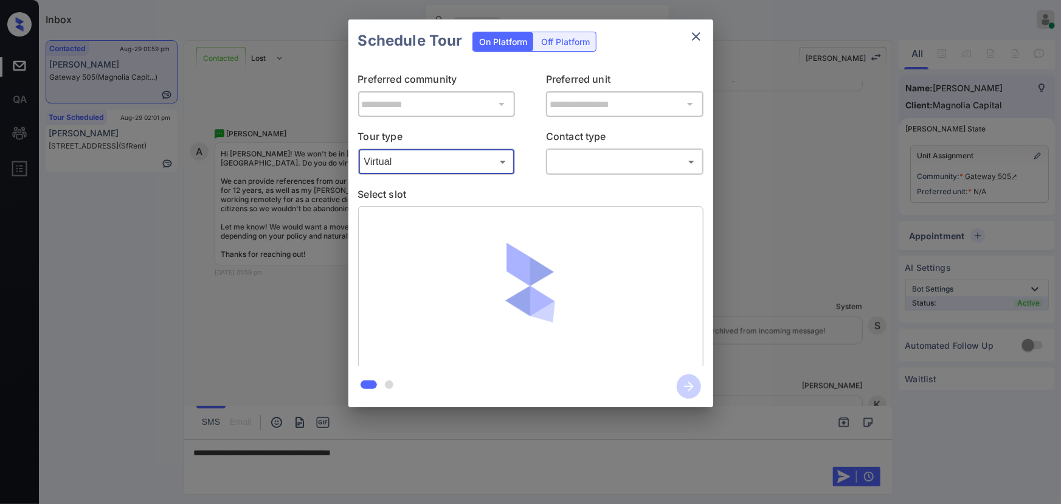
drag, startPoint x: 808, startPoint y: 203, endPoint x: 815, endPoint y: 198, distance: 8.3
click at [815, 198] on div "**********" at bounding box center [530, 213] width 1061 height 426
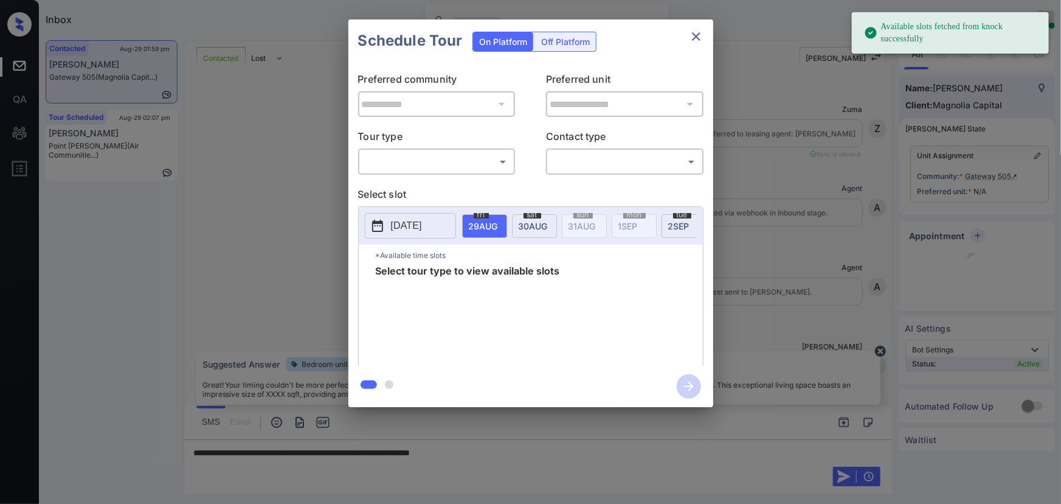
scroll to position [481, 0]
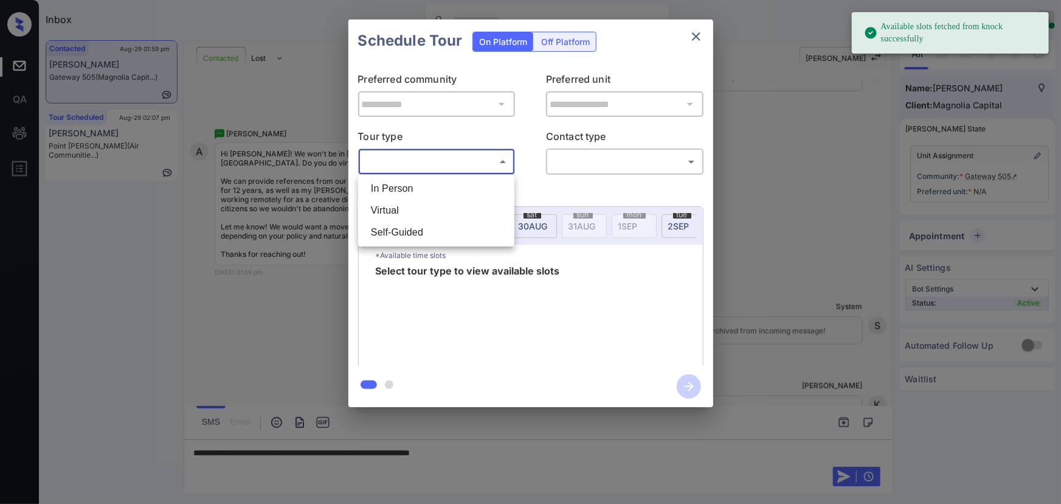
click at [395, 159] on body "Available slots fetched from knock successfully Inbox Kenneth Umali Online Set …" at bounding box center [530, 252] width 1061 height 504
click at [390, 182] on li "In Person" at bounding box center [436, 189] width 150 height 22
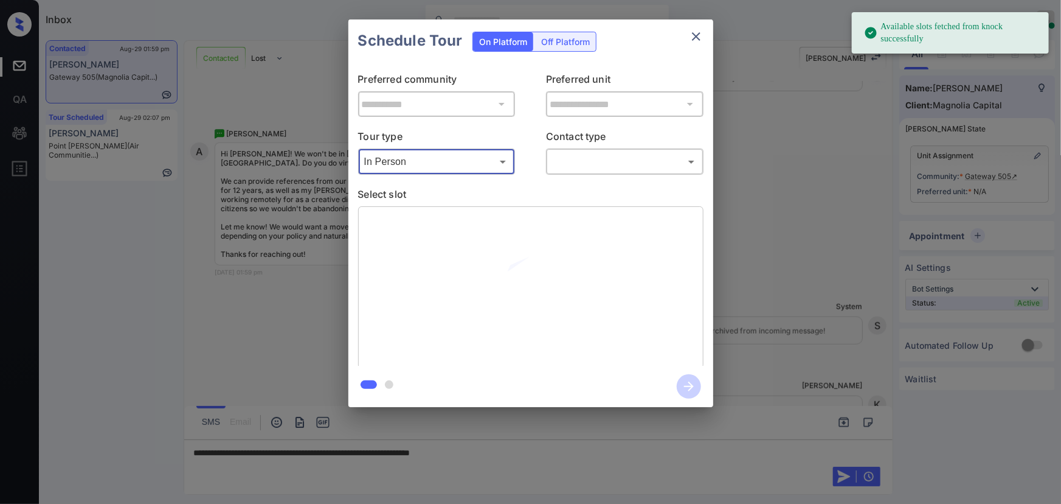
click at [403, 161] on body "Available slots fetched from knock successfully Inbox Kenneth Umali Online Set …" at bounding box center [530, 252] width 1061 height 504
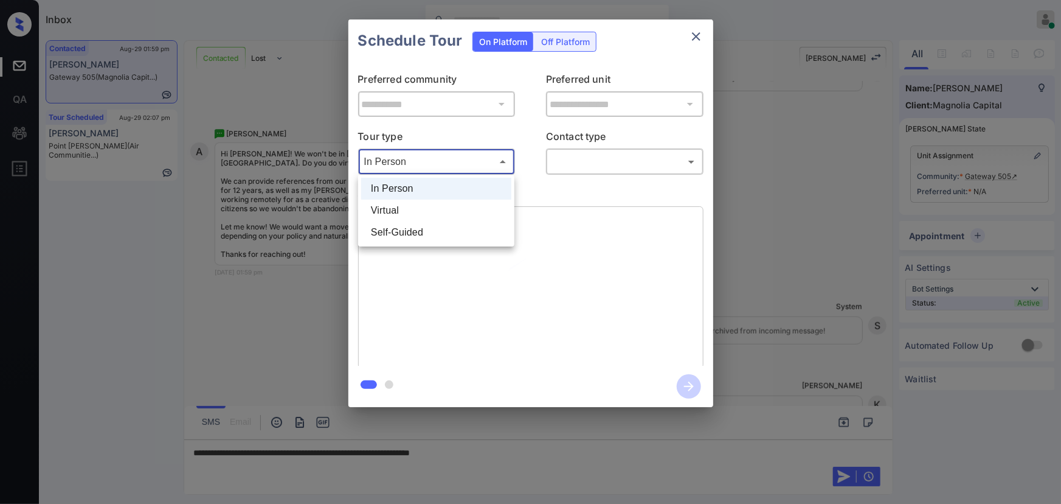
click at [391, 210] on li "Virtual" at bounding box center [436, 210] width 150 height 22
type input "*******"
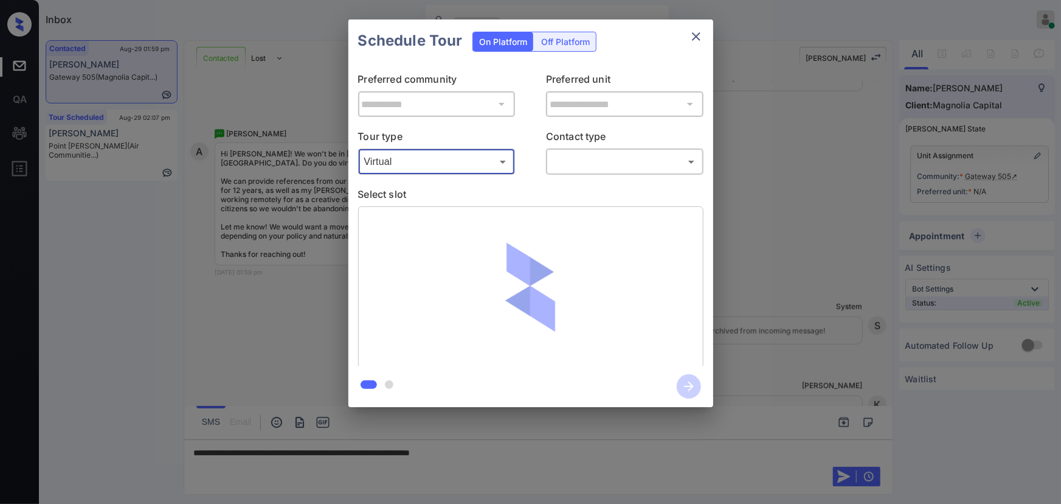
click at [572, 162] on body "Inbox Kenneth Umali Online Set yourself offline Set yourself on break Profile S…" at bounding box center [530, 252] width 1061 height 504
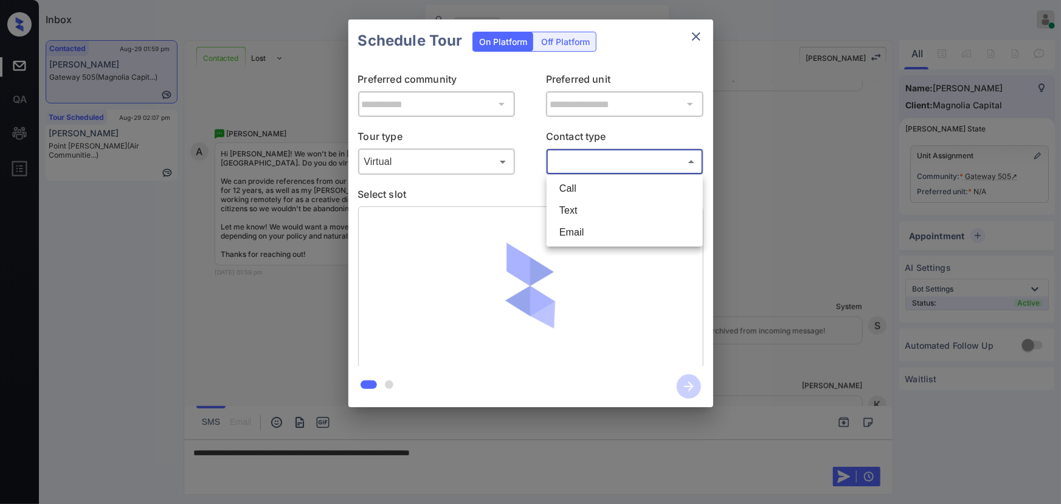
click at [577, 204] on li "Text" at bounding box center [625, 210] width 150 height 22
type input "****"
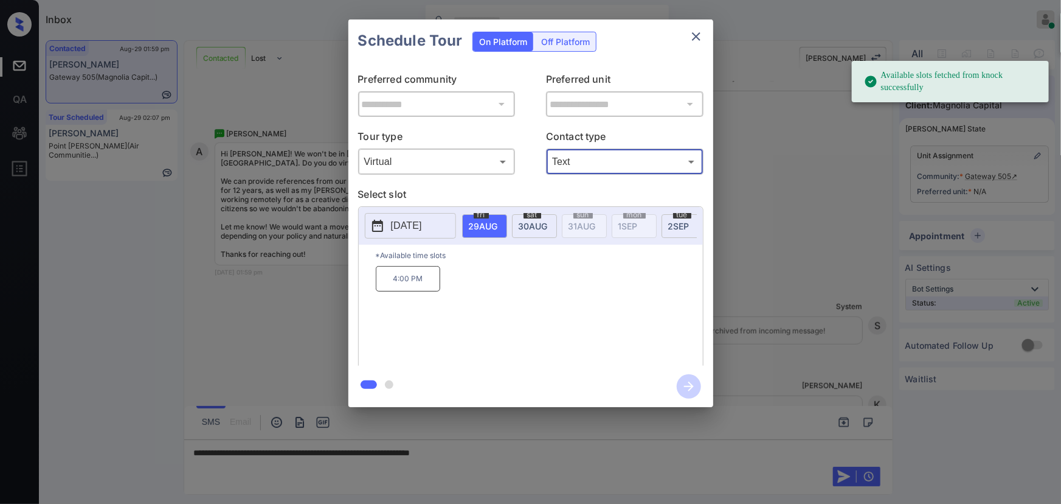
click at [498, 223] on span "30 AUG" at bounding box center [483, 226] width 29 height 10
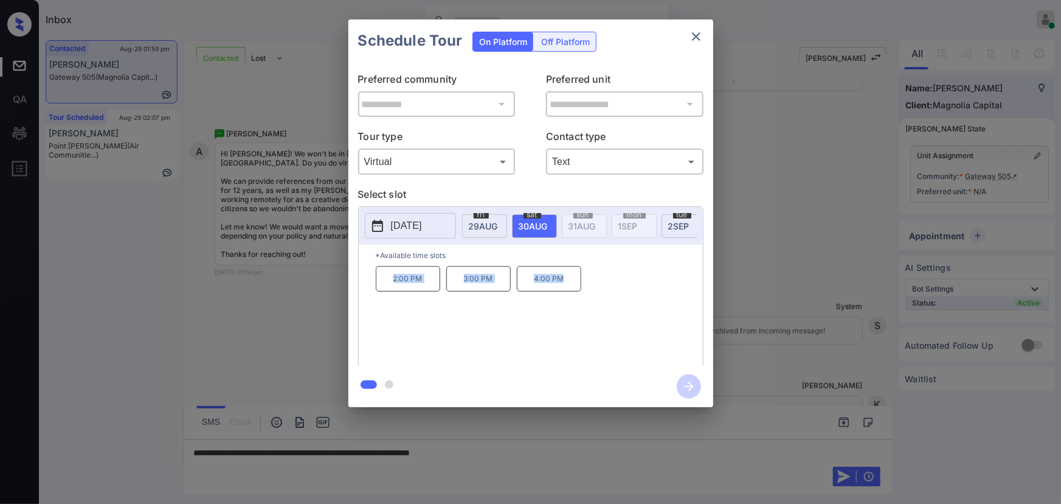
copy div "2:00 PM 3:00 PM 4:00 PM"
drag, startPoint x: 567, startPoint y: 282, endPoint x: 356, endPoint y: 283, distance: 210.4
click at [356, 283] on div "**********" at bounding box center [530, 213] width 365 height 303
click at [533, 444] on div at bounding box center [530, 252] width 1061 height 504
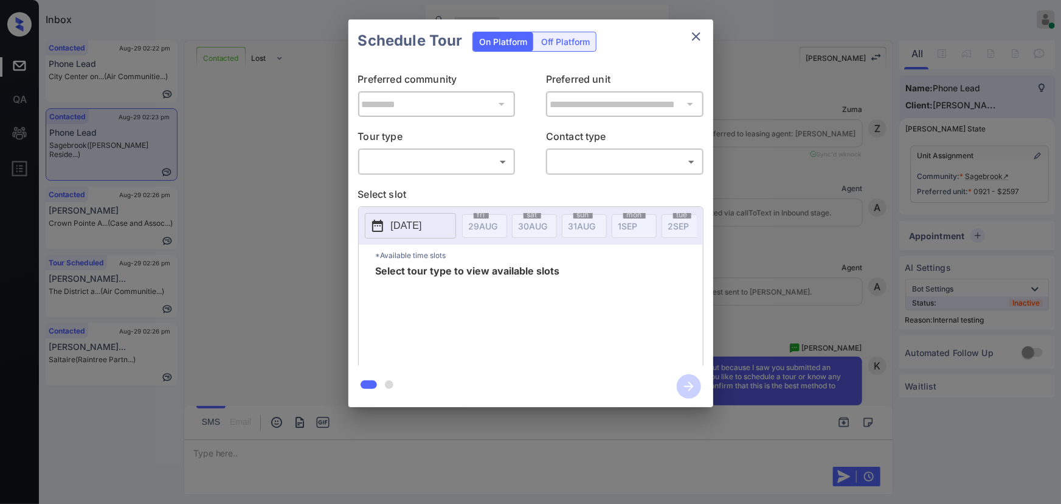
scroll to position [2772, 0]
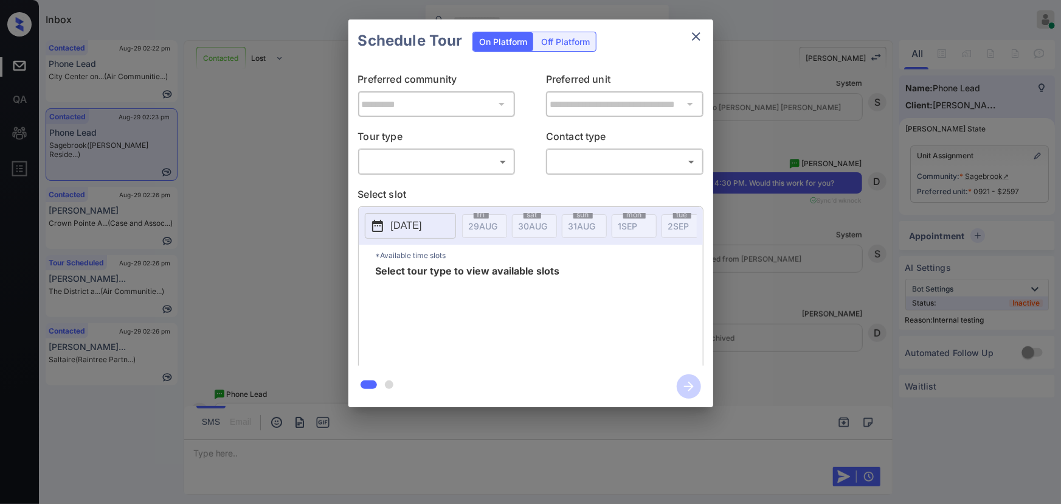
click at [435, 165] on body "Inbox Kenneth Umali Online Set yourself offline Set yourself on break Profile S…" at bounding box center [530, 252] width 1061 height 504
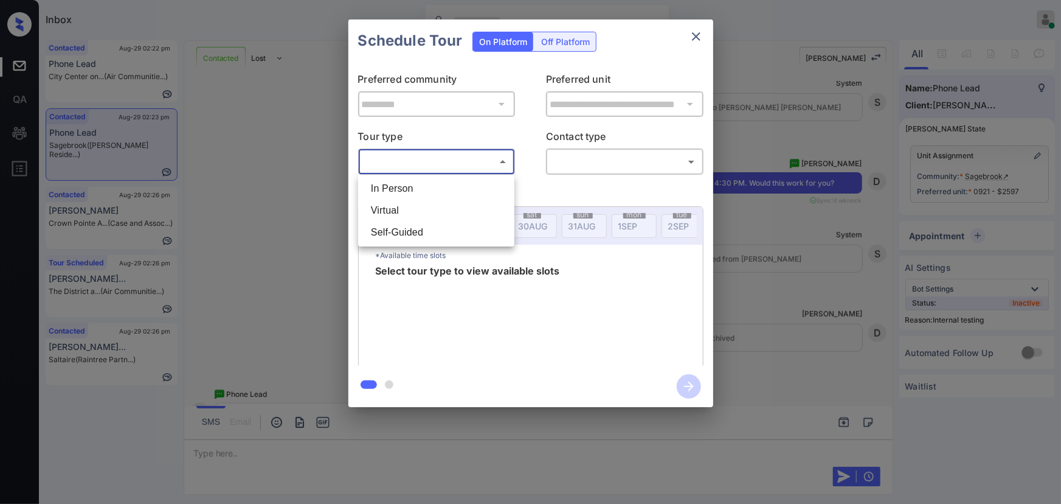
click at [426, 181] on li "In Person" at bounding box center [436, 189] width 150 height 22
type input "********"
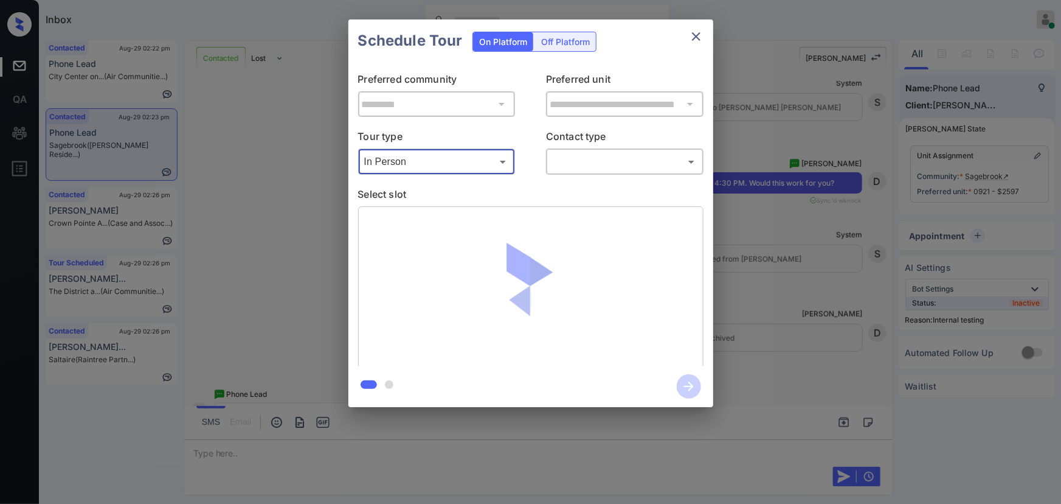
click at [617, 151] on body "Inbox Kenneth Umali Online Set yourself offline Set yourself on break Profile S…" at bounding box center [530, 252] width 1061 height 504
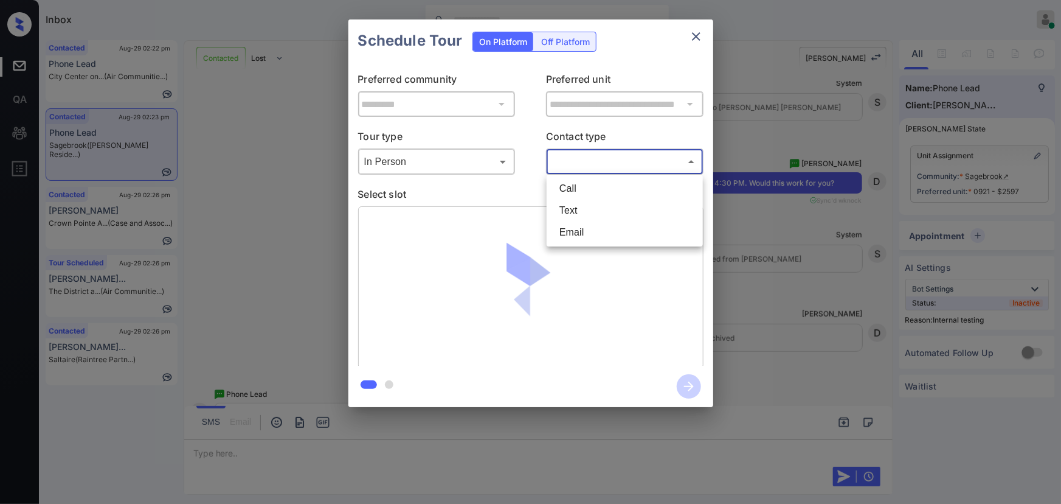
click at [576, 213] on li "Text" at bounding box center [625, 210] width 150 height 22
type input "****"
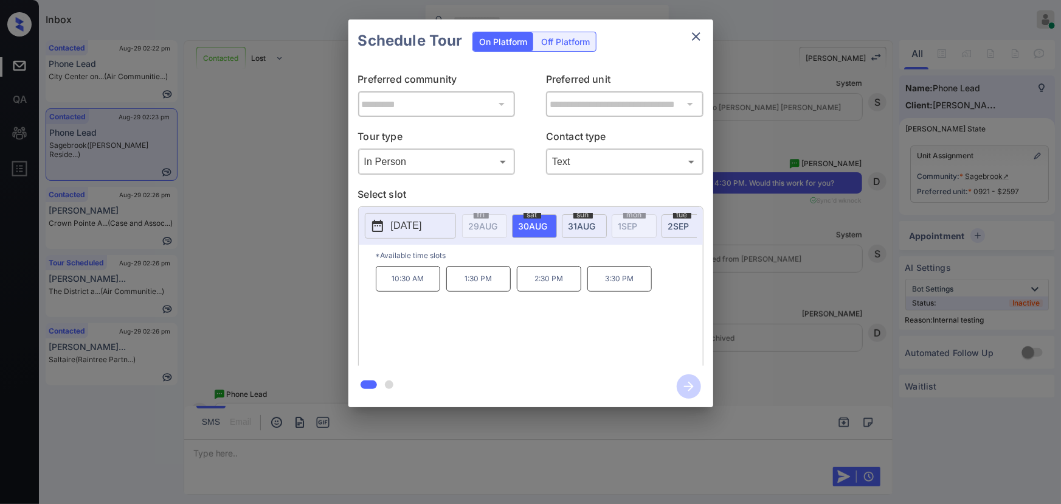
click at [392, 449] on div at bounding box center [530, 252] width 1061 height 504
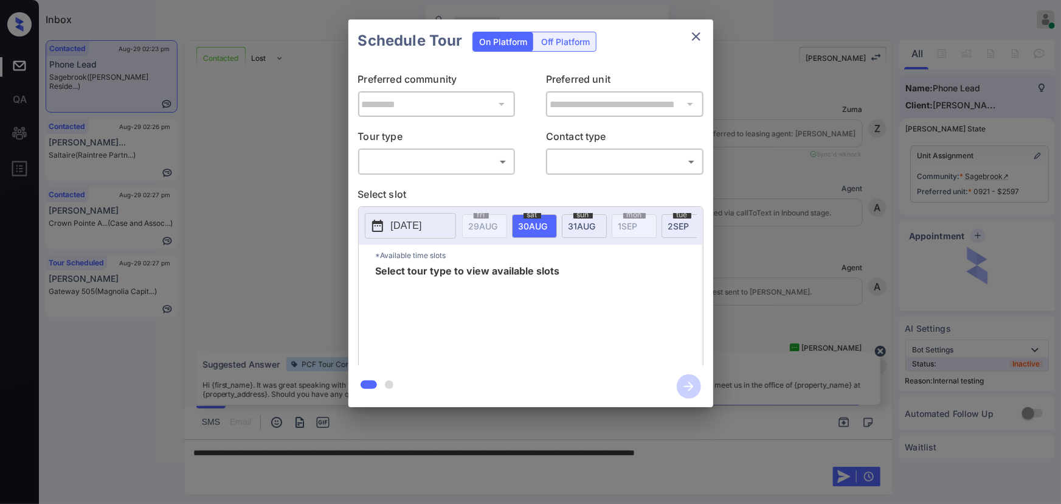
scroll to position [2772, 0]
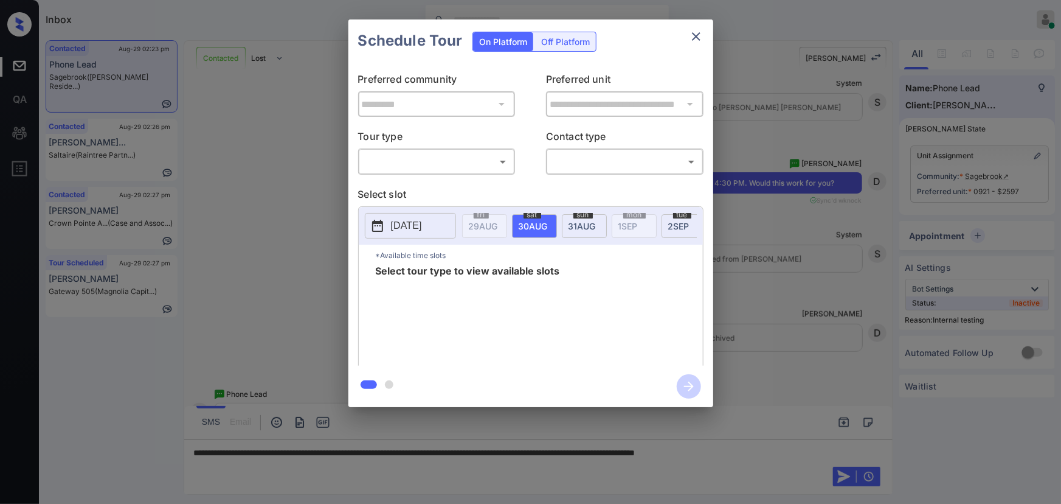
click at [469, 164] on body "Inbox [PERSON_NAME] Online Set yourself offline Set yourself on break Profile S…" at bounding box center [530, 252] width 1061 height 504
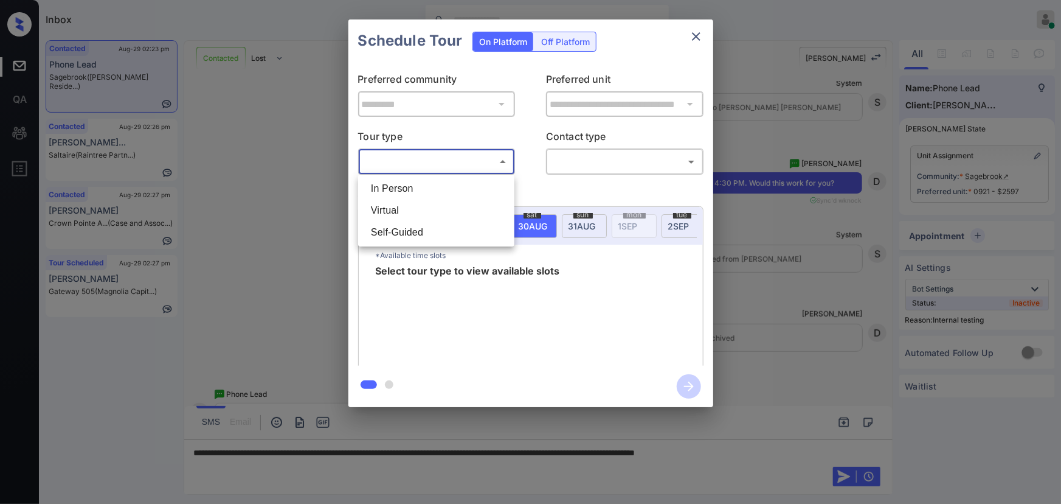
click at [450, 189] on li "In Person" at bounding box center [436, 189] width 150 height 22
type input "********"
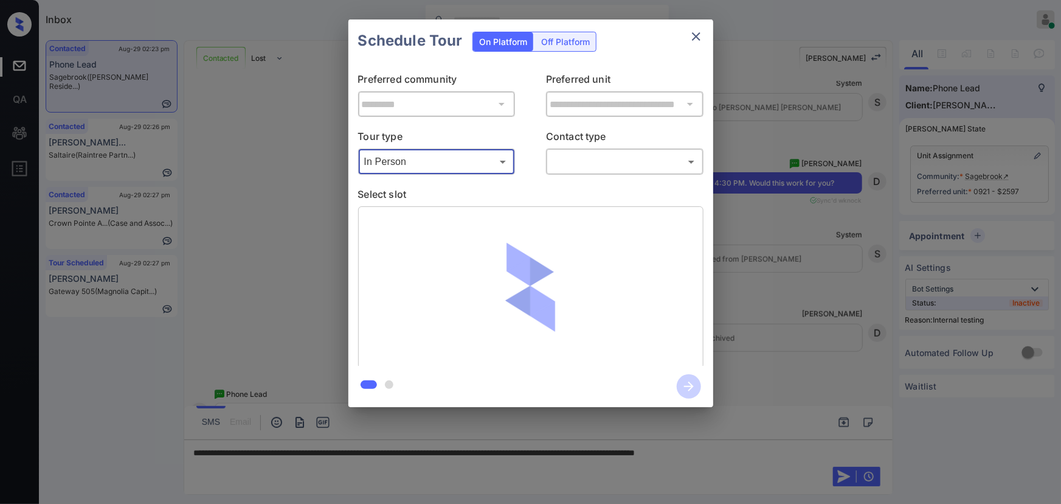
click at [565, 165] on body "Inbox Kenneth Umali Online Set yourself offline Set yourself on break Profile S…" at bounding box center [530, 252] width 1061 height 504
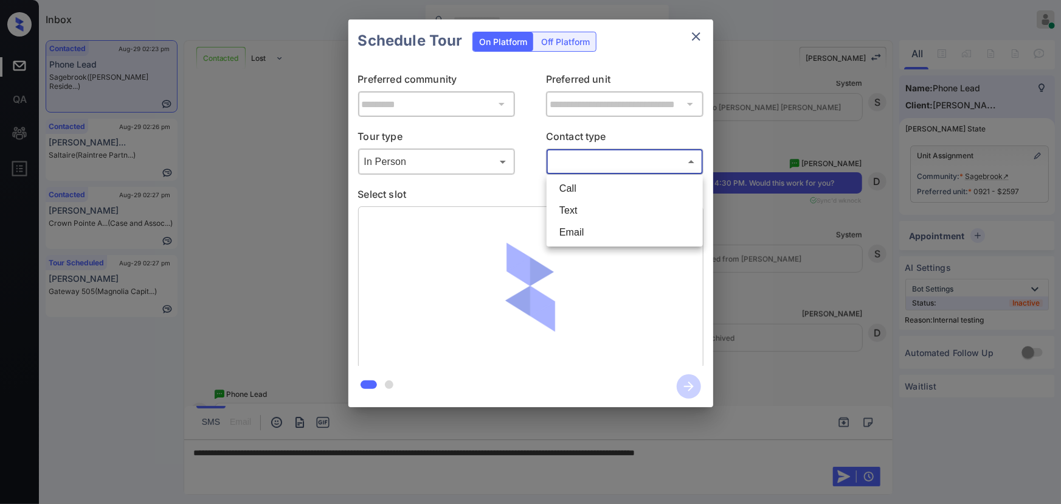
click at [564, 199] on li "Text" at bounding box center [625, 210] width 150 height 22
type input "****"
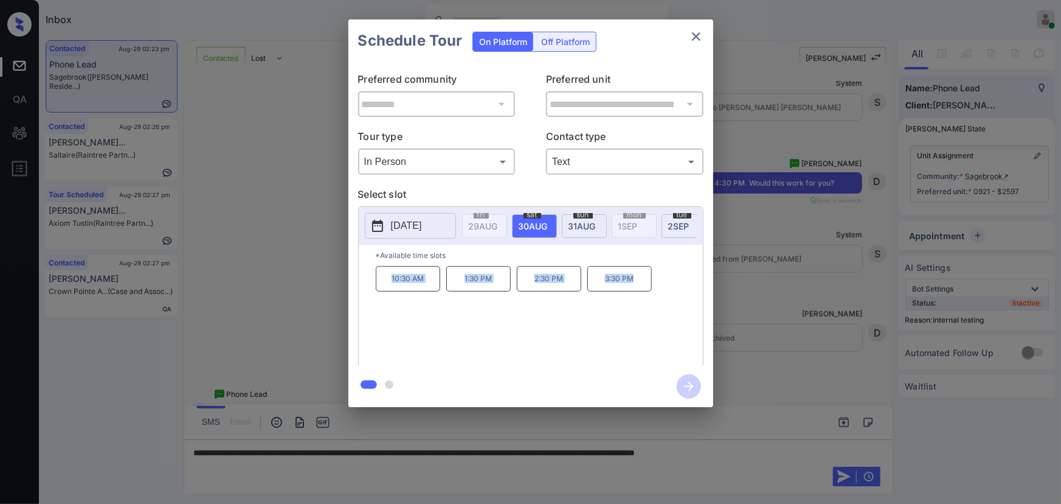
copy div "10:30 AM 1:30 PM 2:30 PM 3:30 PM"
drag, startPoint x: 641, startPoint y: 285, endPoint x: 379, endPoint y: 285, distance: 262.1
click at [379, 285] on div "10:30 AM 1:30 PM 2:30 PM 3:30 PM" at bounding box center [539, 314] width 327 height 97
click at [811, 447] on div at bounding box center [530, 252] width 1061 height 504
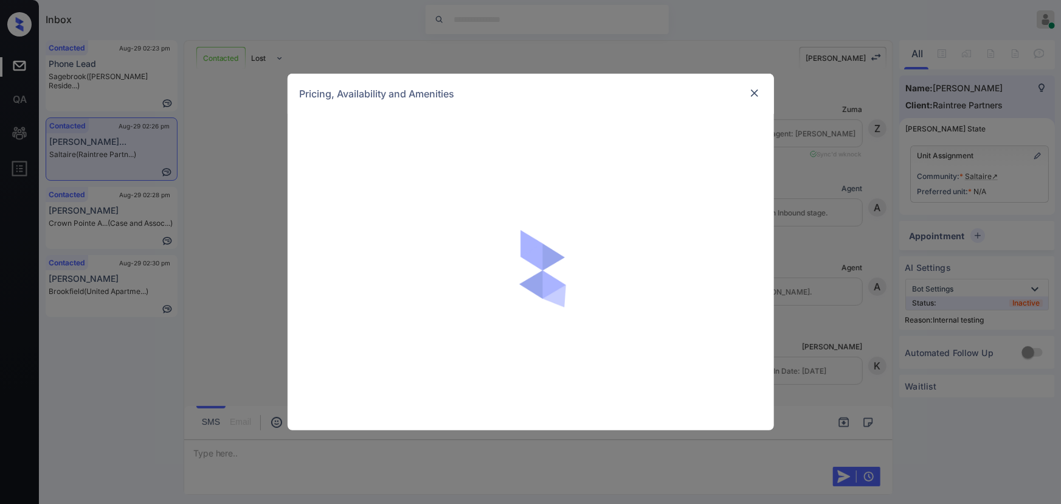
scroll to position [2262, 0]
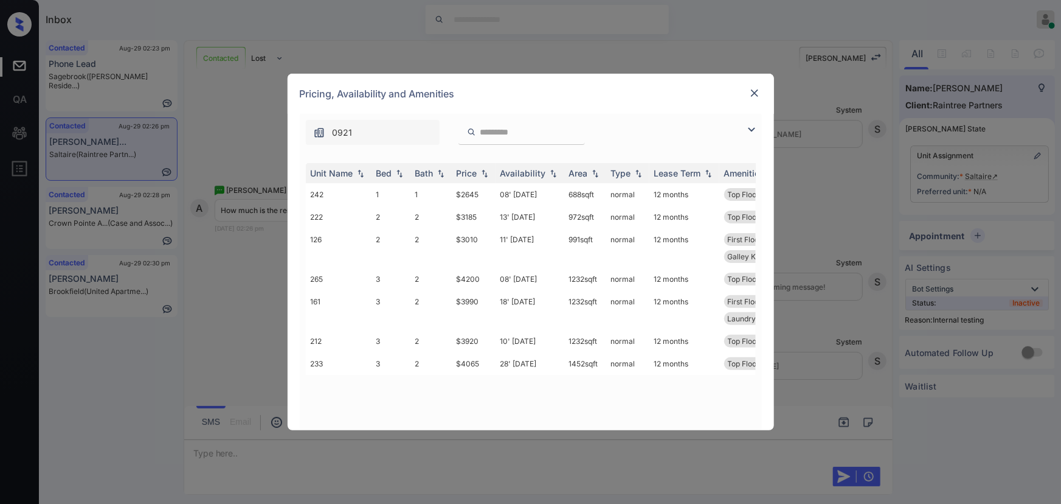
click at [755, 134] on img at bounding box center [751, 129] width 15 height 15
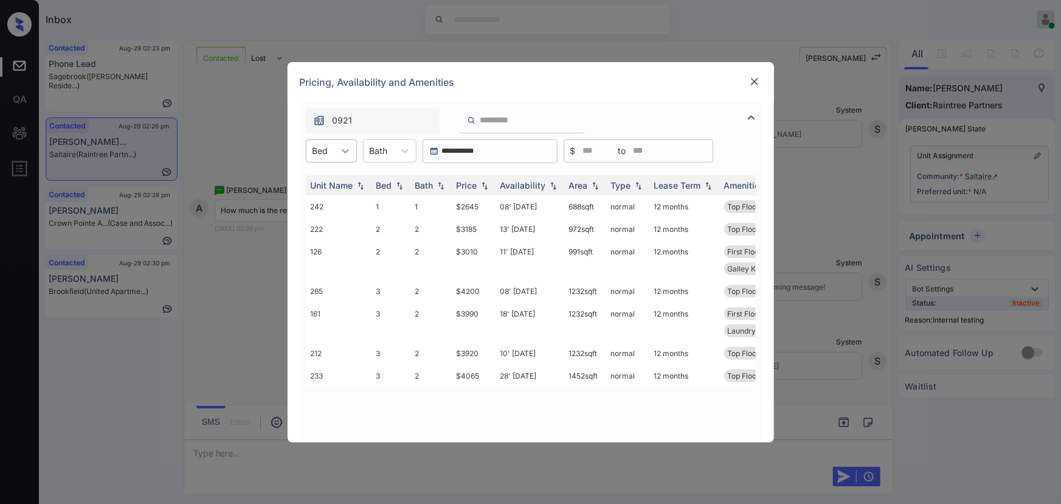
click at [343, 150] on icon at bounding box center [345, 151] width 7 height 4
click at [320, 182] on div "1" at bounding box center [331, 181] width 51 height 22
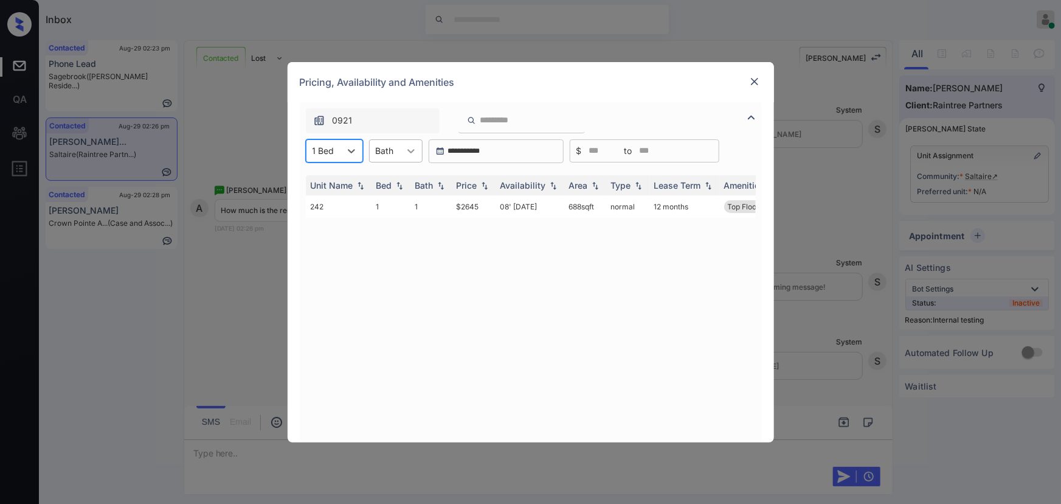
click at [407, 154] on icon at bounding box center [411, 151] width 12 height 12
click at [390, 181] on div "1" at bounding box center [396, 181] width 54 height 22
click at [486, 185] on img at bounding box center [485, 185] width 12 height 9
click at [484, 185] on img at bounding box center [485, 185] width 12 height 9
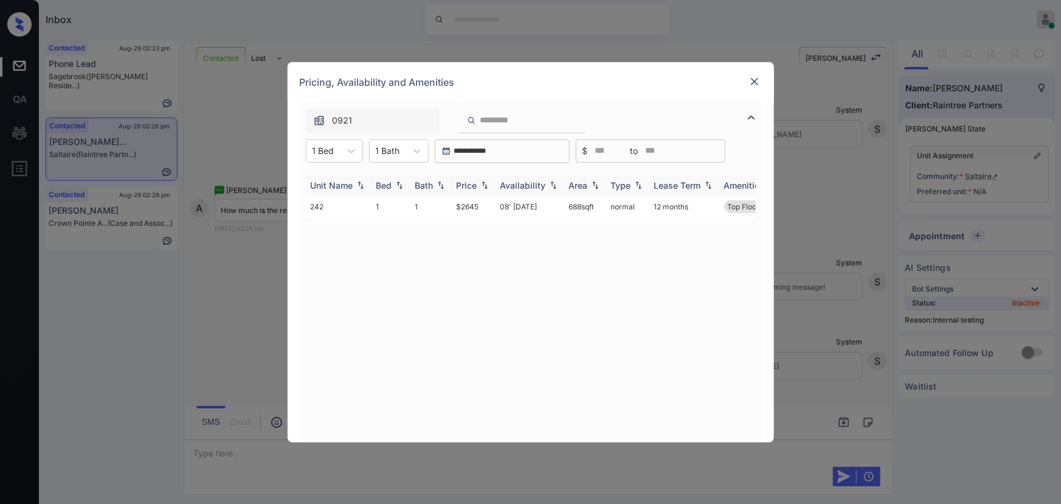
click at [484, 185] on img at bounding box center [485, 185] width 12 height 9
click at [349, 152] on icon at bounding box center [351, 151] width 12 height 12
click at [319, 201] on div "2" at bounding box center [334, 203] width 57 height 22
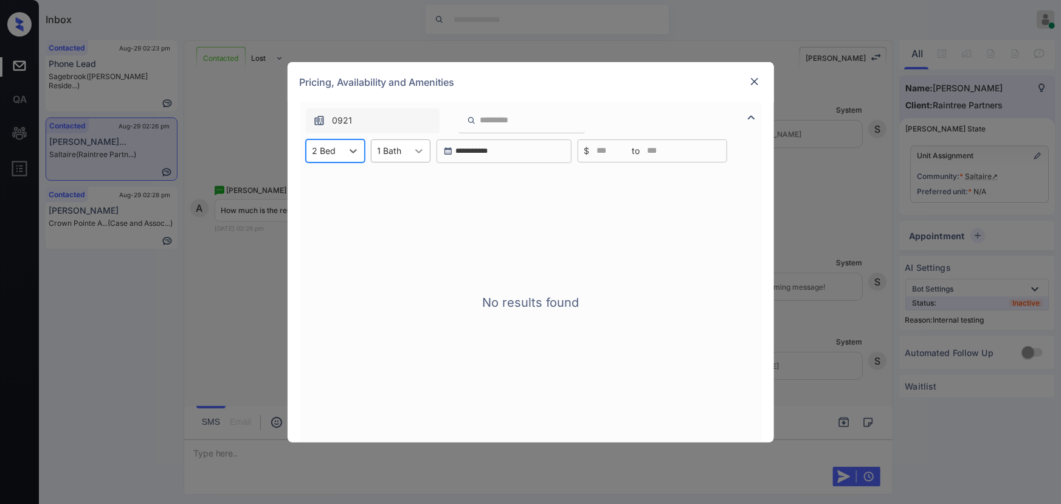
click at [417, 153] on icon at bounding box center [419, 151] width 12 height 12
click at [387, 201] on div "2" at bounding box center [401, 203] width 60 height 22
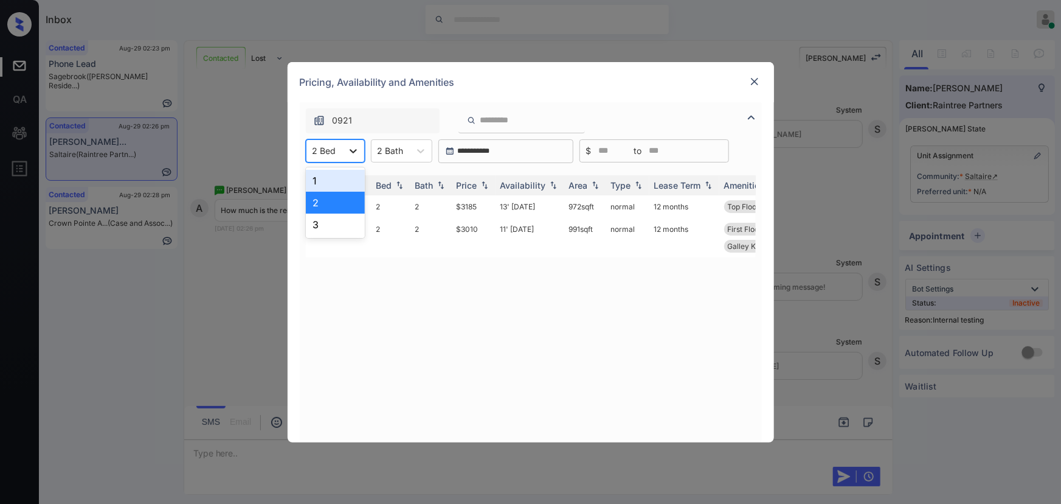
click at [348, 150] on icon at bounding box center [353, 151] width 12 height 12
click at [321, 224] on div "3" at bounding box center [335, 224] width 59 height 22
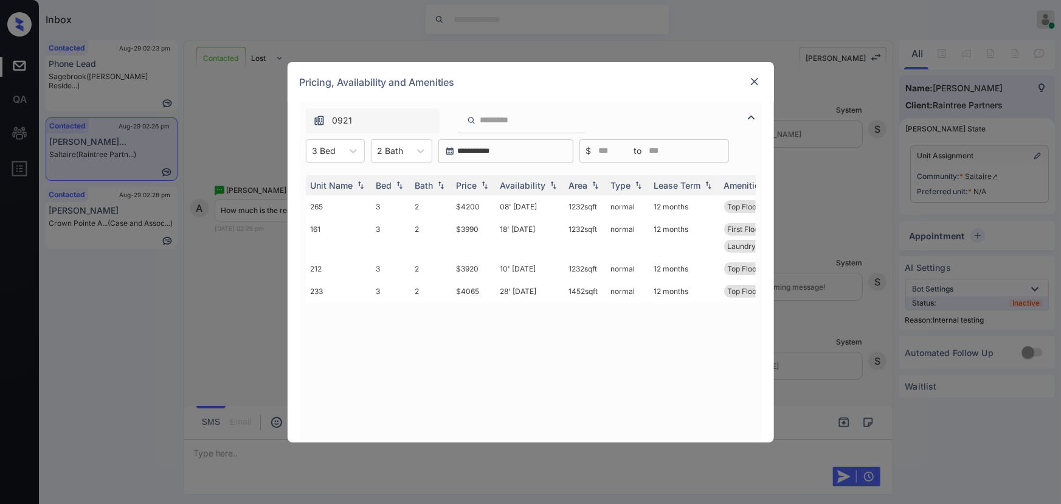
click at [752, 117] on img at bounding box center [751, 117] width 15 height 15
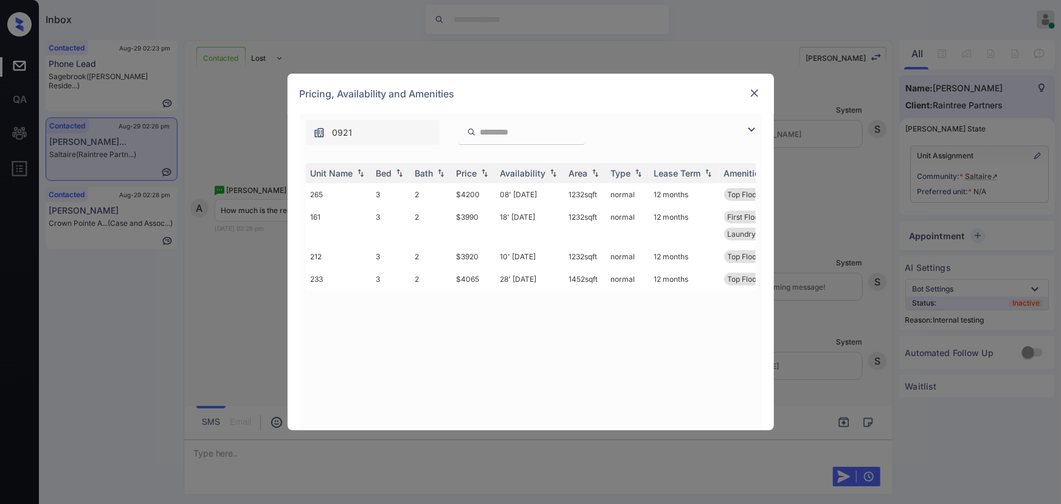
click at [363, 126] on div "0921" at bounding box center [373, 132] width 134 height 25
click at [357, 128] on div "0921" at bounding box center [373, 132] width 134 height 25
click at [753, 88] on img at bounding box center [755, 93] width 12 height 12
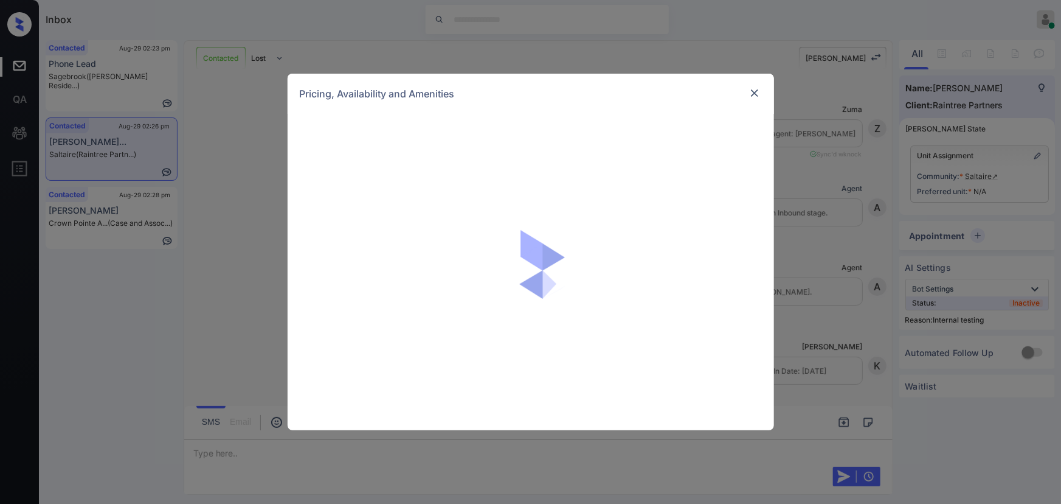
scroll to position [2262, 0]
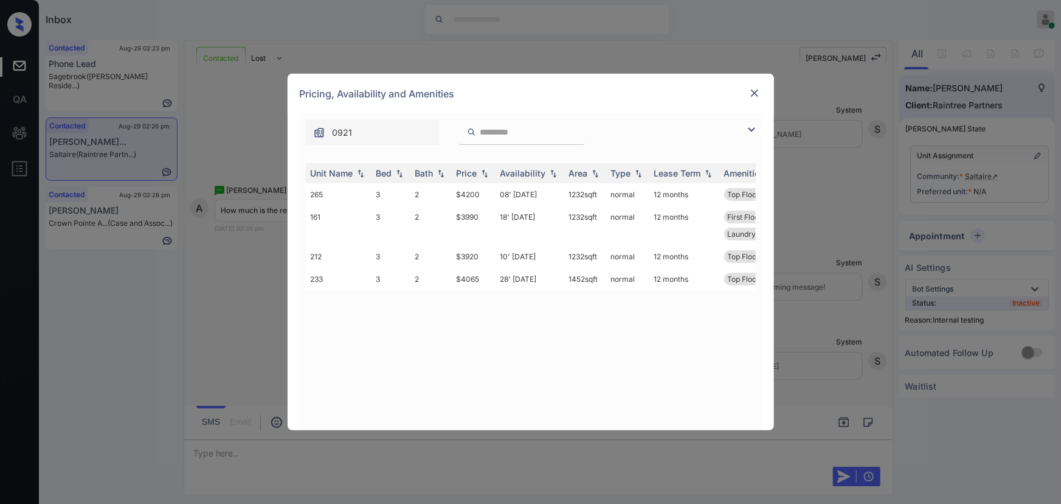
click at [752, 126] on img at bounding box center [751, 129] width 15 height 15
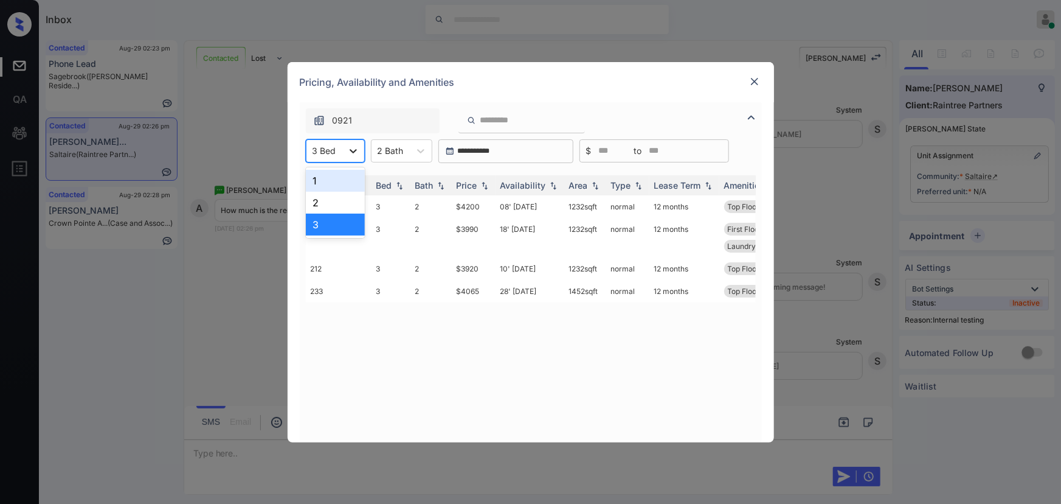
click at [353, 150] on icon at bounding box center [353, 151] width 12 height 12
click at [317, 180] on div "1" at bounding box center [335, 181] width 59 height 22
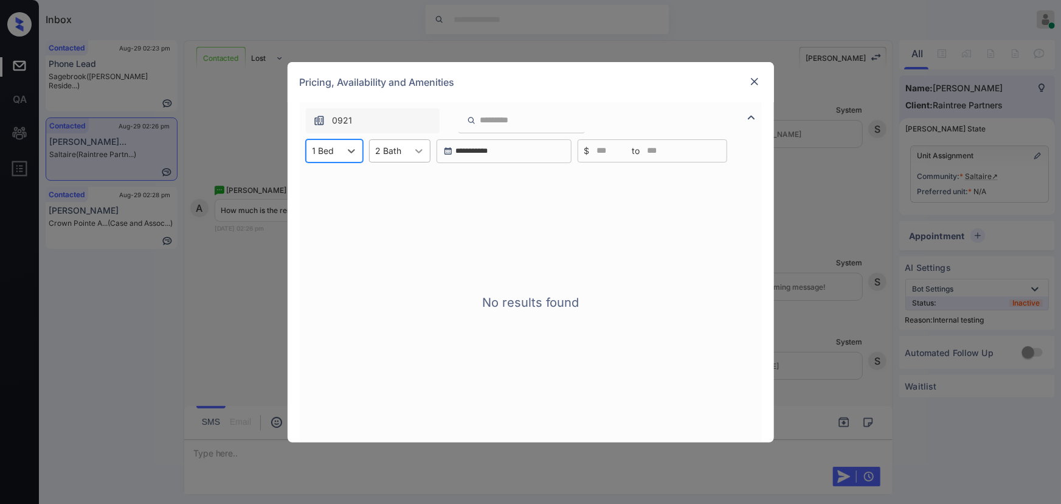
click at [418, 151] on icon at bounding box center [418, 151] width 7 height 4
click at [388, 182] on div "1" at bounding box center [399, 181] width 61 height 22
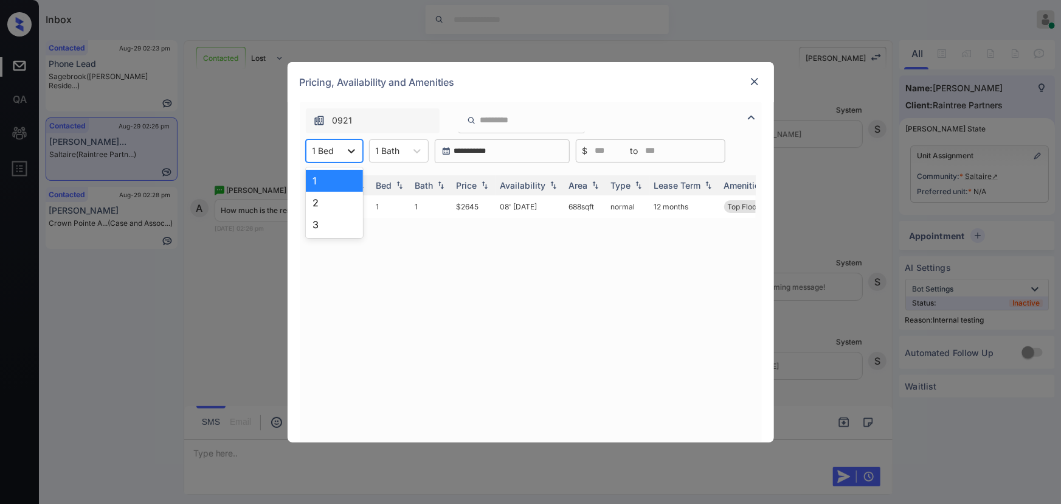
click at [349, 151] on icon at bounding box center [351, 151] width 7 height 4
click at [323, 196] on div "2" at bounding box center [334, 203] width 57 height 22
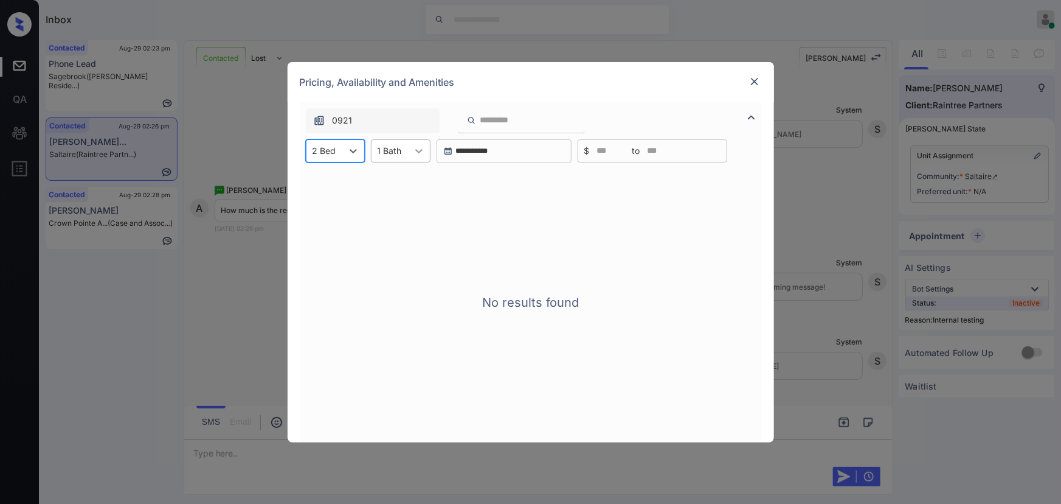
click at [419, 153] on icon at bounding box center [419, 151] width 12 height 12
click at [393, 201] on div "2" at bounding box center [401, 203] width 60 height 22
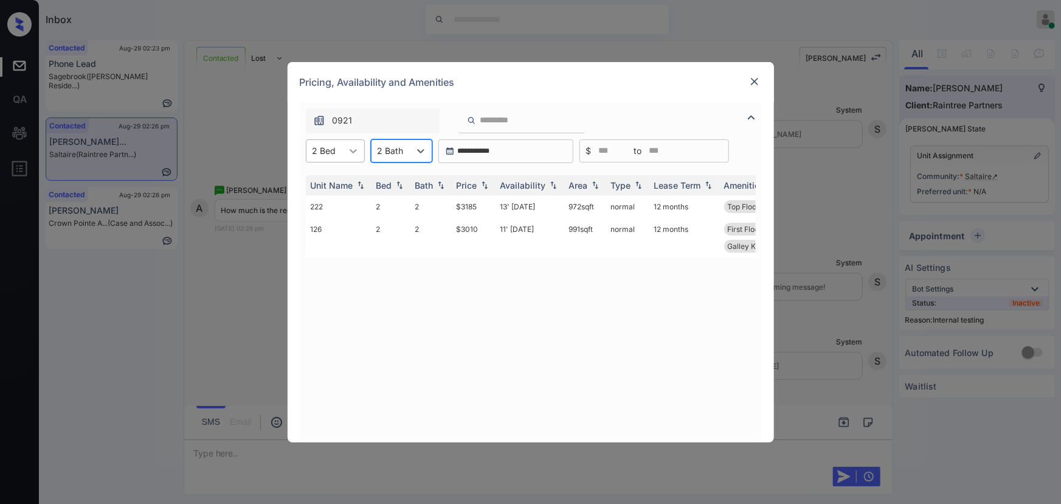
click at [352, 147] on icon at bounding box center [353, 151] width 12 height 12
click at [330, 176] on div "1" at bounding box center [335, 181] width 59 height 22
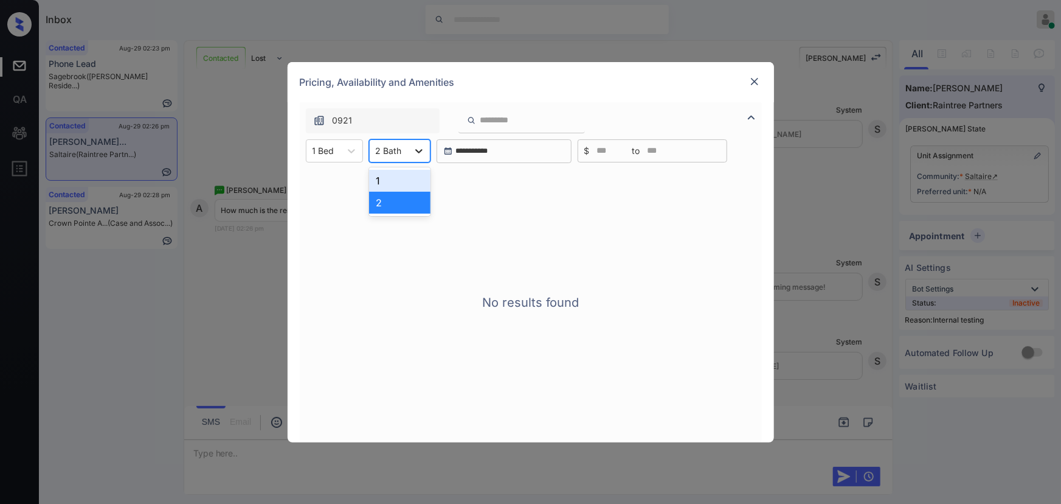
click at [417, 151] on icon at bounding box center [418, 151] width 7 height 4
click at [392, 178] on div "1" at bounding box center [399, 181] width 61 height 22
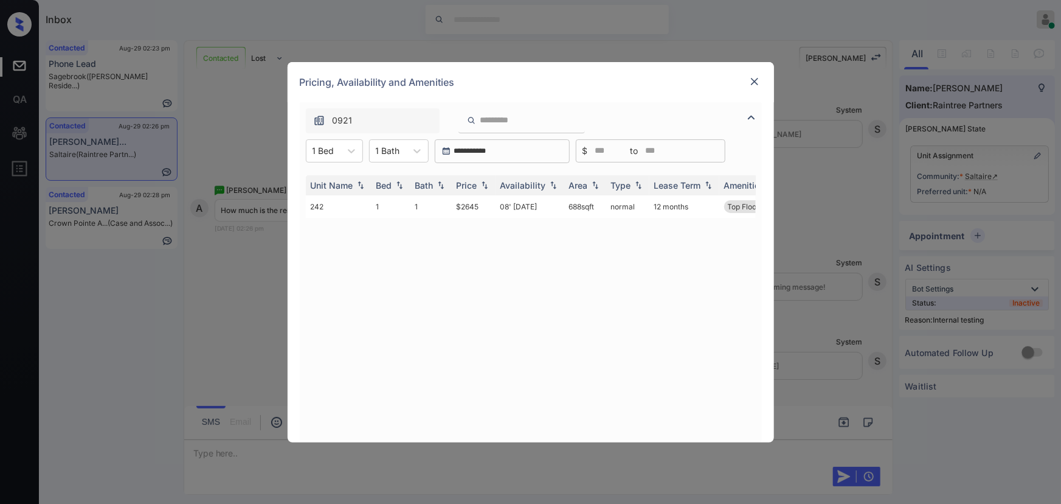
click at [752, 86] on img at bounding box center [755, 81] width 12 height 12
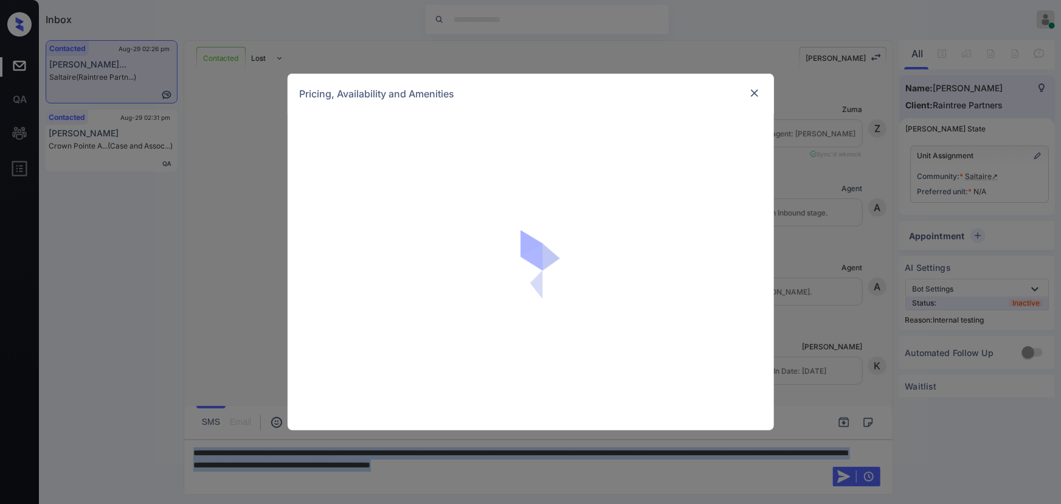
scroll to position [2262, 0]
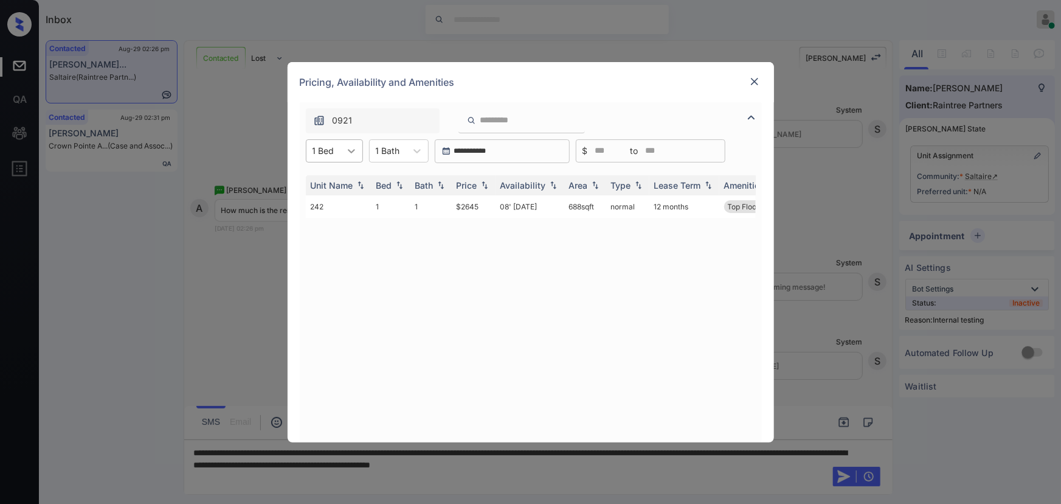
click at [354, 154] on icon at bounding box center [351, 151] width 12 height 12
click at [330, 201] on div "2" at bounding box center [334, 203] width 57 height 22
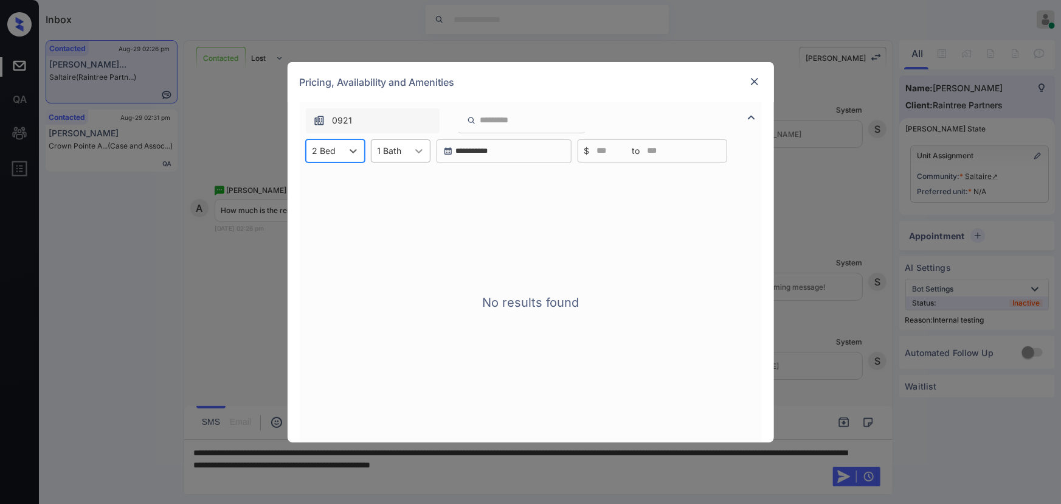
click at [415, 148] on icon at bounding box center [419, 151] width 12 height 12
click at [384, 201] on div "2" at bounding box center [401, 203] width 60 height 22
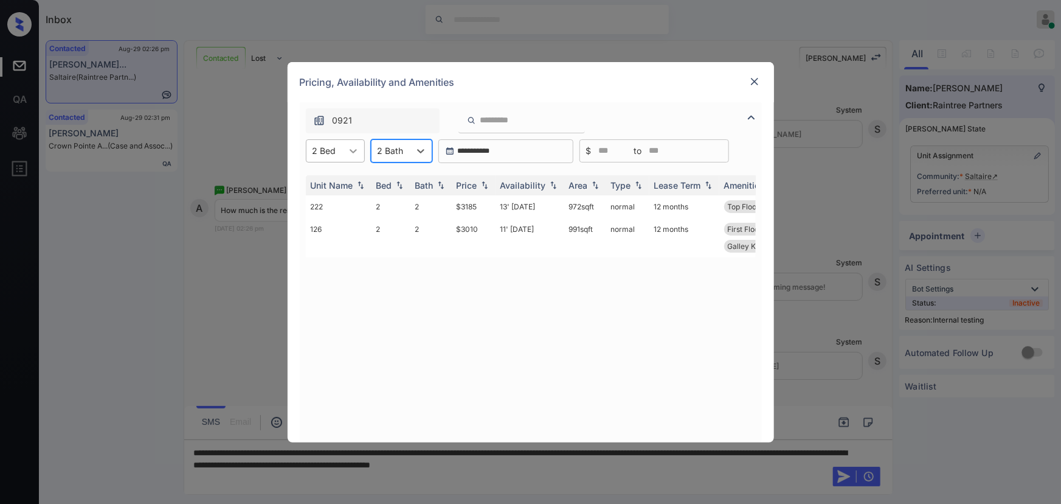
click at [358, 155] on icon at bounding box center [353, 151] width 12 height 12
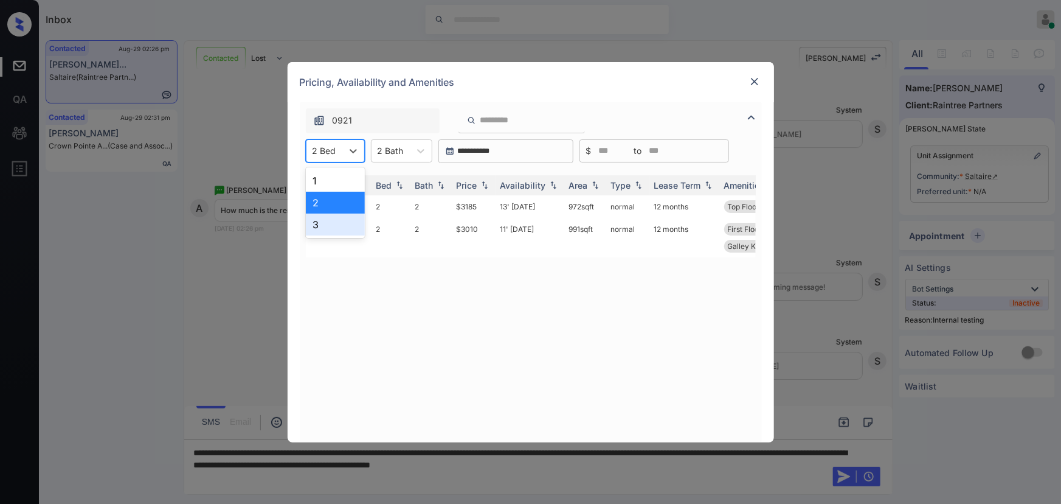
click at [325, 215] on div "3" at bounding box center [335, 224] width 59 height 22
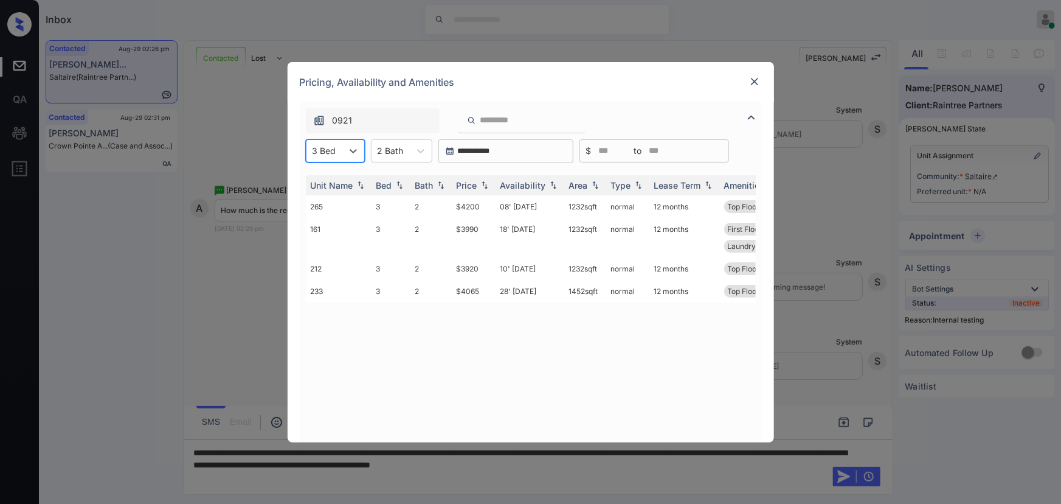
click at [755, 80] on img at bounding box center [755, 81] width 12 height 12
